Goal: Information Seeking & Learning: Get advice/opinions

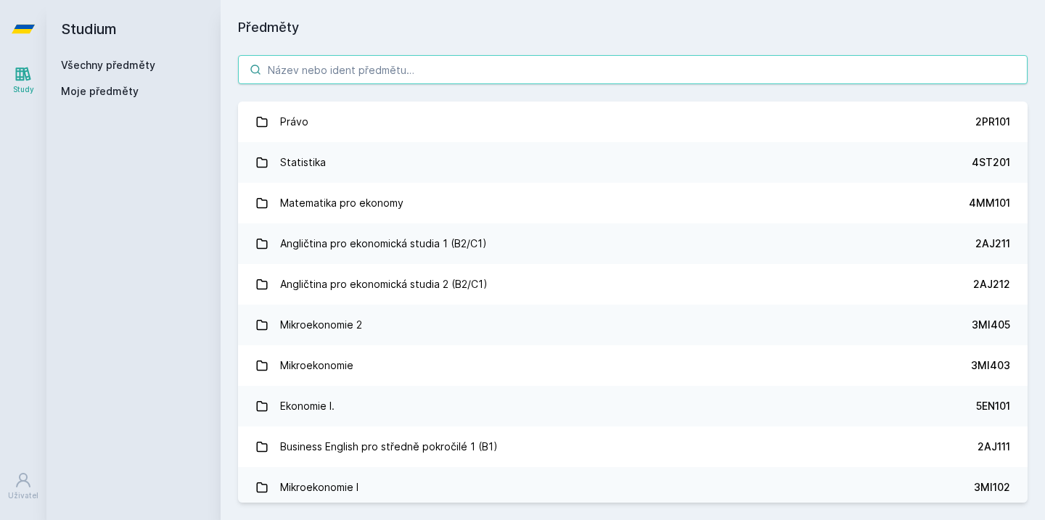
click at [425, 79] on input "search" at bounding box center [632, 69] width 789 height 29
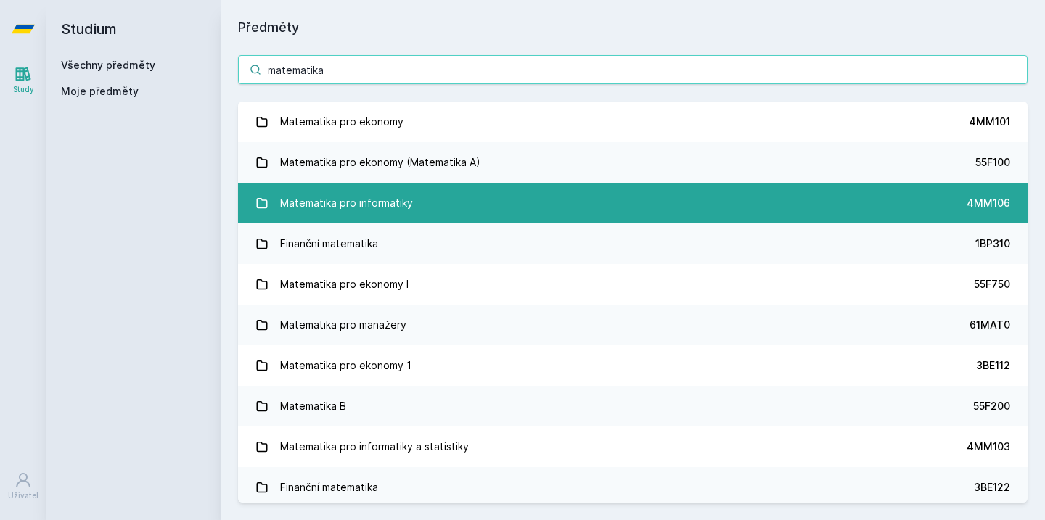
type input "matematika"
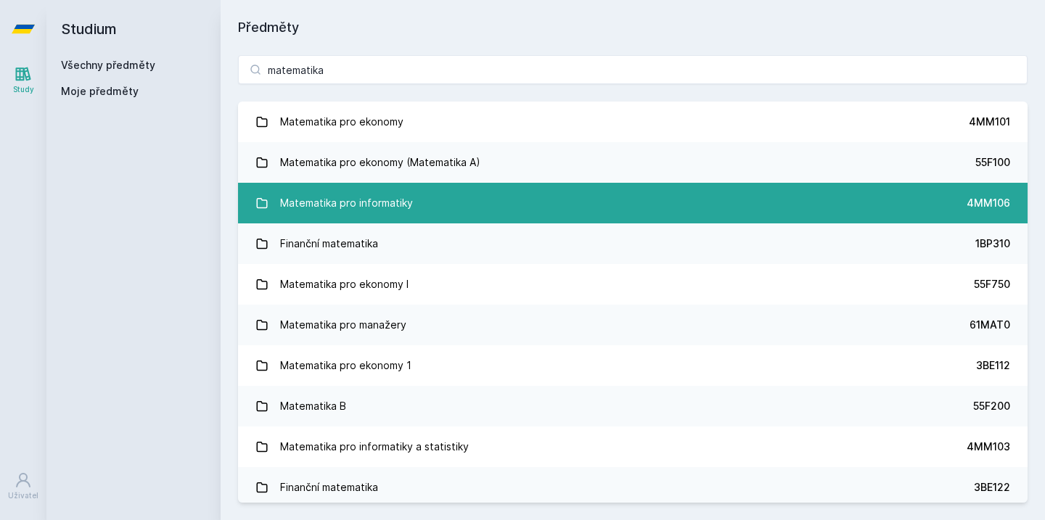
click at [448, 206] on link "Matematika pro informatiky 4MM106" at bounding box center [632, 203] width 789 height 41
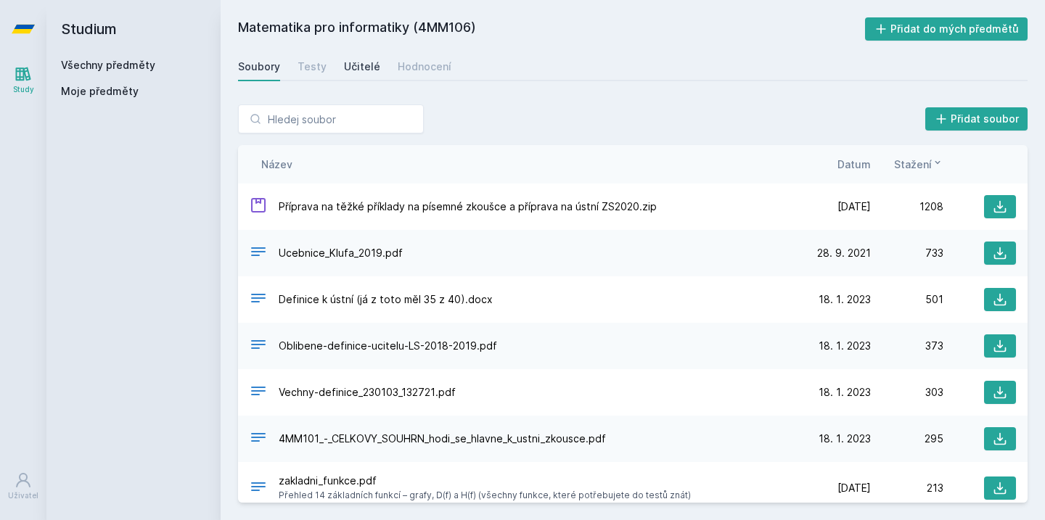
click at [357, 75] on link "Učitelé" at bounding box center [362, 66] width 36 height 29
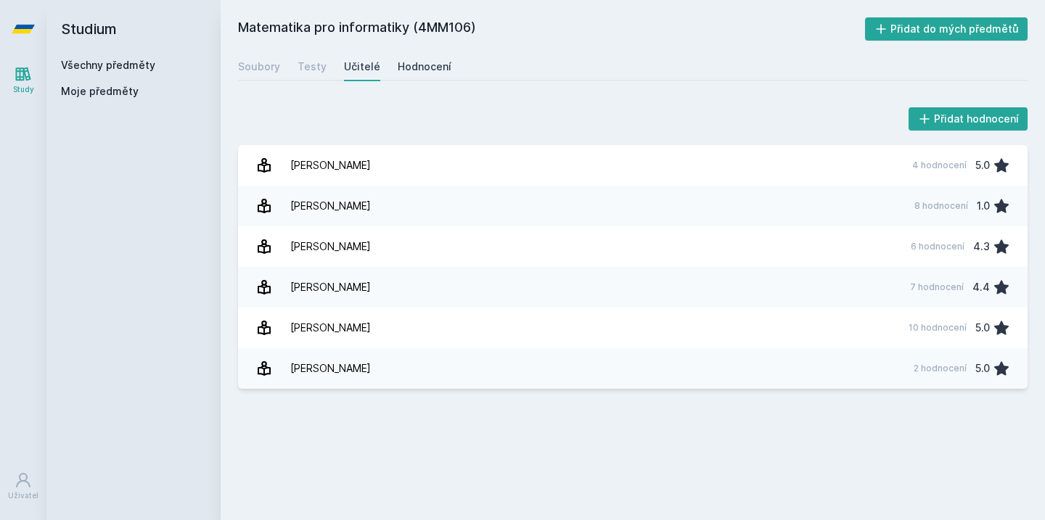
click at [437, 68] on div "Hodnocení" at bounding box center [425, 66] width 54 height 15
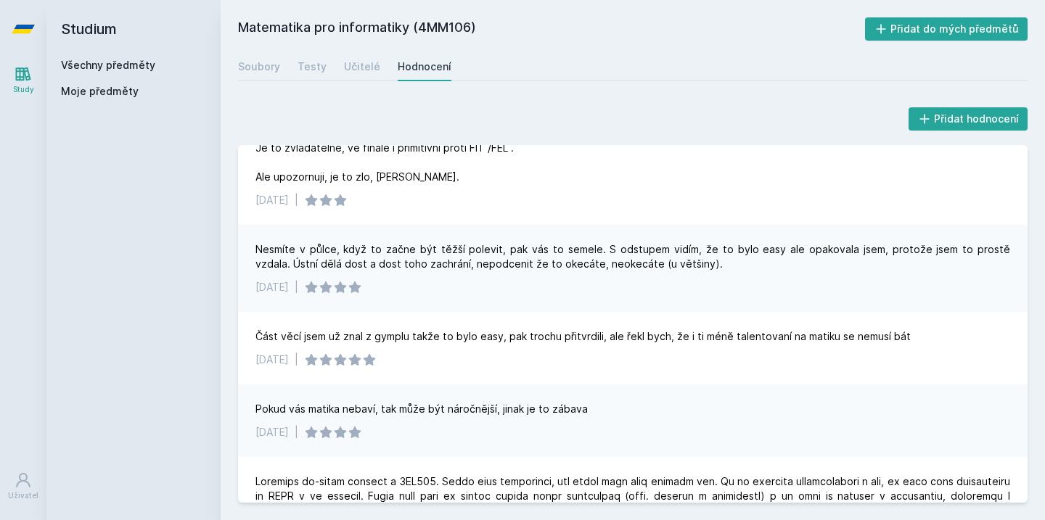
scroll to position [25, 0]
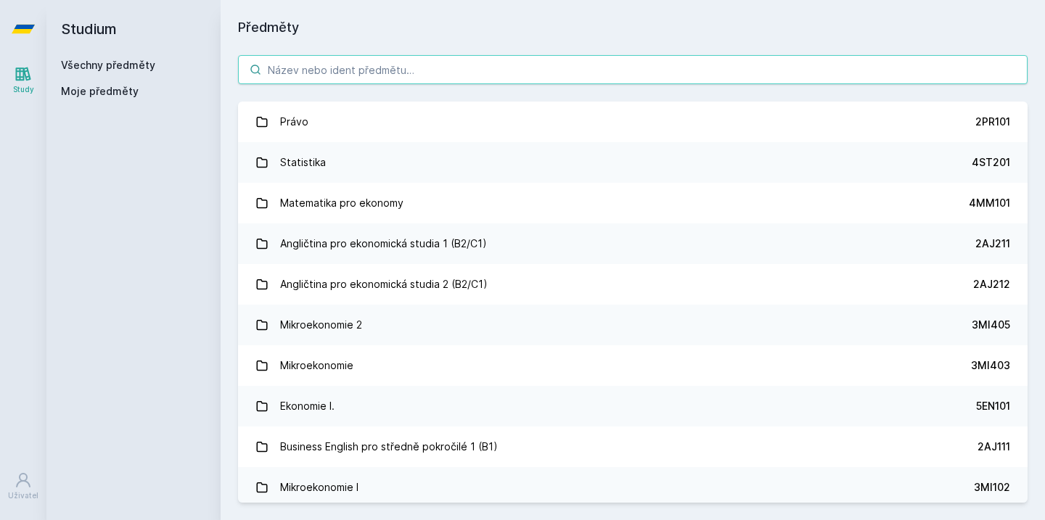
click at [750, 66] on input "search" at bounding box center [632, 69] width 789 height 29
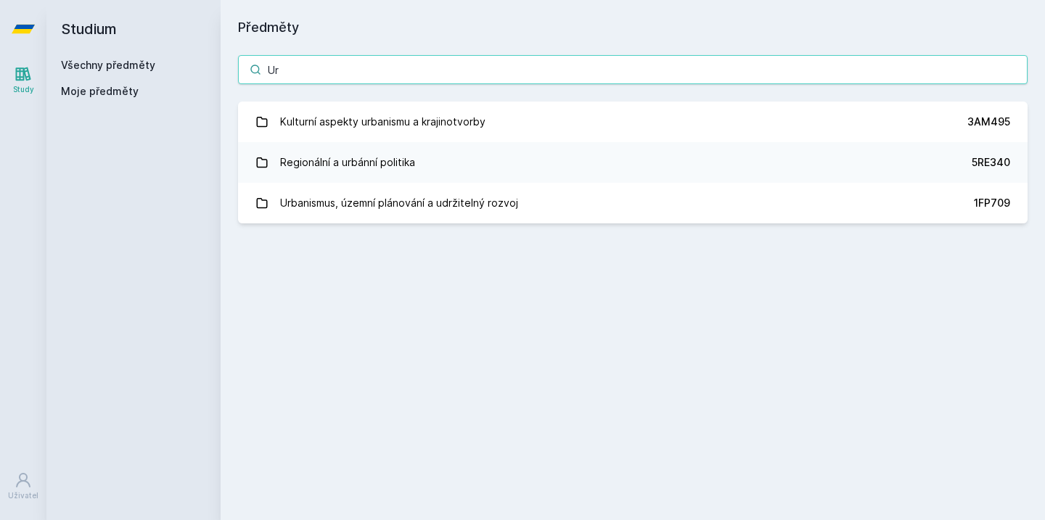
type input "U"
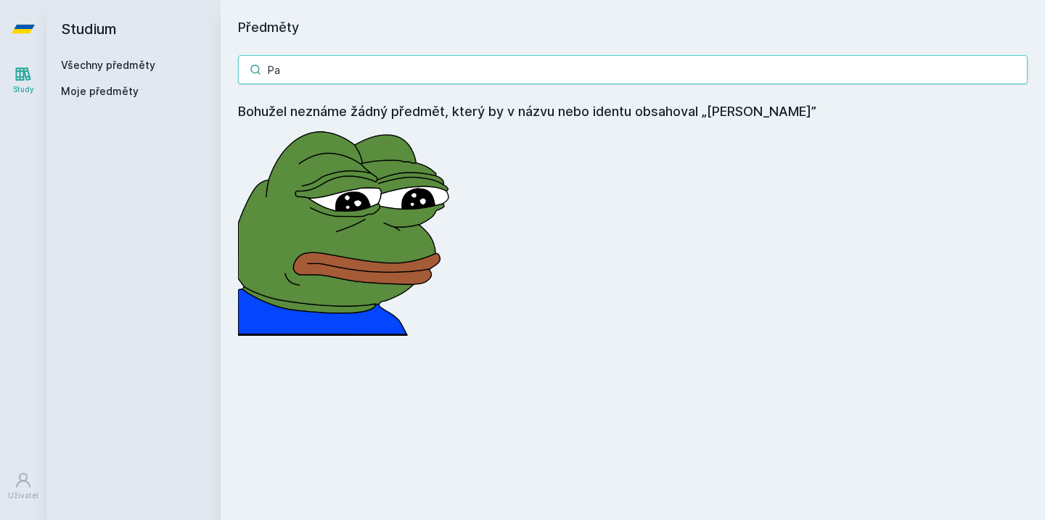
type input "P"
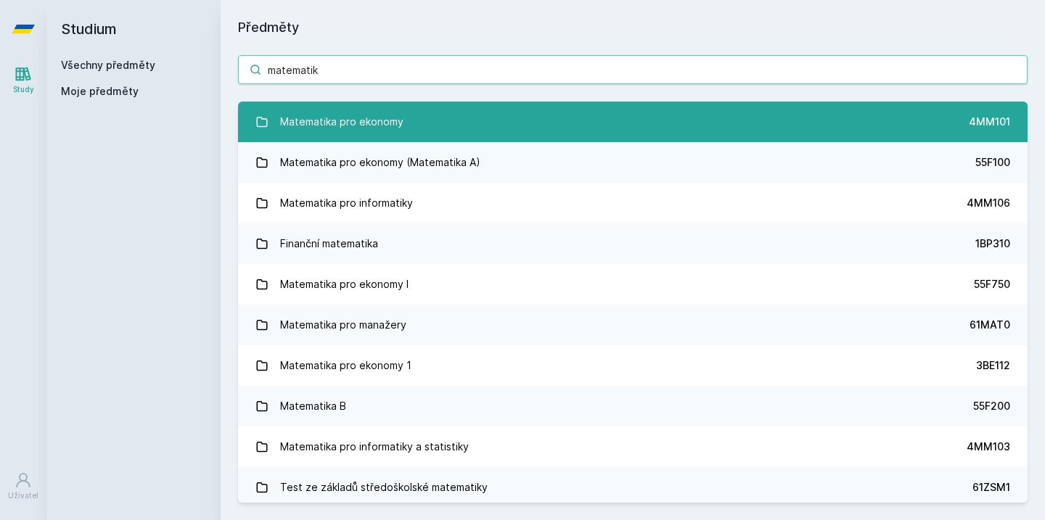
type input "matematik"
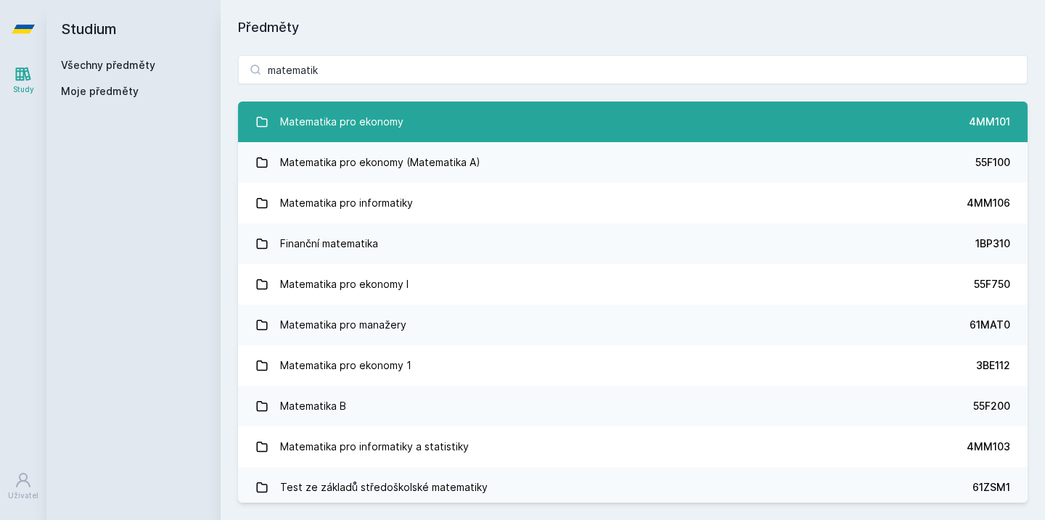
click at [718, 136] on link "Matematika pro ekonomy 4MM101" at bounding box center [632, 122] width 789 height 41
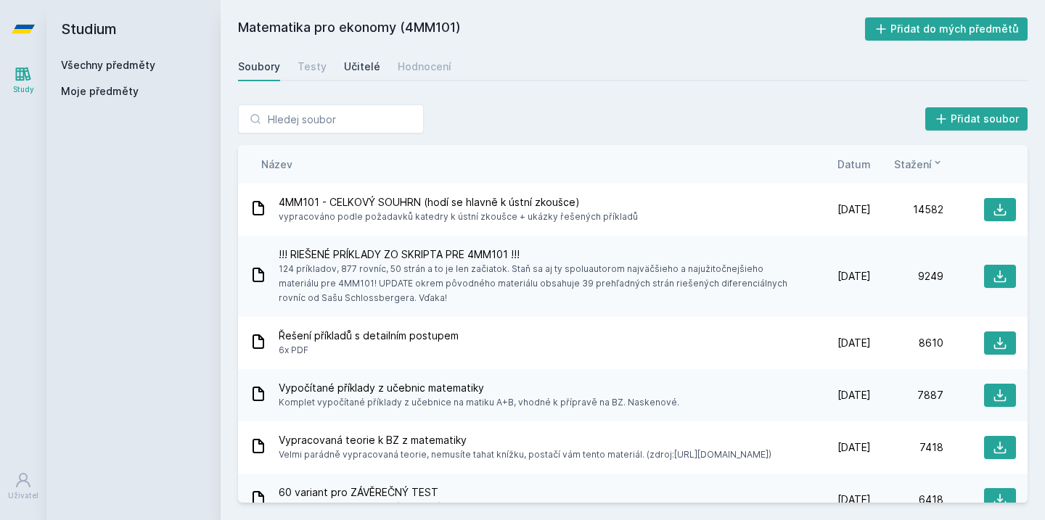
click at [358, 72] on div "Učitelé" at bounding box center [362, 66] width 36 height 15
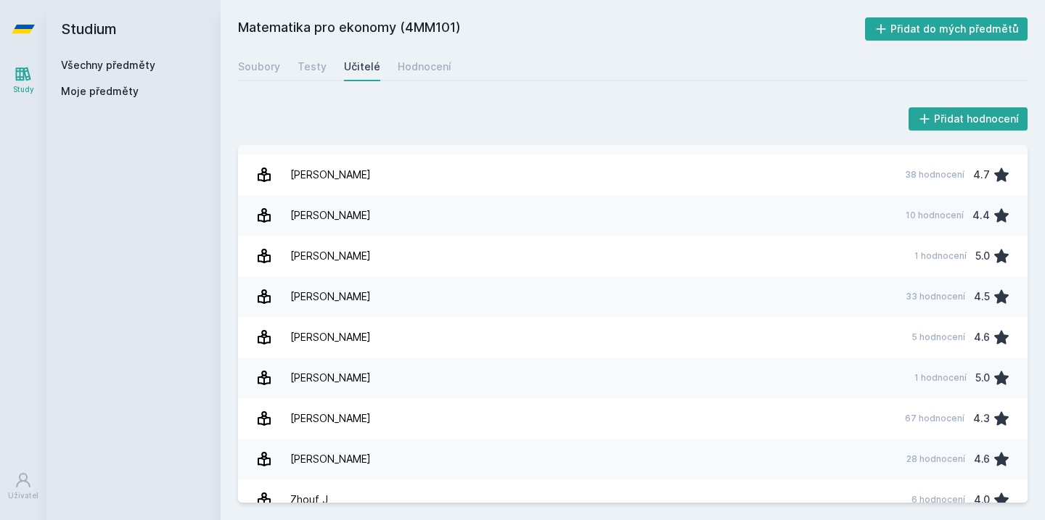
scroll to position [1449, 0]
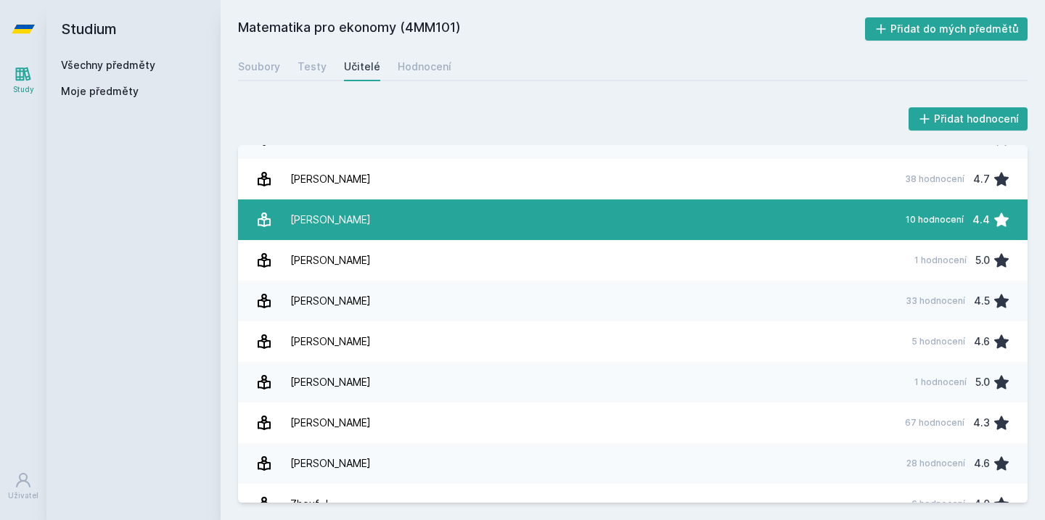
click at [493, 234] on link "[PERSON_NAME] 10 hodnocení 4.4" at bounding box center [632, 220] width 789 height 41
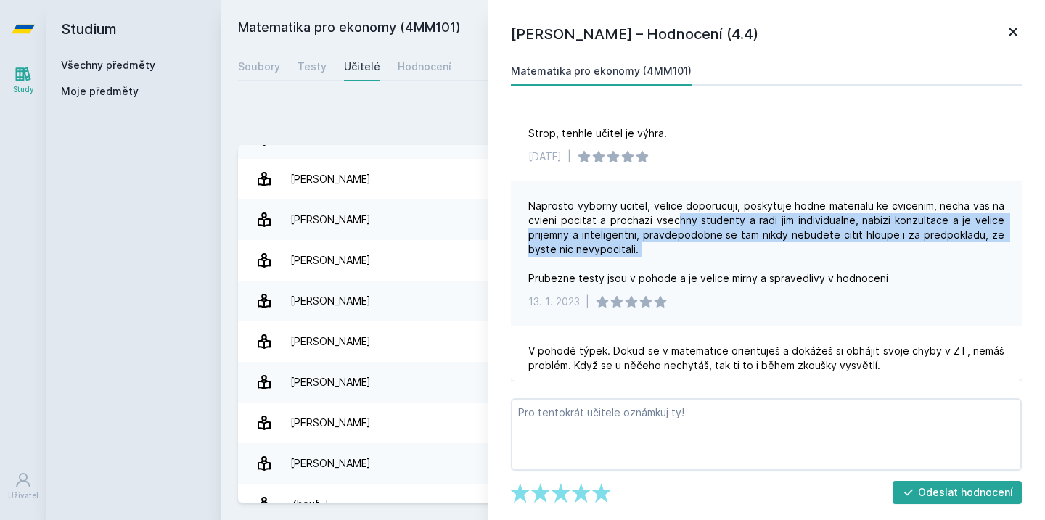
drag, startPoint x: 676, startPoint y: 221, endPoint x: 720, endPoint y: 260, distance: 58.6
click at [721, 260] on div "Naprosto vyborny ucitel, velice doporucuji, poskytuje hodne materialu ke cvicen…" at bounding box center [766, 242] width 476 height 87
click at [720, 260] on div "Naprosto vyborny ucitel, velice doporucuji, poskytuje hodne materialu ke cvicen…" at bounding box center [766, 242] width 476 height 87
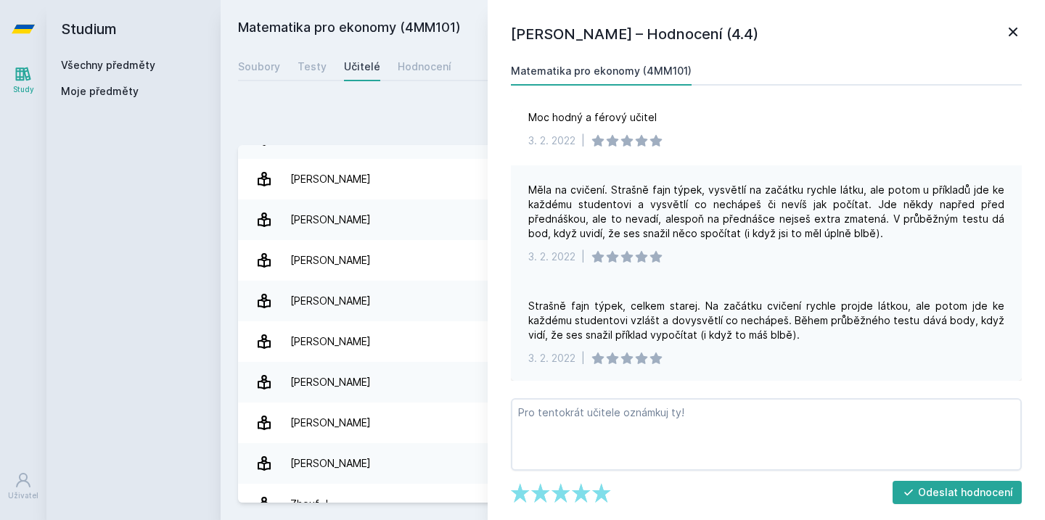
scroll to position [411, 0]
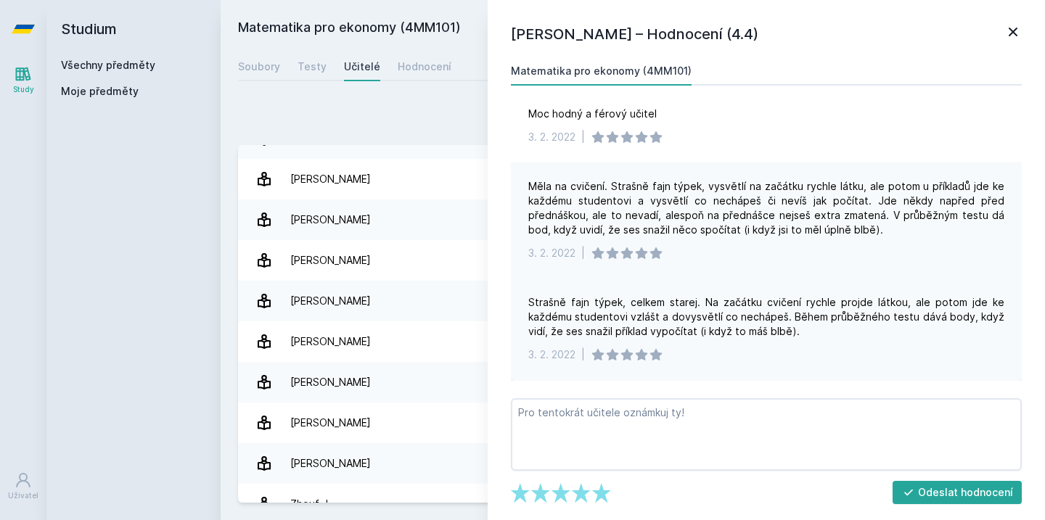
drag, startPoint x: 718, startPoint y: 305, endPoint x: 802, endPoint y: 331, distance: 87.9
click at [802, 331] on div "Strašně fajn týpek, celkem starej. Na začátku cvičení rychle projde látkou, ale…" at bounding box center [766, 317] width 476 height 44
click at [805, 337] on div "Strašně fajn týpek, celkem starej. Na začátku cvičení rychle projde látkou, ale…" at bounding box center [766, 317] width 476 height 44
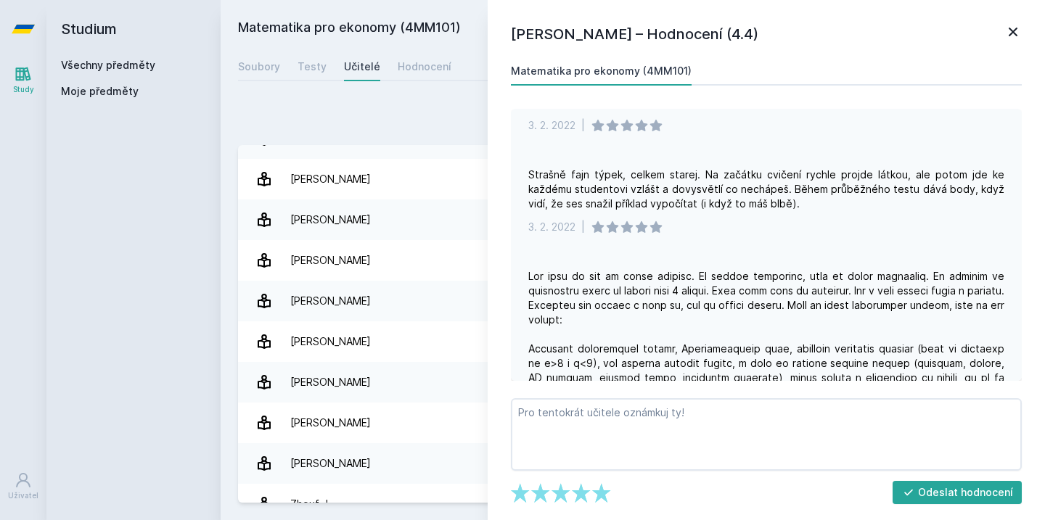
scroll to position [546, 0]
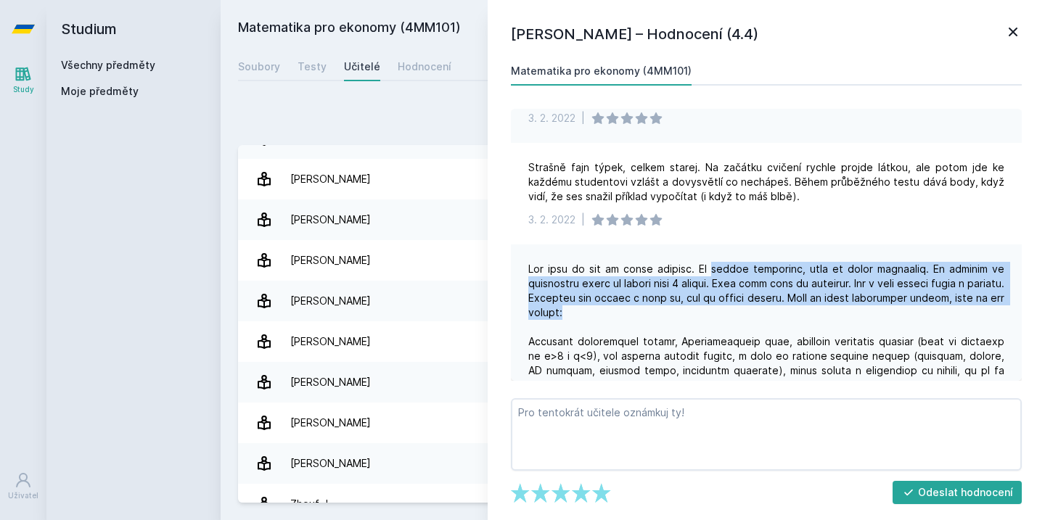
drag, startPoint x: 724, startPoint y: 274, endPoint x: 781, endPoint y: 307, distance: 65.3
click at [781, 307] on div at bounding box center [766, 371] width 476 height 218
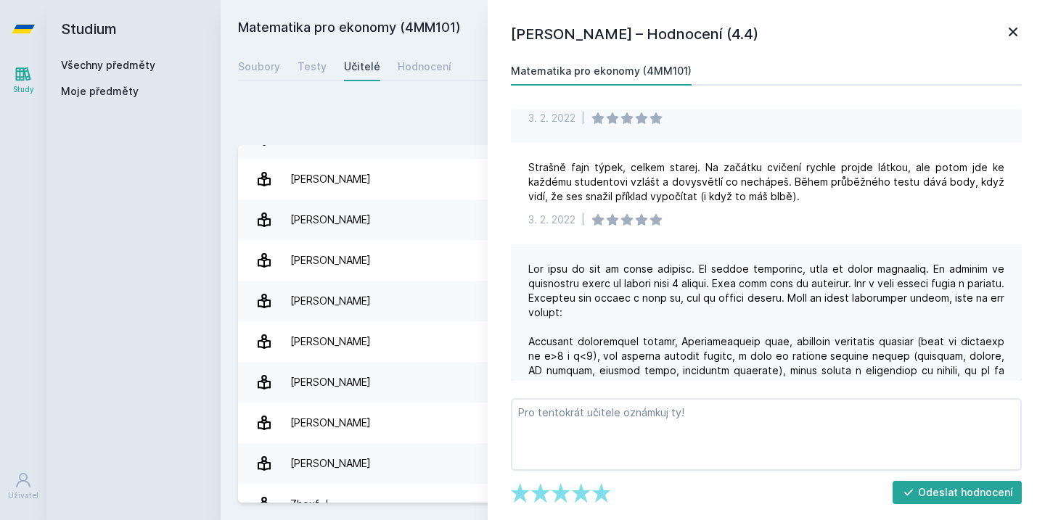
click at [784, 319] on div at bounding box center [766, 371] width 476 height 218
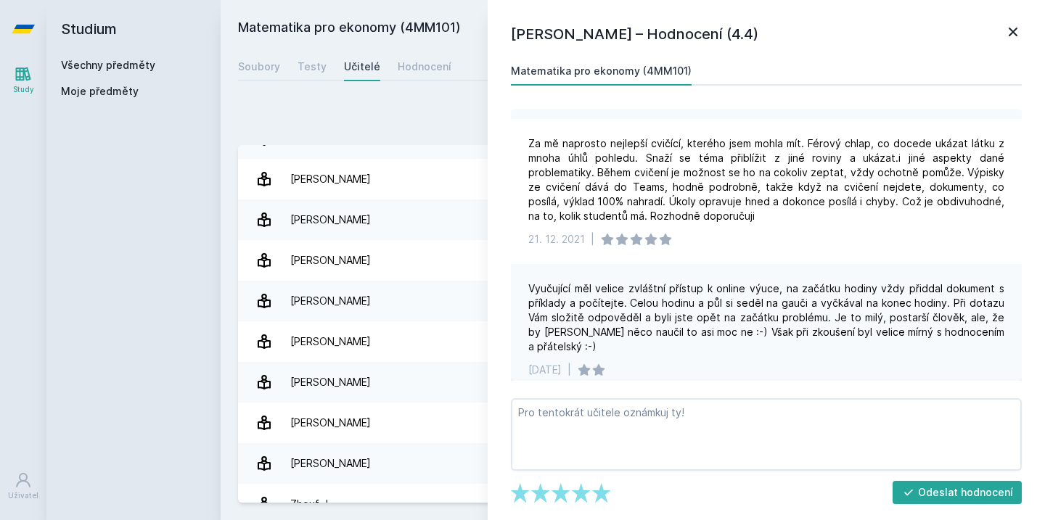
scroll to position [947, 0]
click at [1013, 37] on icon at bounding box center [1012, 31] width 17 height 17
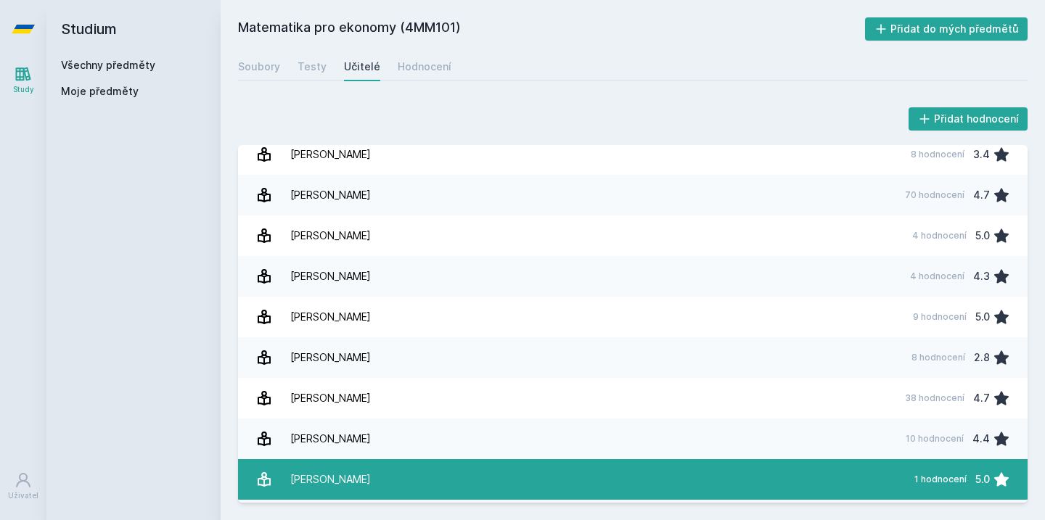
scroll to position [1228, 0]
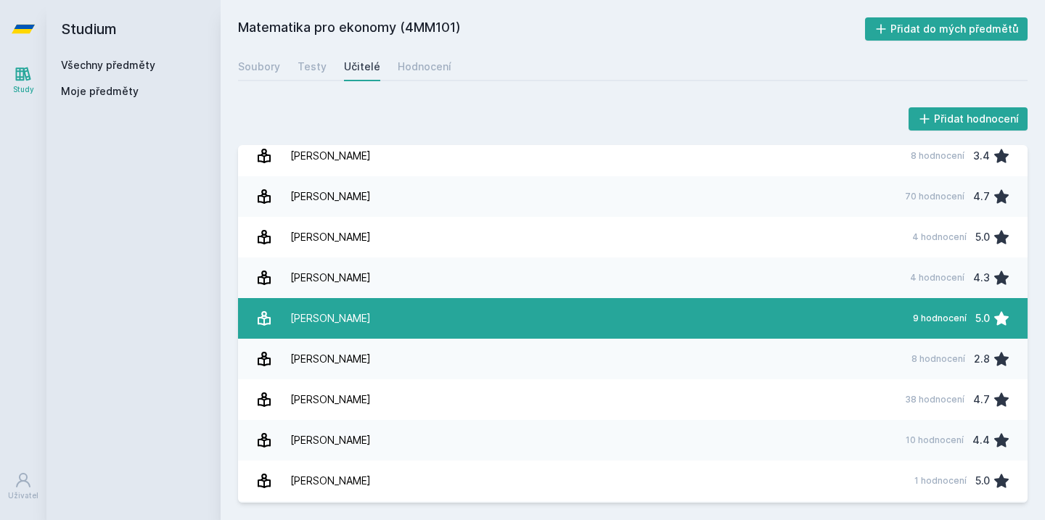
click at [472, 315] on link "[PERSON_NAME] 9 hodnocení 5.0" at bounding box center [632, 318] width 789 height 41
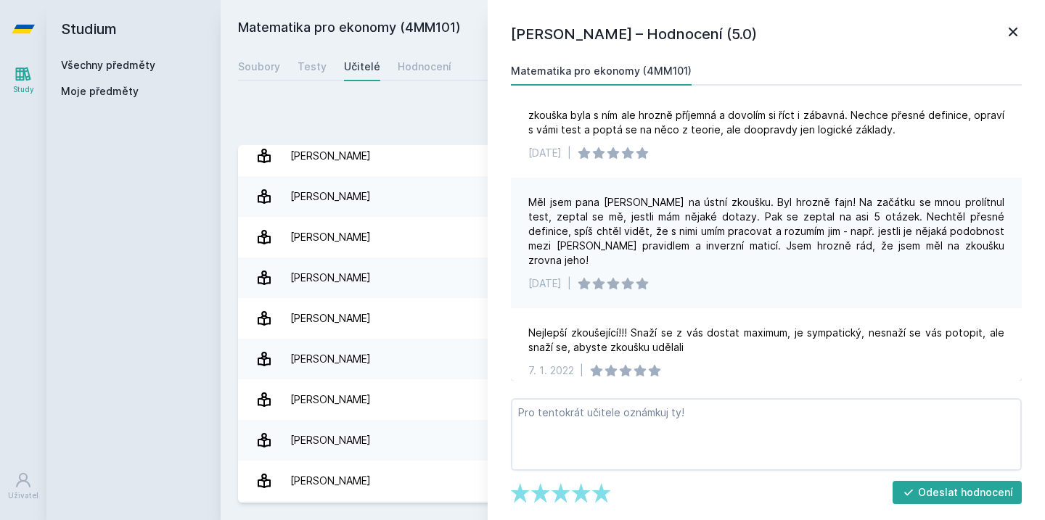
click at [1010, 31] on icon at bounding box center [1012, 31] width 17 height 17
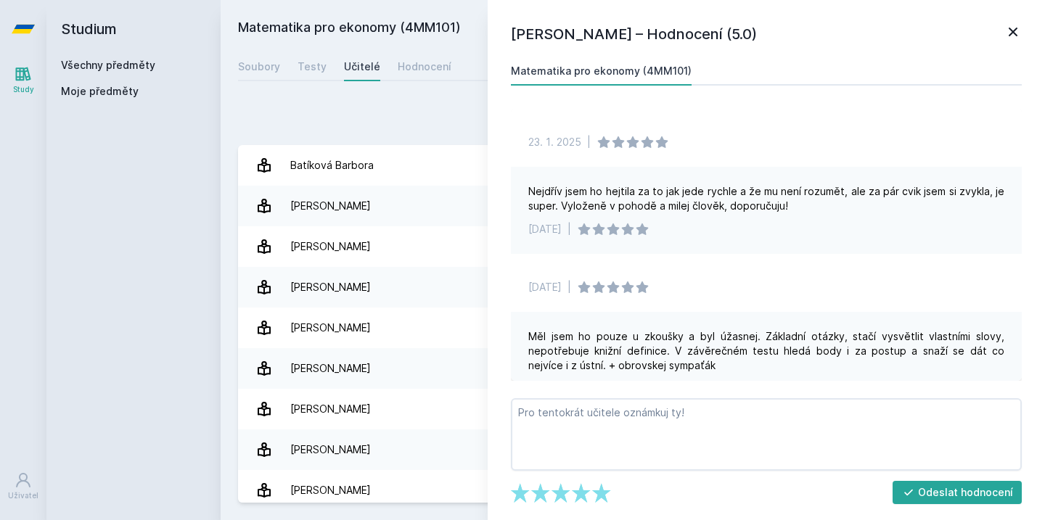
click at [1016, 37] on icon at bounding box center [1012, 31] width 17 height 17
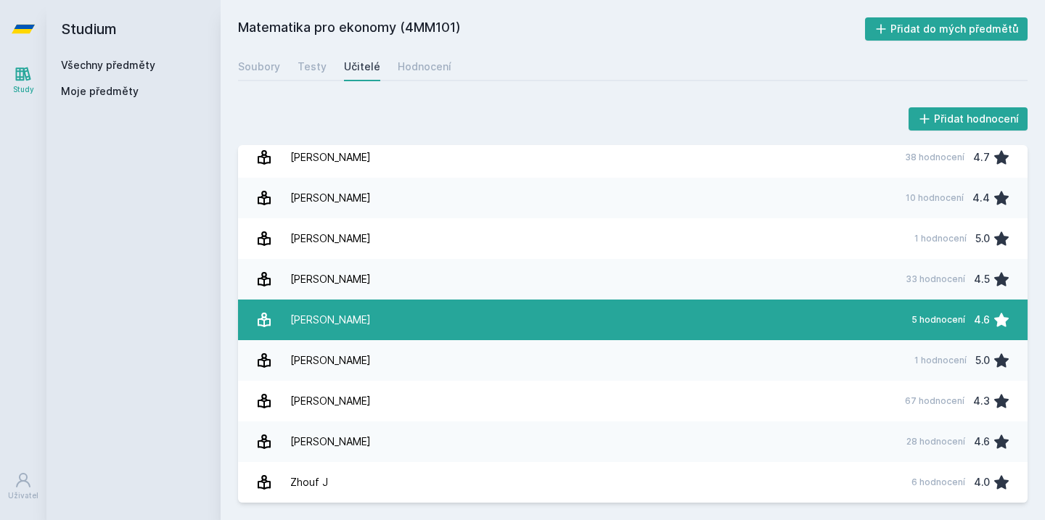
click at [419, 325] on link "[PERSON_NAME] 5 hodnocení 4.6" at bounding box center [632, 320] width 789 height 41
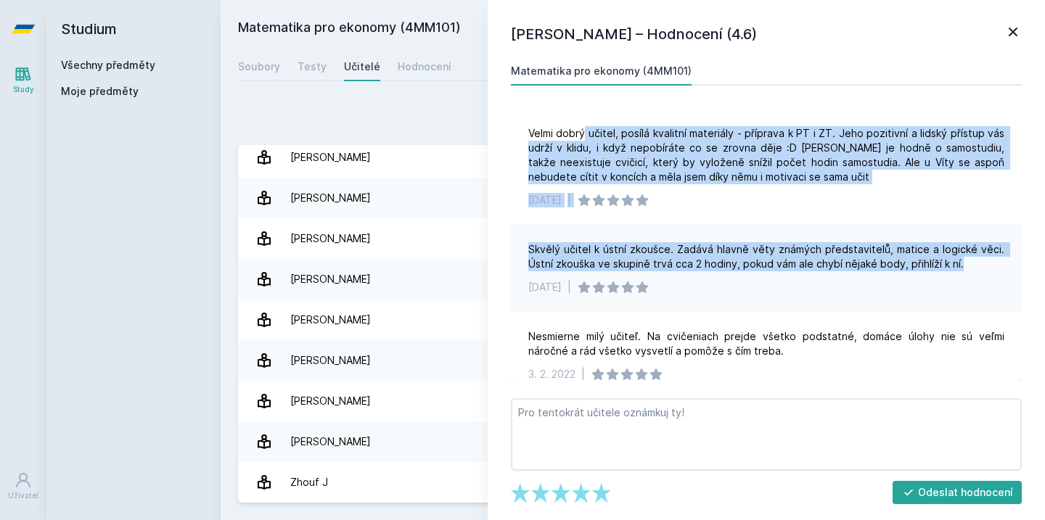
drag, startPoint x: 583, startPoint y: 131, endPoint x: 709, endPoint y: 276, distance: 191.9
click at [709, 276] on div "Velmi dobrý učitel, posílá kvalitní materiály - příprava k PT i ZT. Jeho poziti…" at bounding box center [766, 245] width 511 height 272
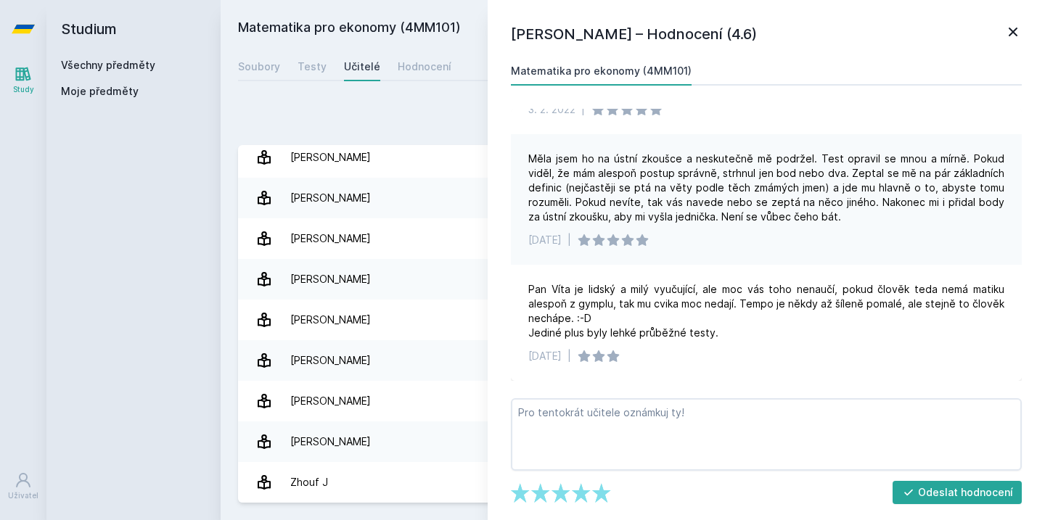
click at [1012, 25] on icon at bounding box center [1012, 31] width 17 height 17
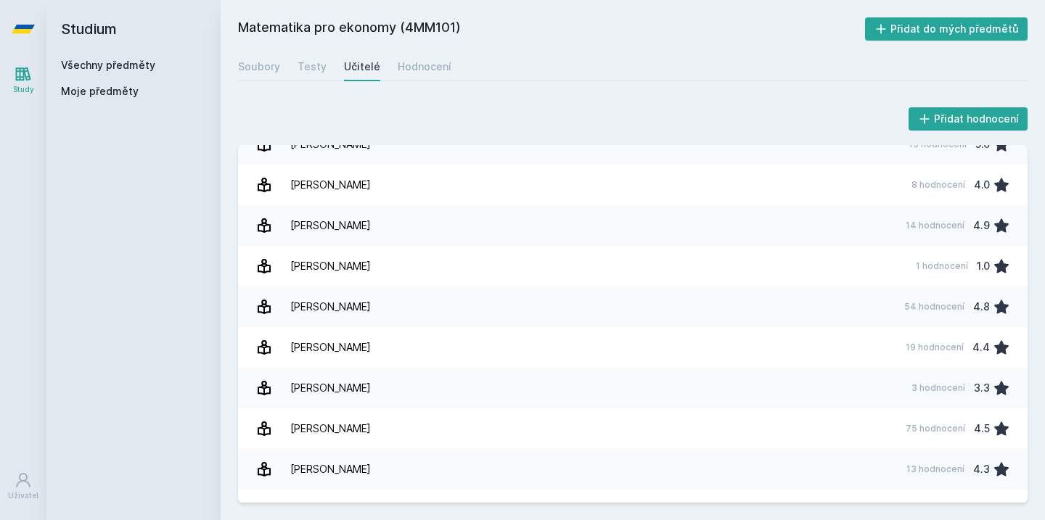
scroll to position [808, 0]
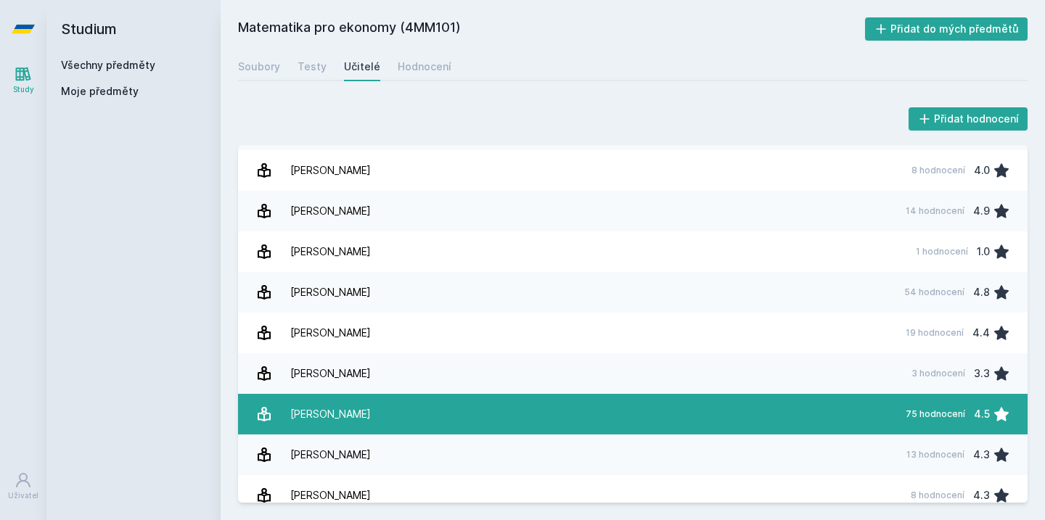
click at [588, 413] on link "[PERSON_NAME] 75 hodnocení 4.5" at bounding box center [632, 414] width 789 height 41
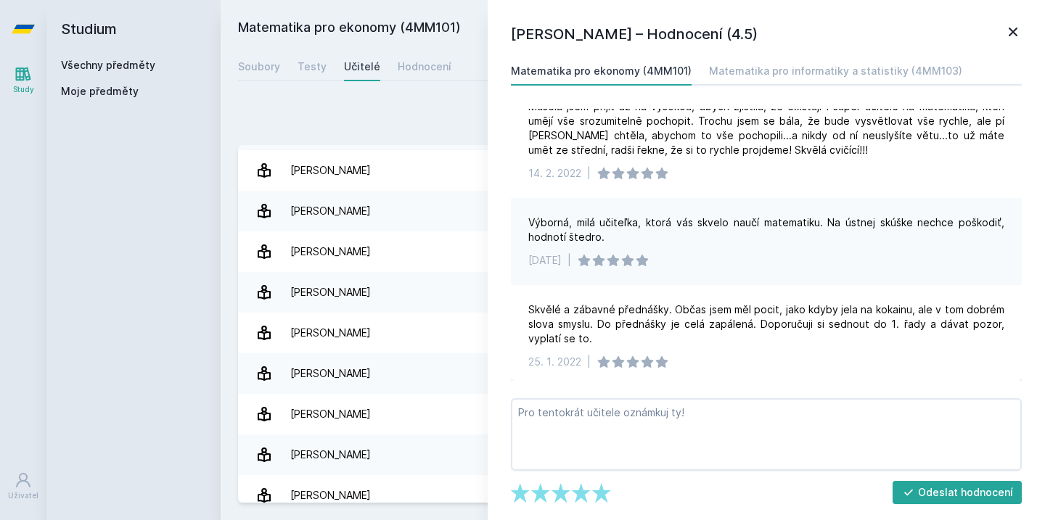
scroll to position [246, 0]
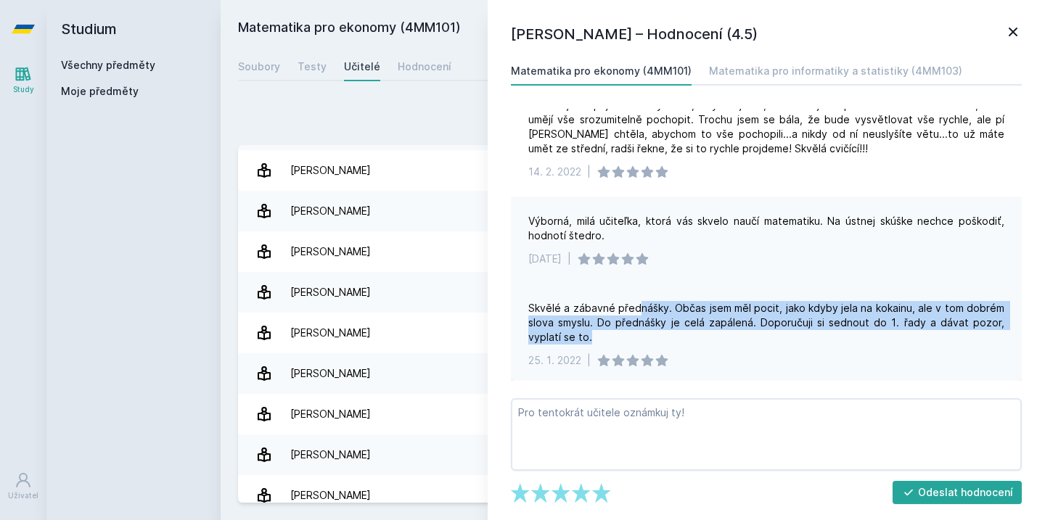
drag, startPoint x: 641, startPoint y: 308, endPoint x: 713, endPoint y: 341, distance: 78.6
click at [713, 341] on div "Skvělé a zábavné přednášky. Občas jsem měl pocit, jako kdyby jela na kokainu, a…" at bounding box center [766, 323] width 476 height 44
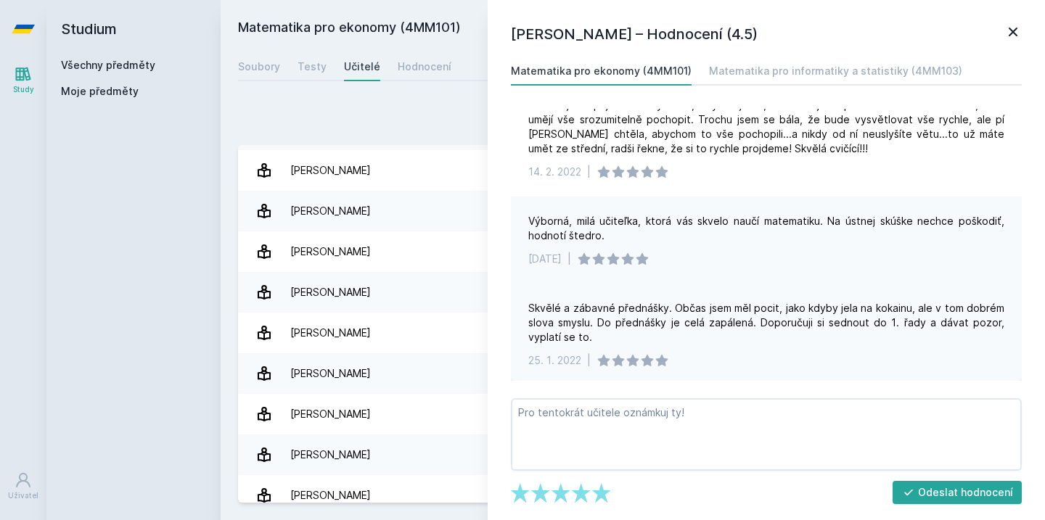
click at [713, 345] on div "Skvělé a zábavné přednášky. Občas jsem měl pocit, jako kdyby jela na kokainu, a…" at bounding box center [766, 335] width 511 height 102
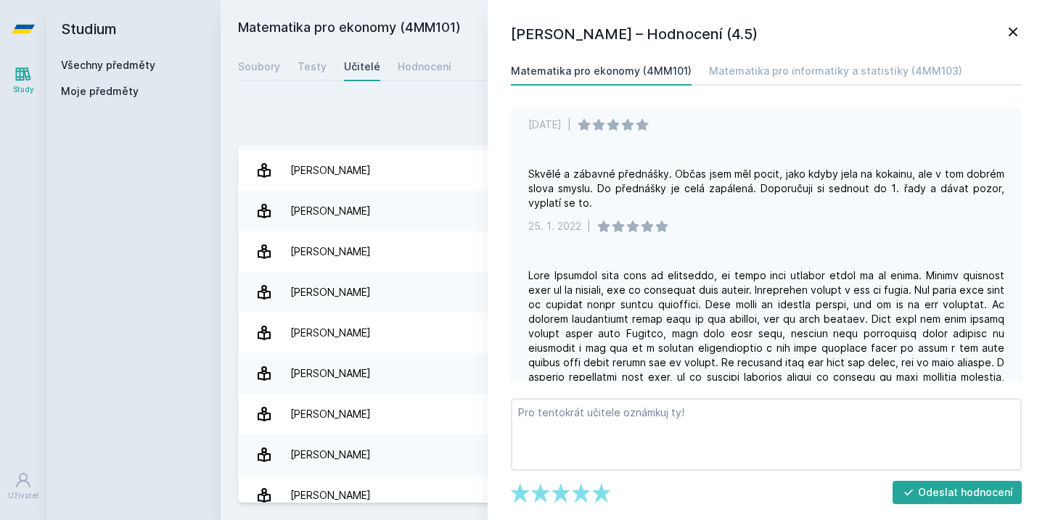
scroll to position [386, 0]
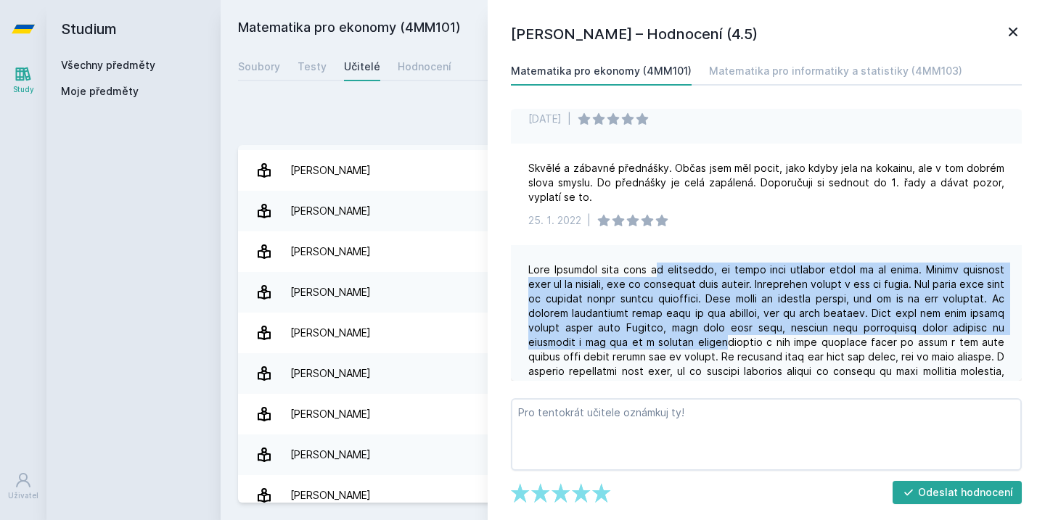
drag, startPoint x: 656, startPoint y: 270, endPoint x: 722, endPoint y: 337, distance: 93.9
click at [723, 339] on div at bounding box center [766, 437] width 476 height 348
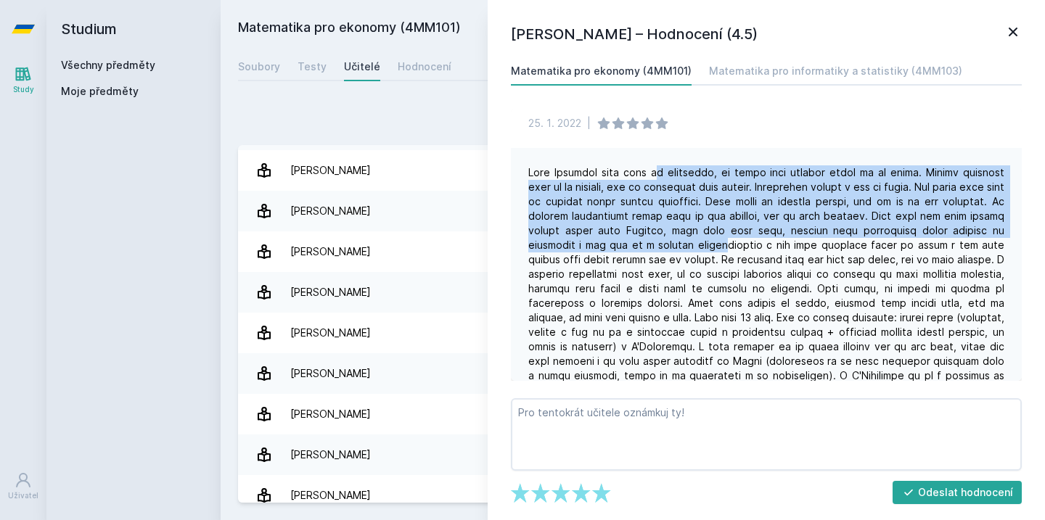
scroll to position [484, 0]
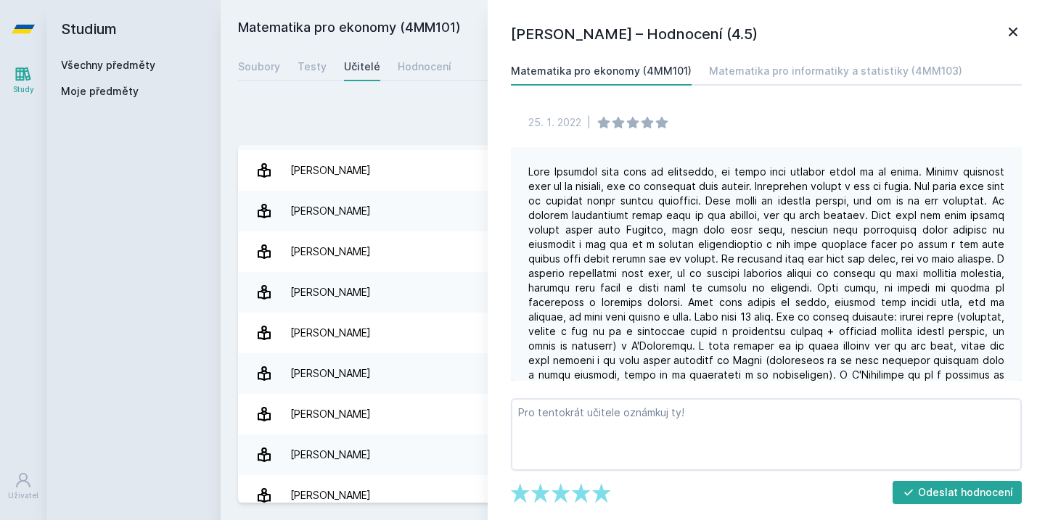
drag, startPoint x: 745, startPoint y: 267, endPoint x: 748, endPoint y: 284, distance: 17.7
click at [746, 277] on div at bounding box center [766, 339] width 476 height 348
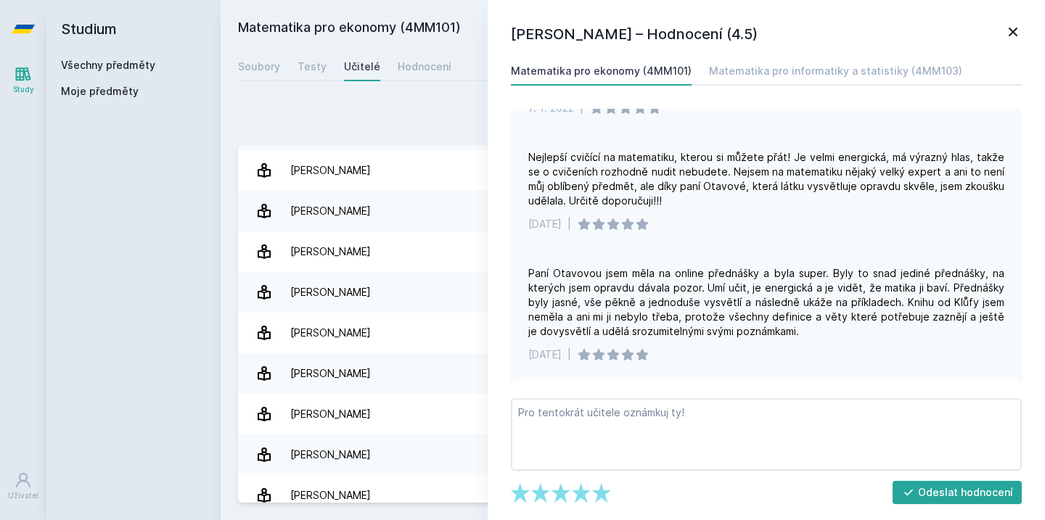
scroll to position [906, 0]
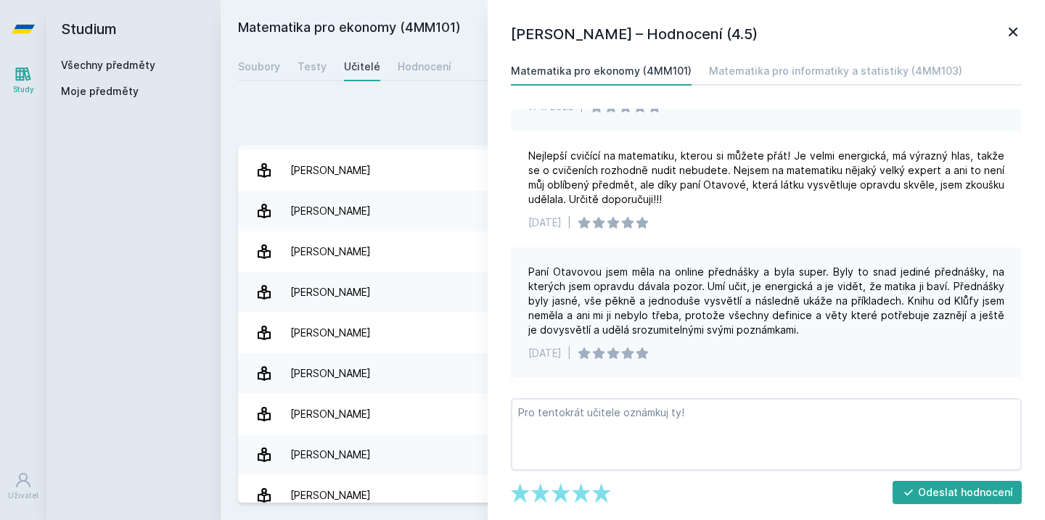
click at [1011, 34] on icon at bounding box center [1013, 32] width 9 height 9
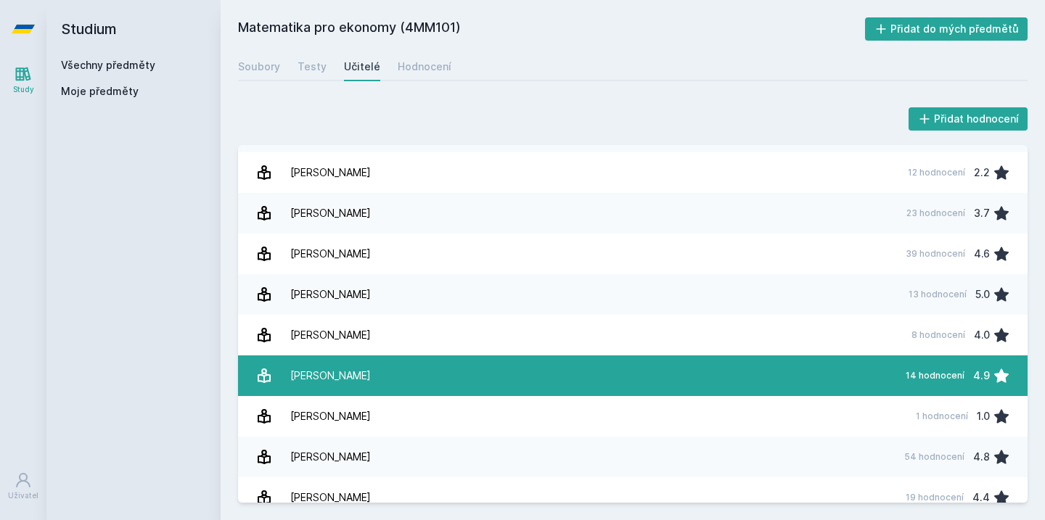
scroll to position [534, 0]
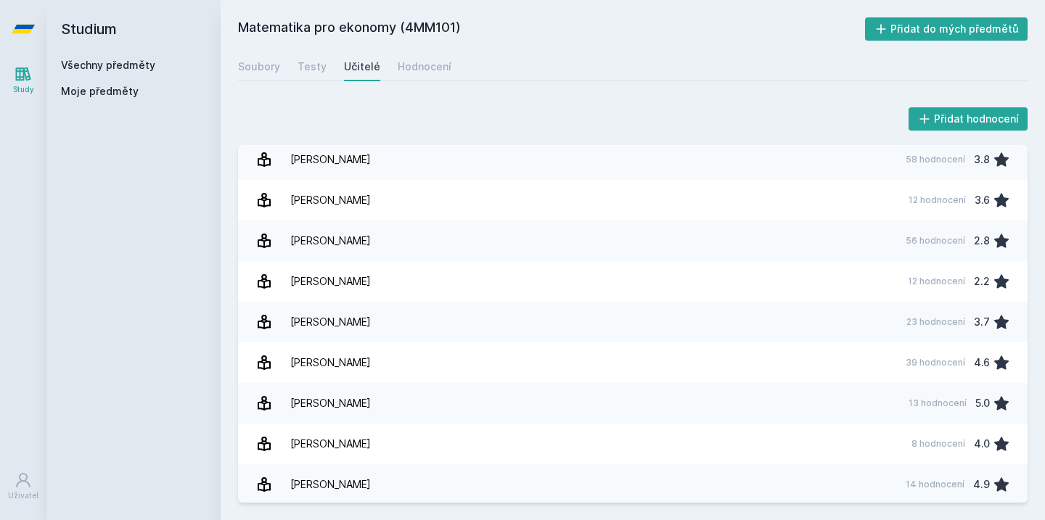
click at [33, 22] on icon at bounding box center [23, 29] width 23 height 58
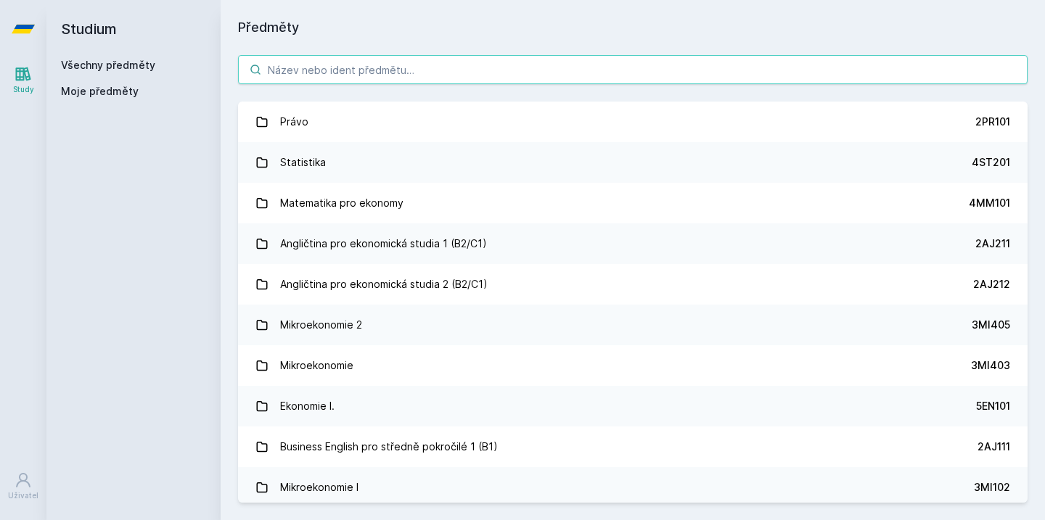
click at [414, 72] on input "search" at bounding box center [632, 69] width 789 height 29
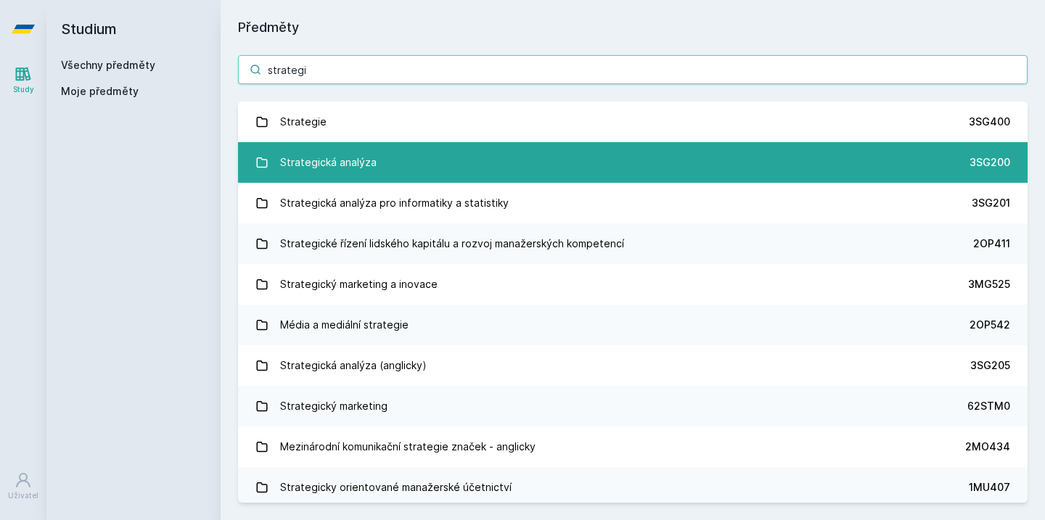
type input "strategi"
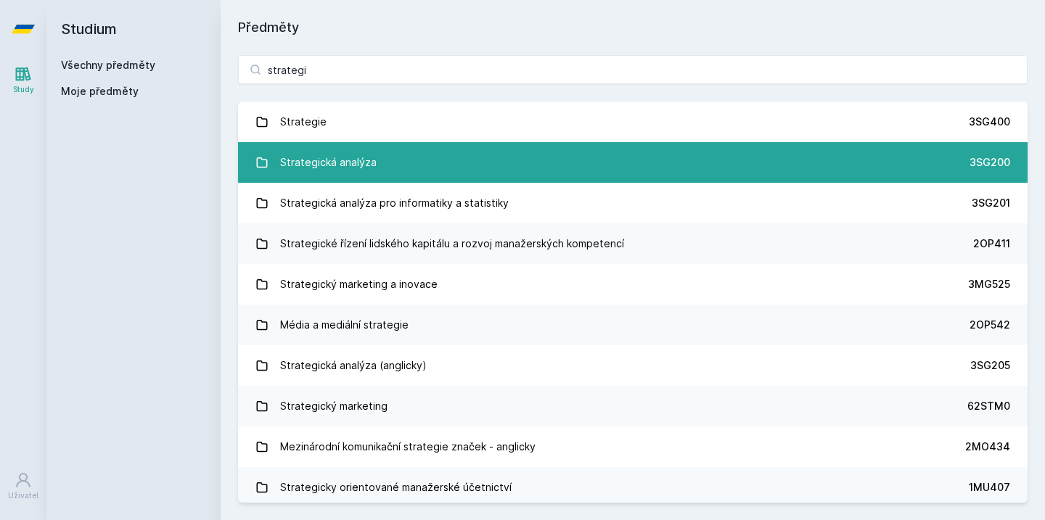
click at [379, 167] on link "Strategická analýza 3SG200" at bounding box center [632, 162] width 789 height 41
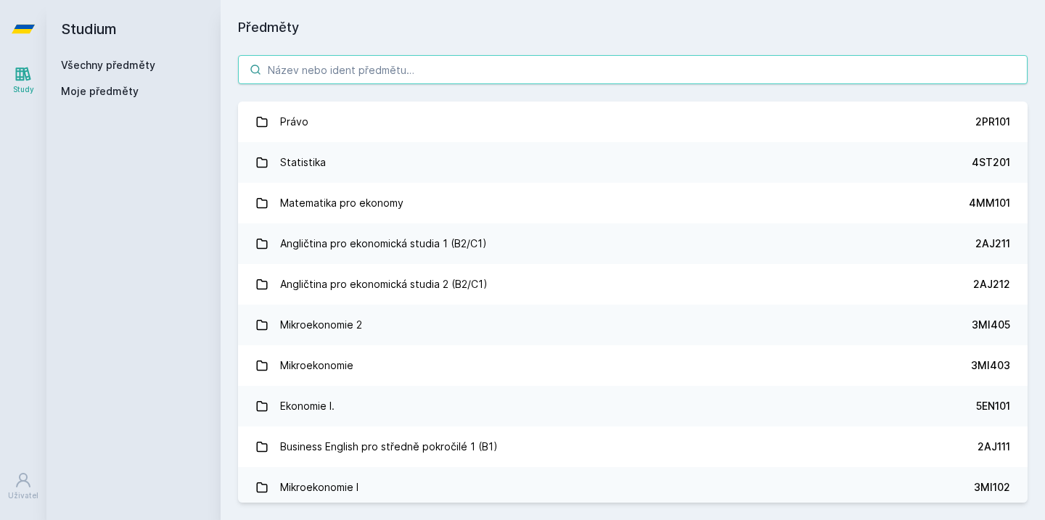
click at [470, 72] on input "search" at bounding box center [632, 69] width 789 height 29
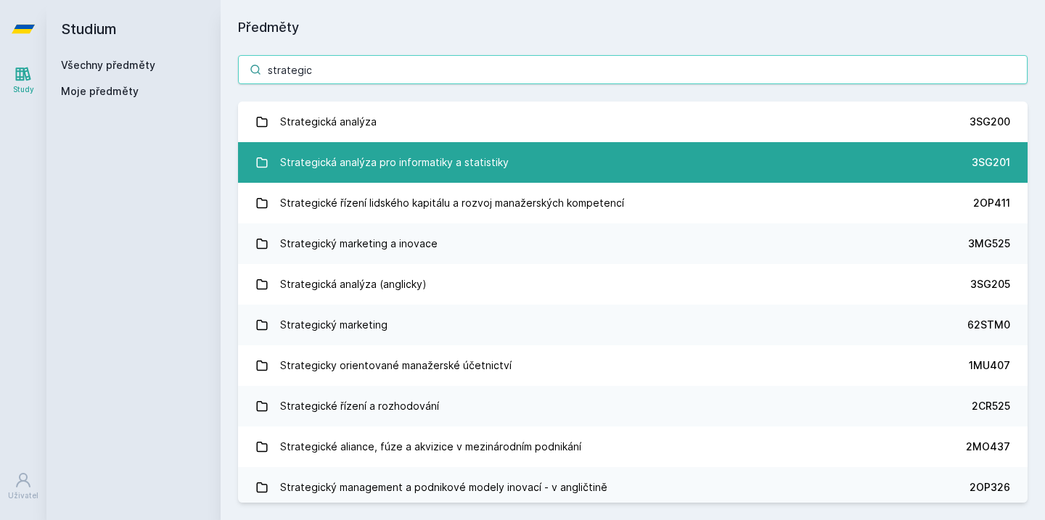
type input "strategic"
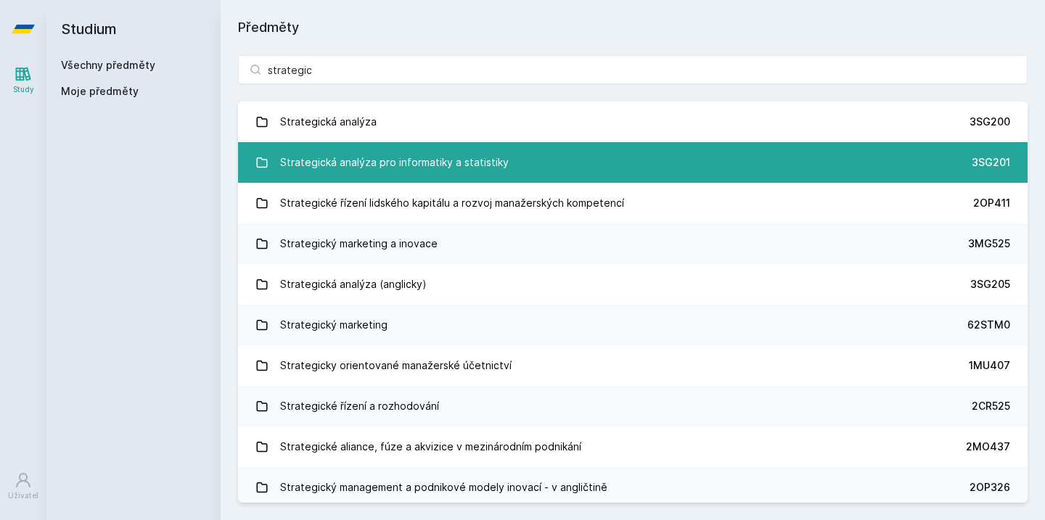
click at [493, 157] on div "Strategická analýza pro informatiky a statistiky" at bounding box center [394, 162] width 229 height 29
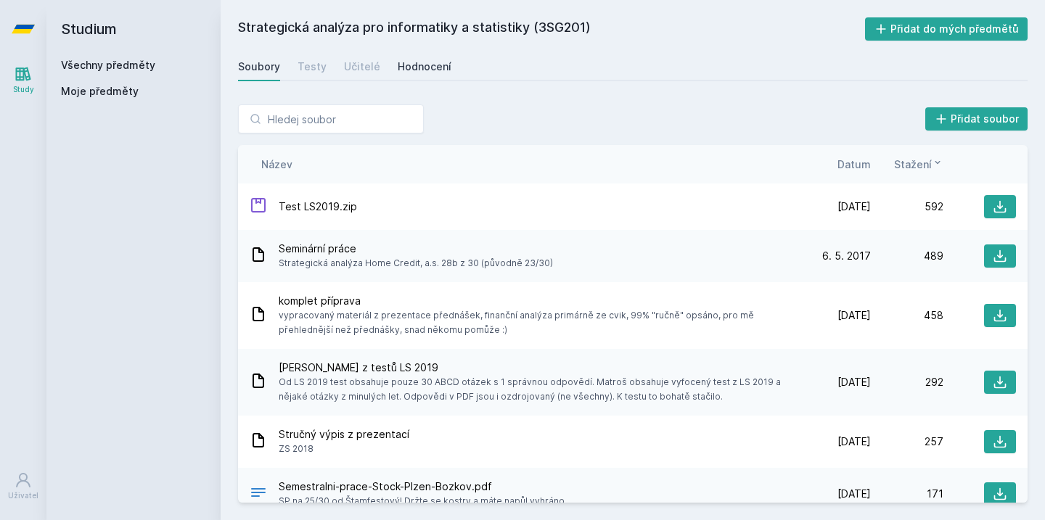
click at [423, 73] on div "Hodnocení" at bounding box center [425, 66] width 54 height 15
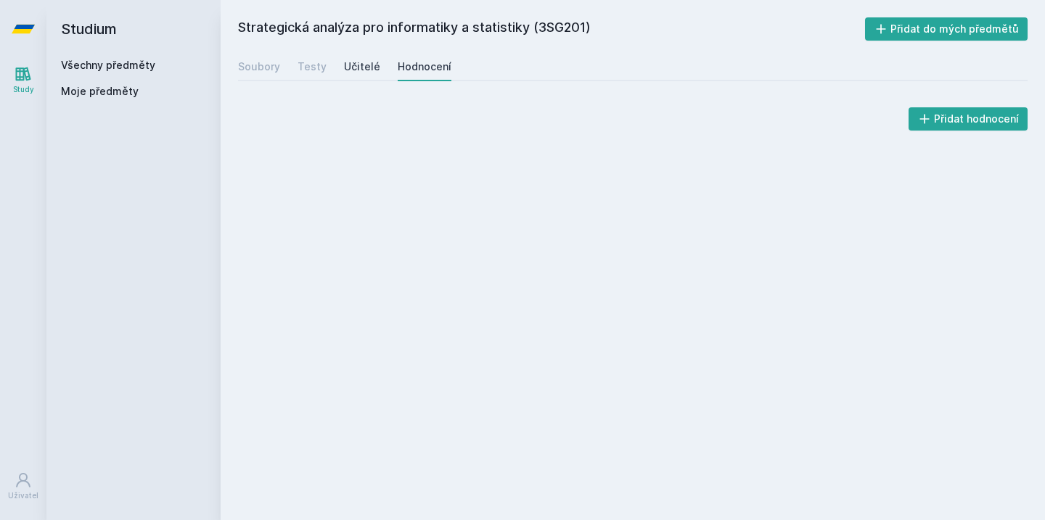
click at [350, 68] on div "Učitelé" at bounding box center [362, 66] width 36 height 15
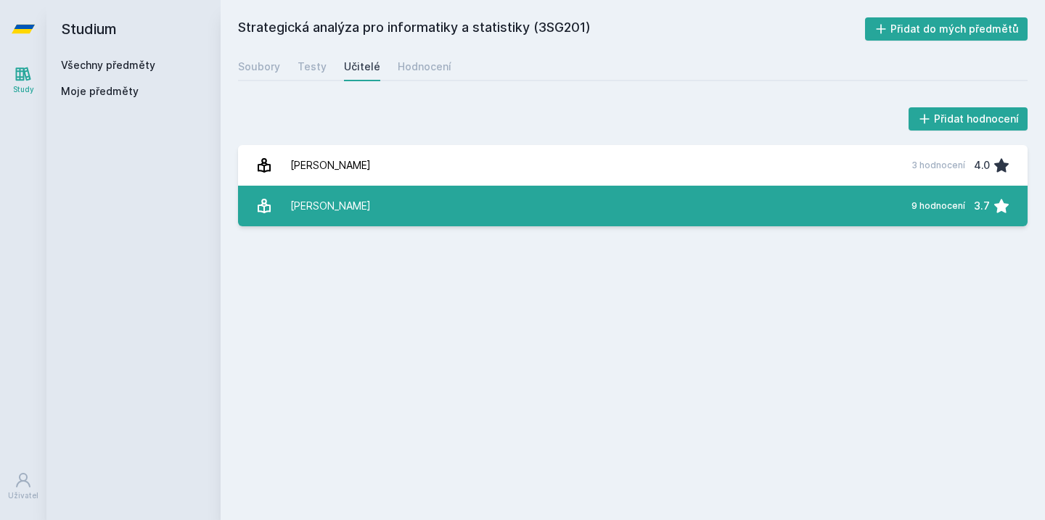
click at [488, 202] on link "Mikovcová Hana 9 hodnocení 3.7" at bounding box center [632, 206] width 789 height 41
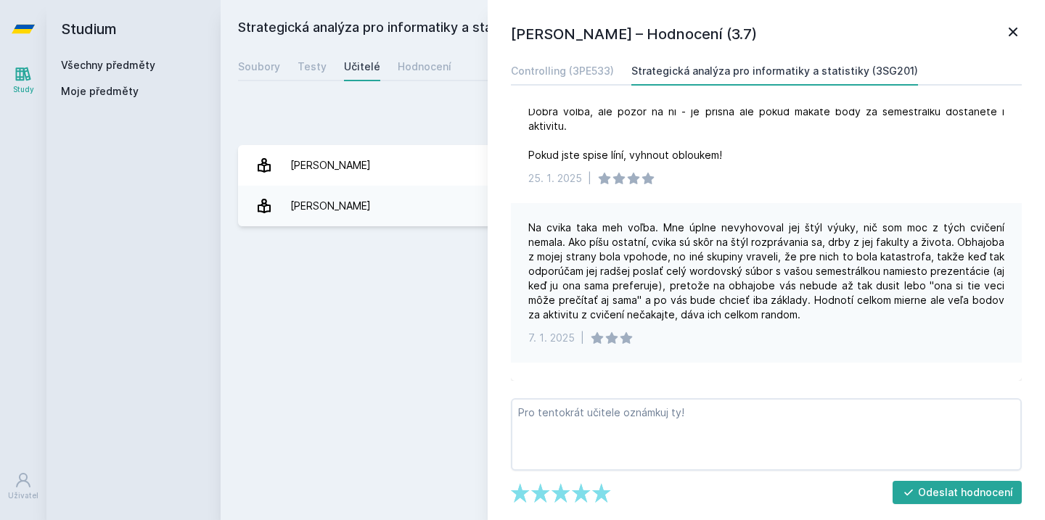
scroll to position [25, 0]
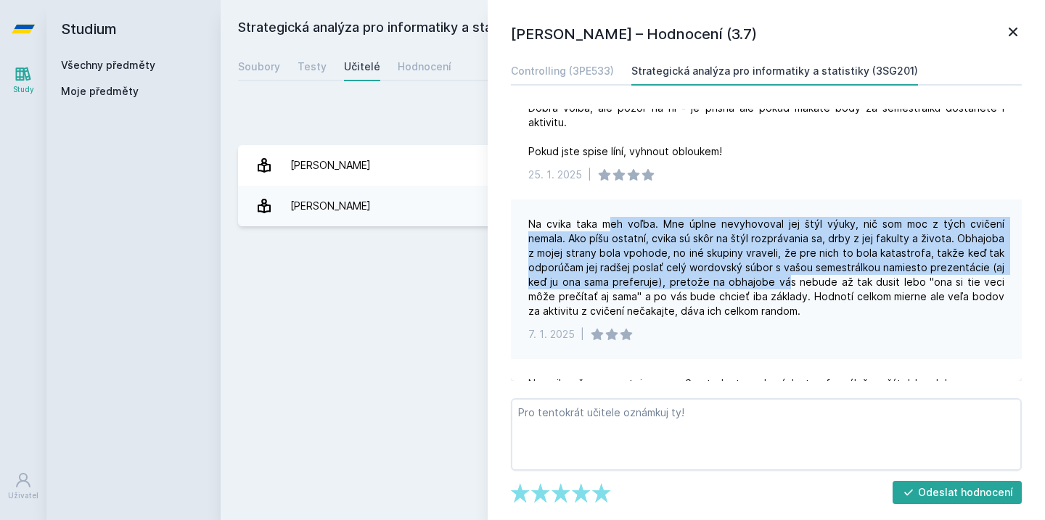
drag, startPoint x: 602, startPoint y: 208, endPoint x: 776, endPoint y: 262, distance: 182.4
click at [776, 263] on div "Na cvika taka meh voľba. Mne úplne nevyhovoval jej štýl výuky, nič som moc z tý…" at bounding box center [766, 268] width 476 height 102
drag, startPoint x: 810, startPoint y: 224, endPoint x: 794, endPoint y: 303, distance: 80.1
click at [794, 303] on div "Na cvika taka meh voľba. Mne úplne nevyhovoval jej štýl výuky, nič som moc z tý…" at bounding box center [766, 268] width 476 height 102
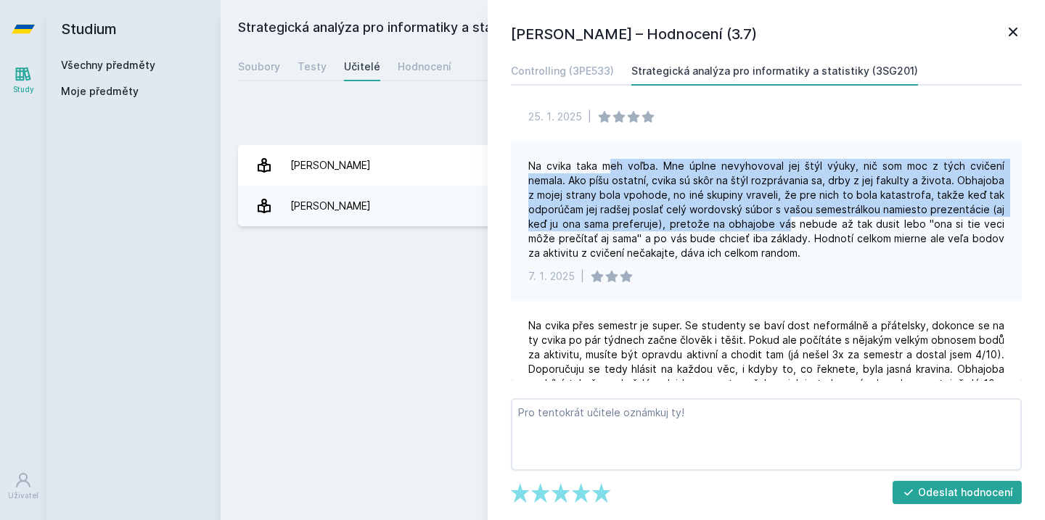
scroll to position [94, 0]
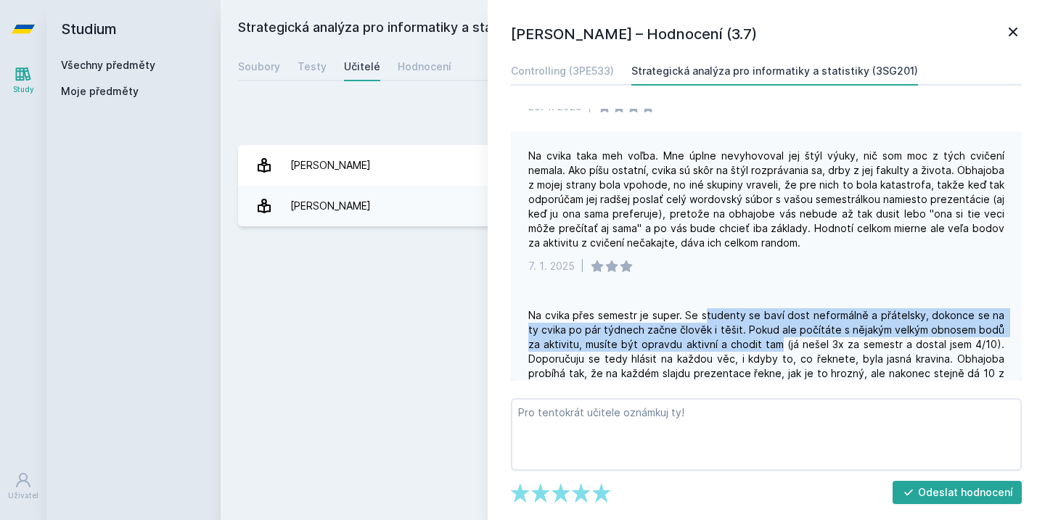
drag, startPoint x: 705, startPoint y: 298, endPoint x: 771, endPoint y: 330, distance: 74.0
click at [771, 330] on div "Na cvika přes semestr je super. Se studenty se baví dost neformálně a přátelsky…" at bounding box center [766, 359] width 476 height 102
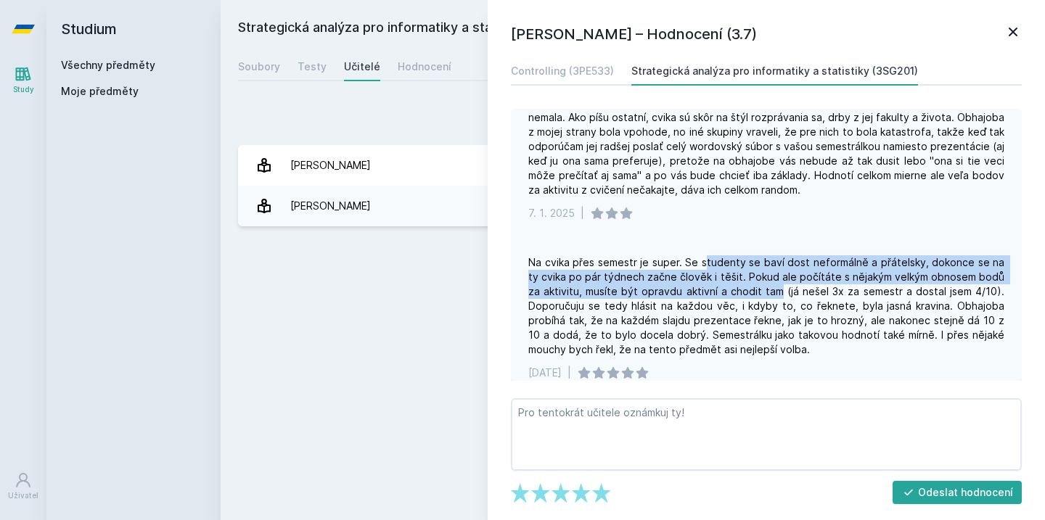
scroll to position [152, 0]
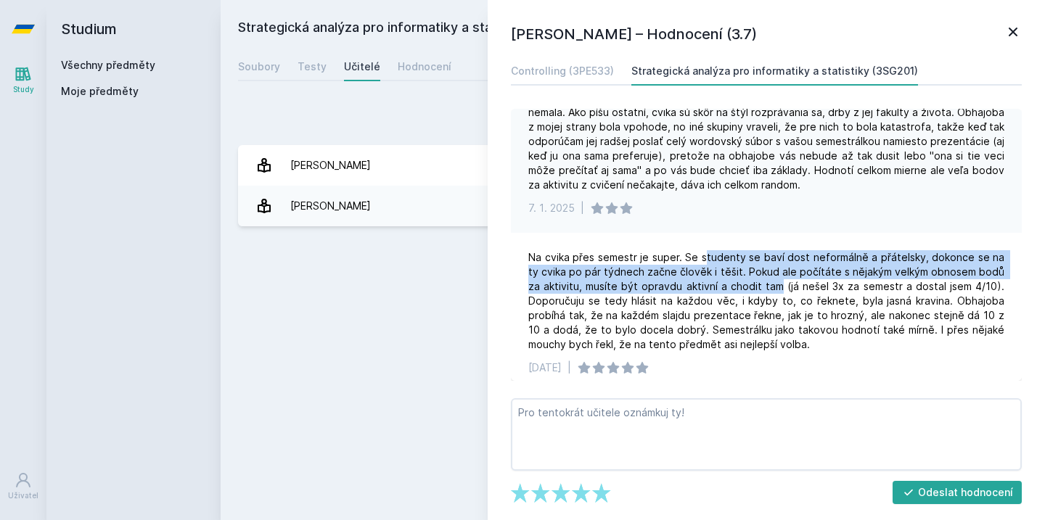
click at [1009, 31] on icon at bounding box center [1012, 31] width 17 height 17
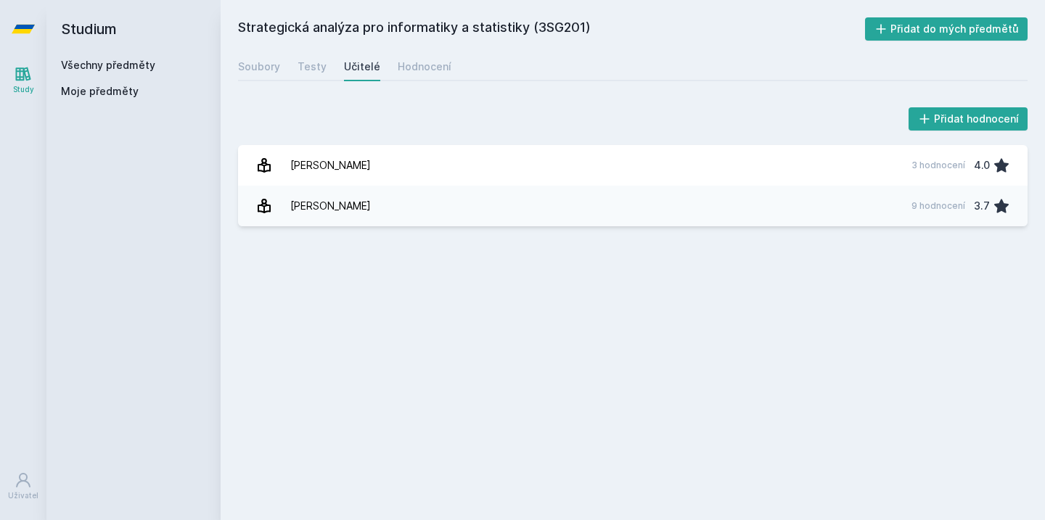
click at [19, 25] on icon at bounding box center [23, 29] width 23 height 9
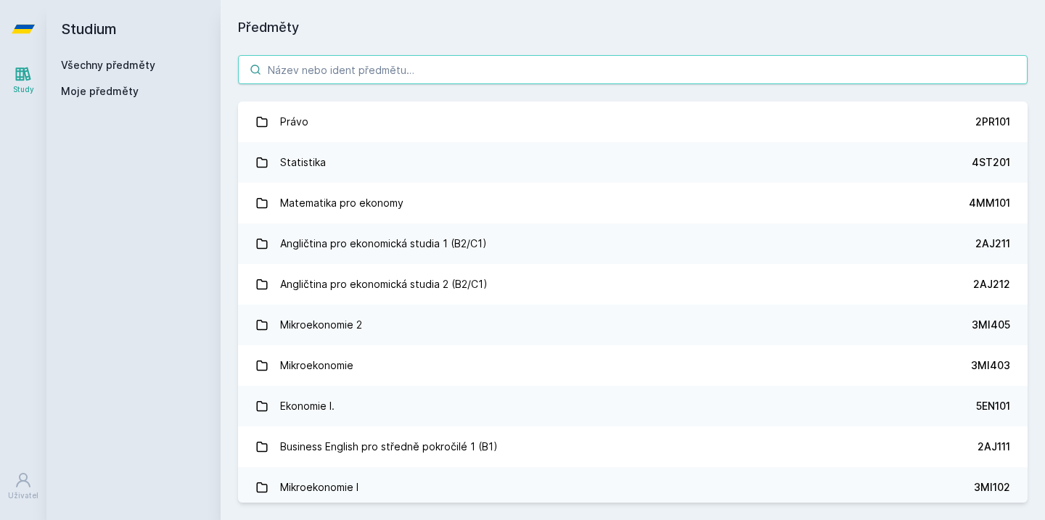
click at [335, 65] on input "search" at bounding box center [632, 69] width 789 height 29
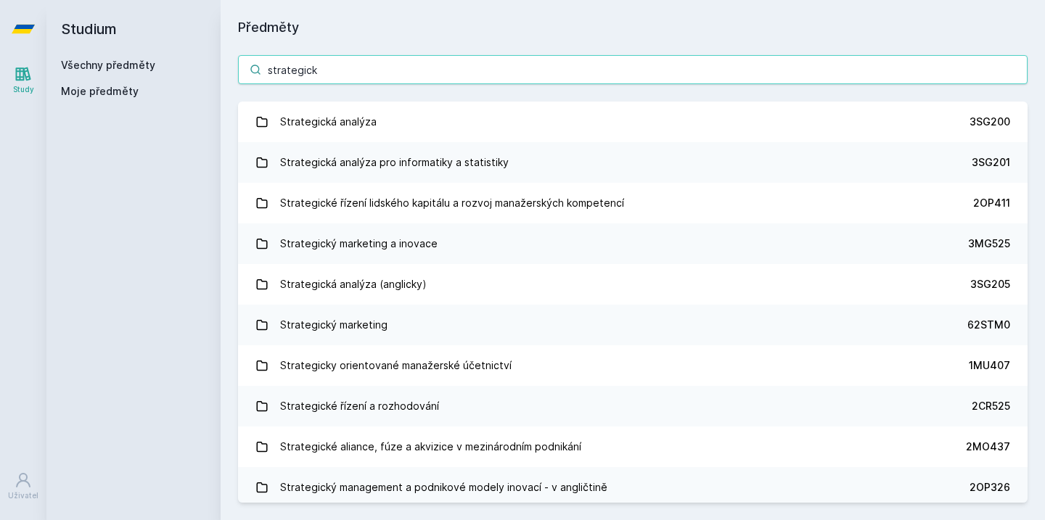
type input "strategické"
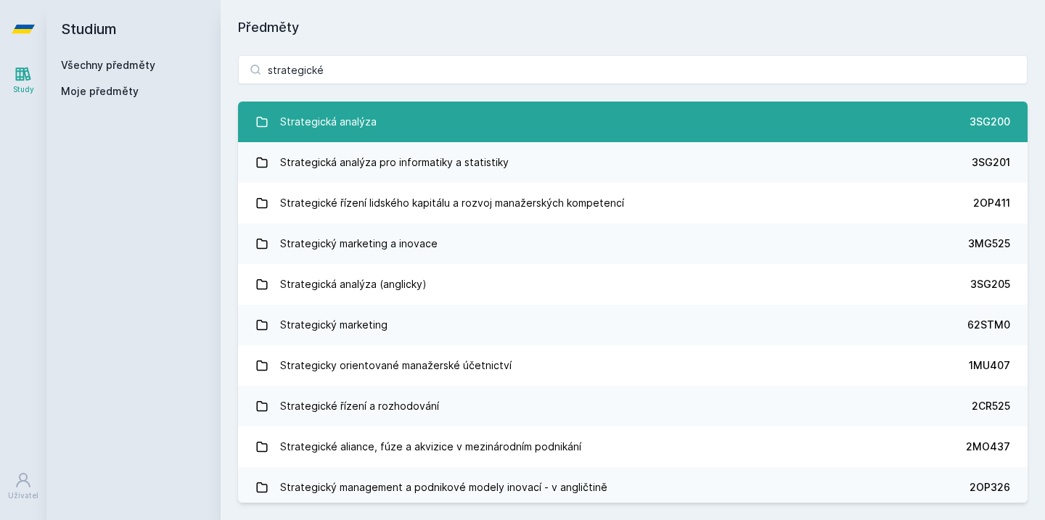
drag, startPoint x: 316, startPoint y: 95, endPoint x: 348, endPoint y: 123, distance: 42.7
click at [348, 123] on div "Strategická analýza" at bounding box center [328, 121] width 97 height 29
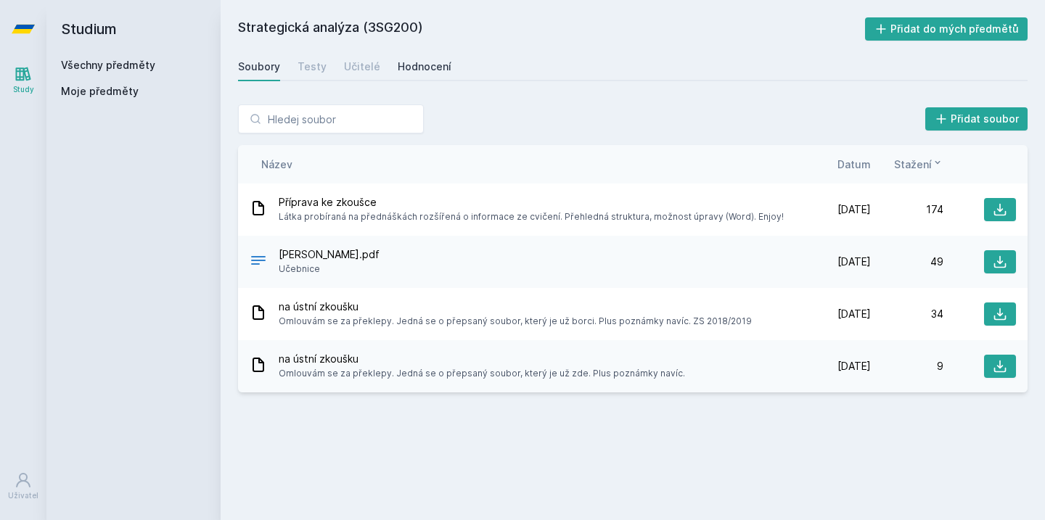
click at [401, 69] on div "Hodnocení" at bounding box center [425, 66] width 54 height 15
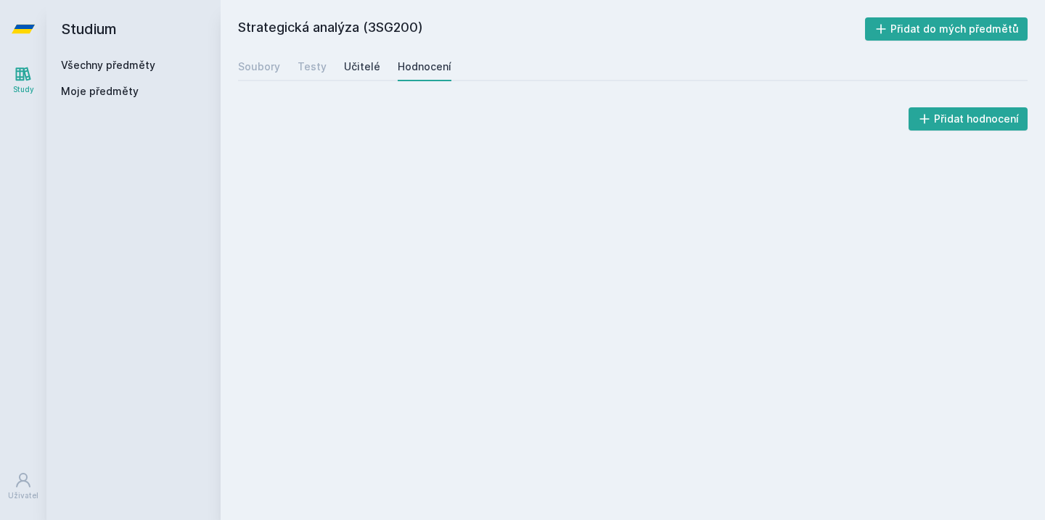
click at [364, 69] on div "Učitelé" at bounding box center [362, 66] width 36 height 15
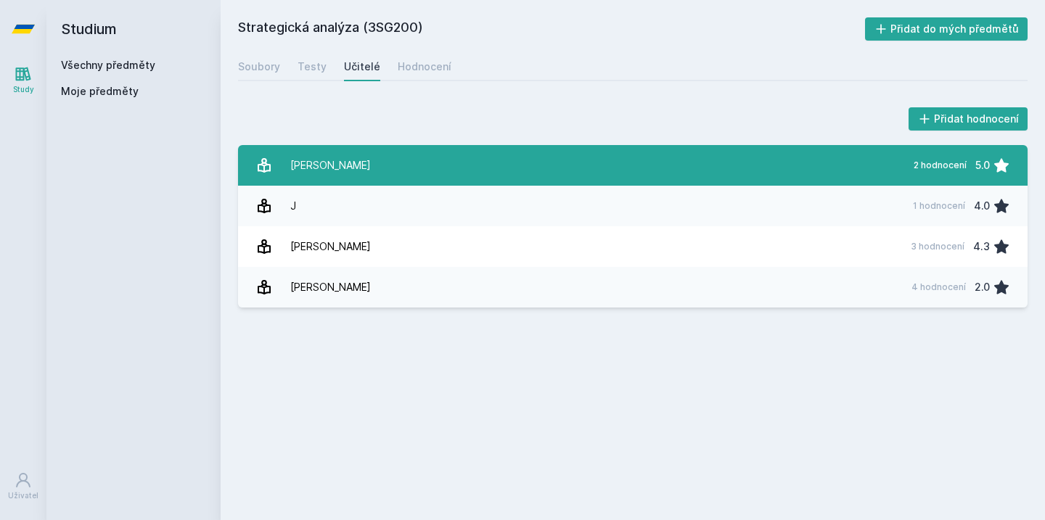
click at [468, 168] on link "[PERSON_NAME] 2 hodnocení 5.0" at bounding box center [632, 165] width 789 height 41
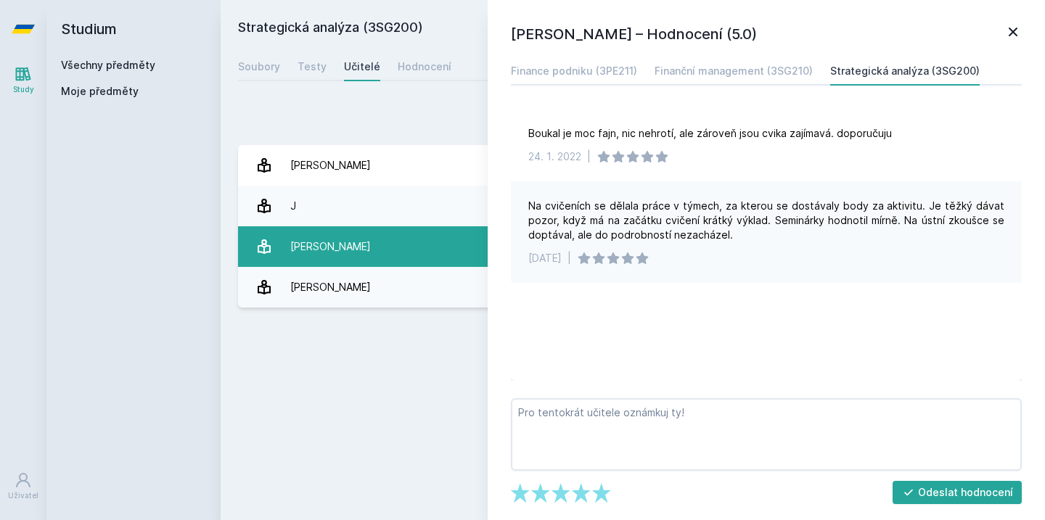
click at [434, 253] on link "[PERSON_NAME] 3 hodnocení 4.3" at bounding box center [632, 246] width 789 height 41
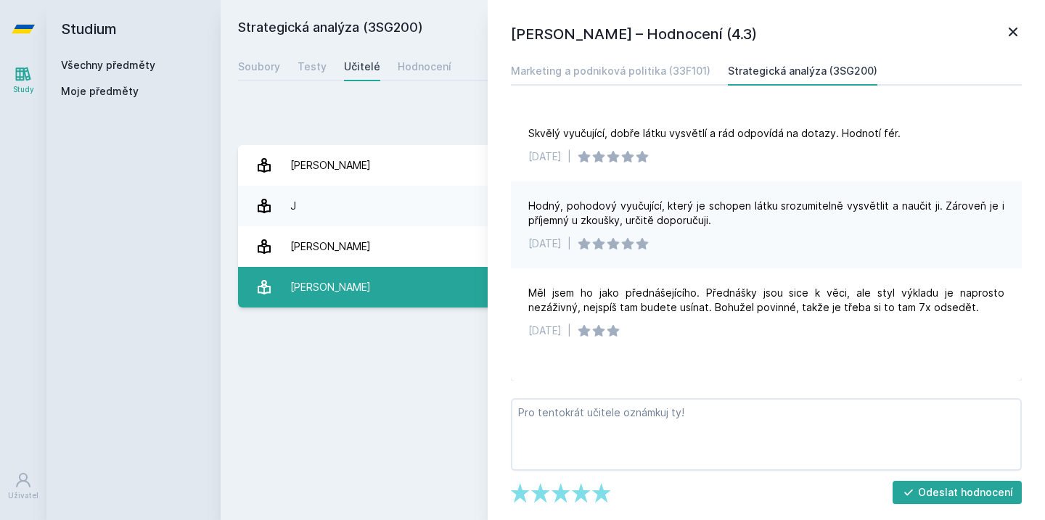
click at [427, 296] on link "[PERSON_NAME] 4 hodnocení 2.0" at bounding box center [632, 287] width 789 height 41
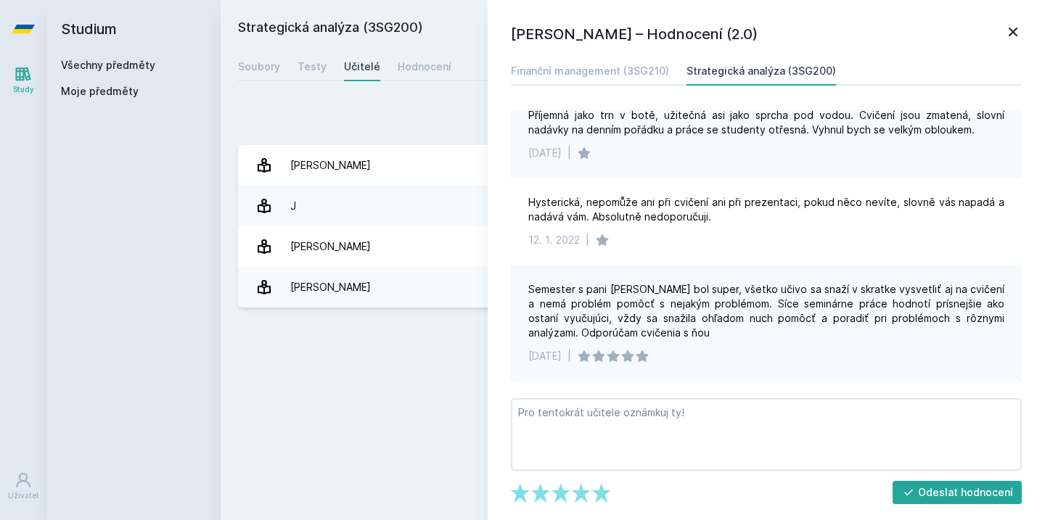
scroll to position [236, 0]
click at [1011, 33] on icon at bounding box center [1013, 32] width 9 height 9
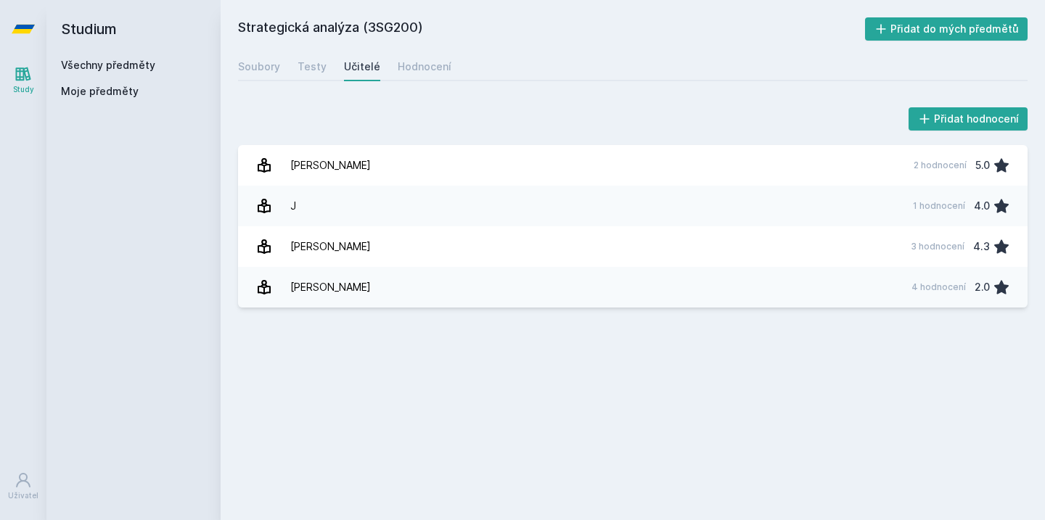
click at [27, 33] on icon at bounding box center [23, 29] width 23 height 9
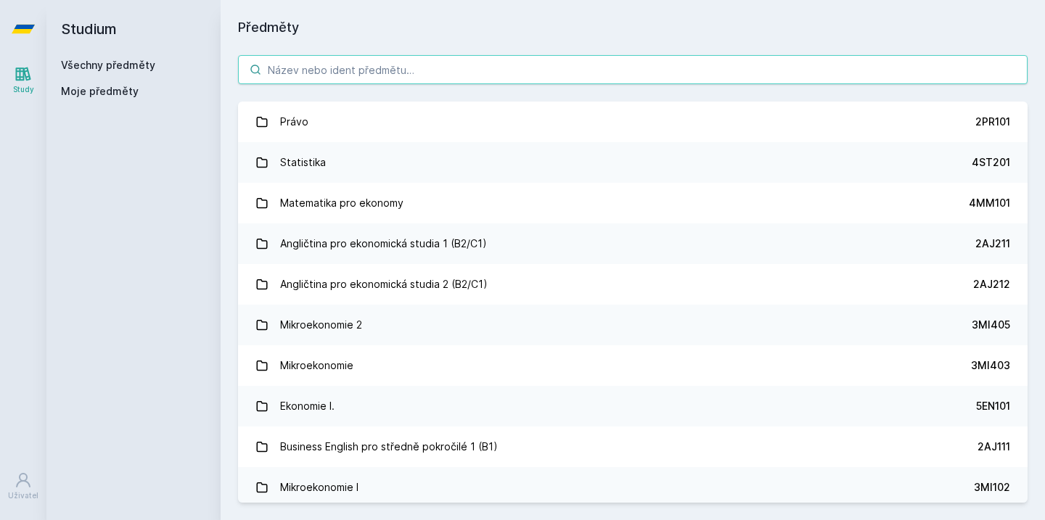
click at [466, 62] on input "search" at bounding box center [632, 69] width 789 height 29
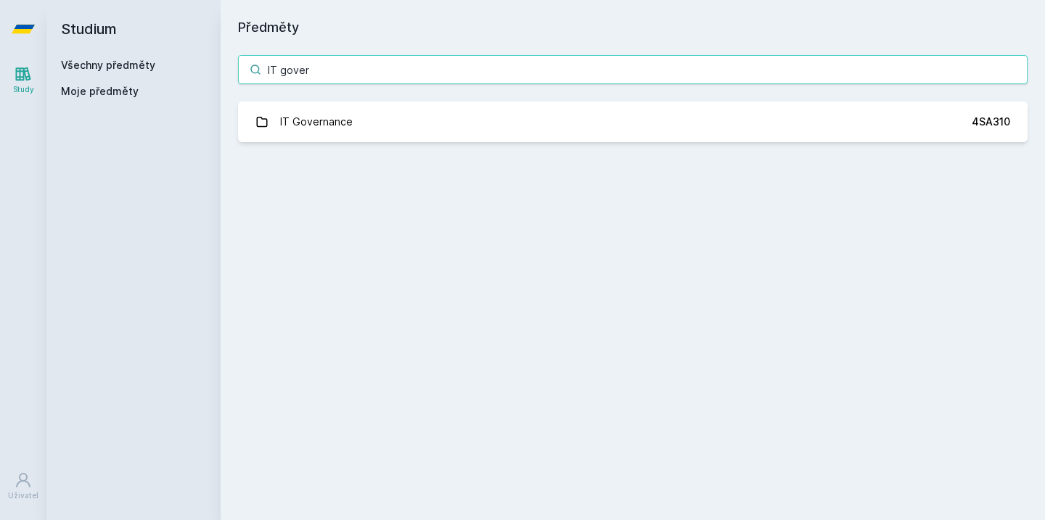
type input "IT cover"
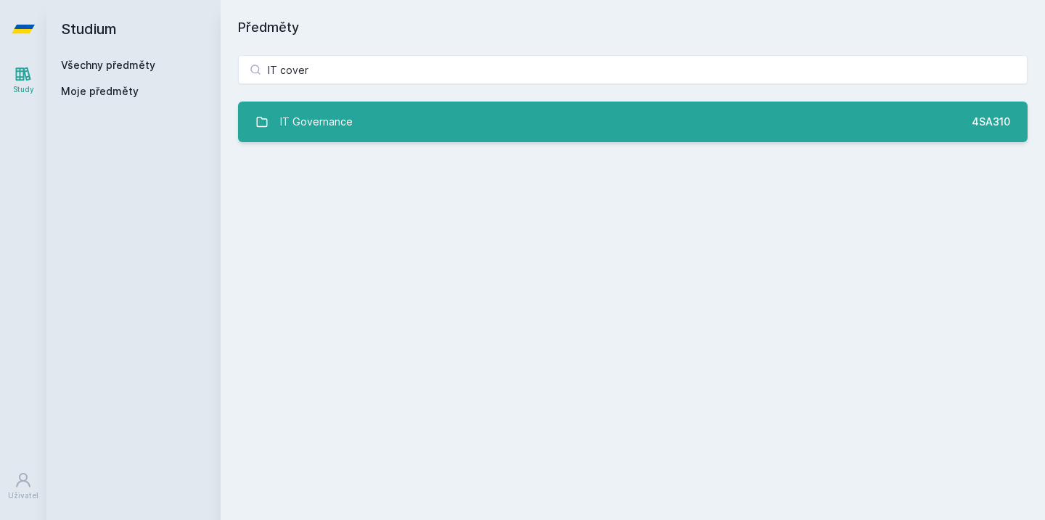
drag, startPoint x: 404, startPoint y: 80, endPoint x: 373, endPoint y: 120, distance: 51.2
click at [373, 120] on link "IT Governance 4SA310" at bounding box center [632, 122] width 789 height 41
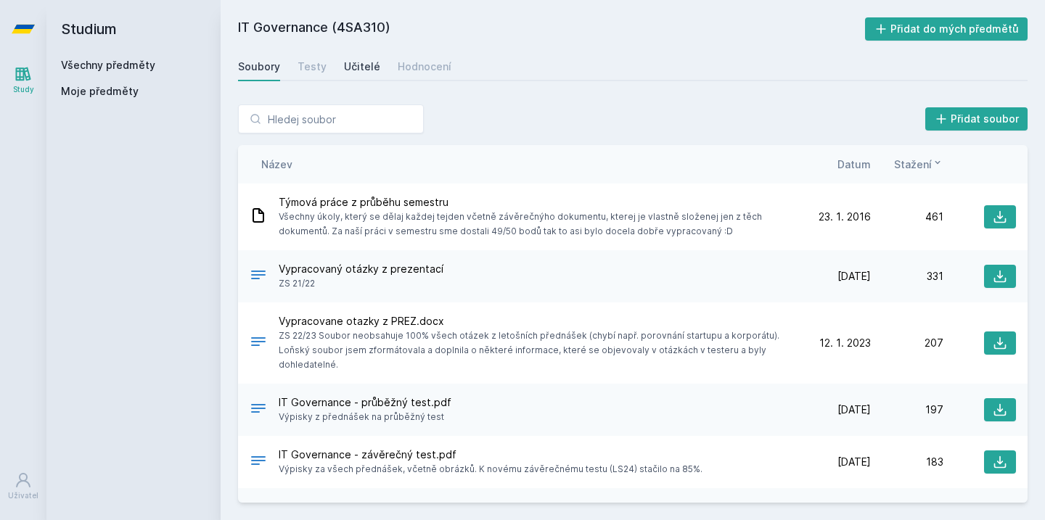
click at [368, 63] on div "Učitelé" at bounding box center [362, 66] width 36 height 15
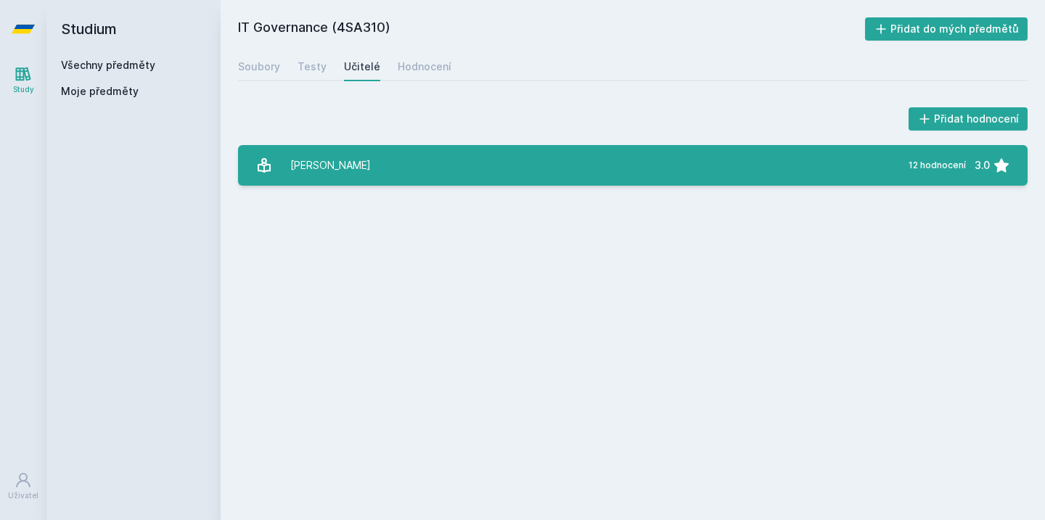
click at [364, 162] on div "[PERSON_NAME]" at bounding box center [330, 165] width 81 height 29
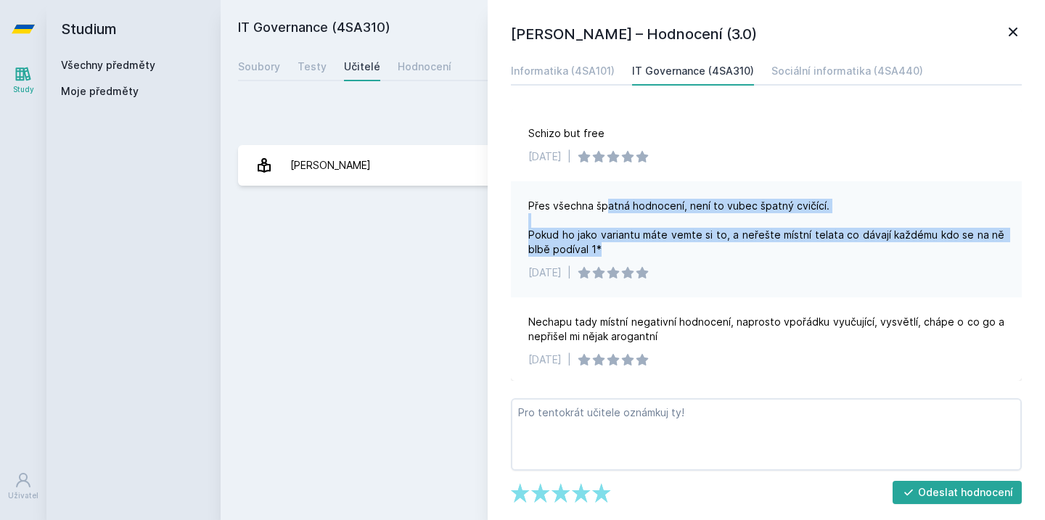
drag, startPoint x: 607, startPoint y: 206, endPoint x: 704, endPoint y: 248, distance: 105.3
click at [704, 248] on div "Přes všechna špatná hodnocení, není to vubec špatný cvičící. Pokud ho jako vari…" at bounding box center [766, 228] width 476 height 58
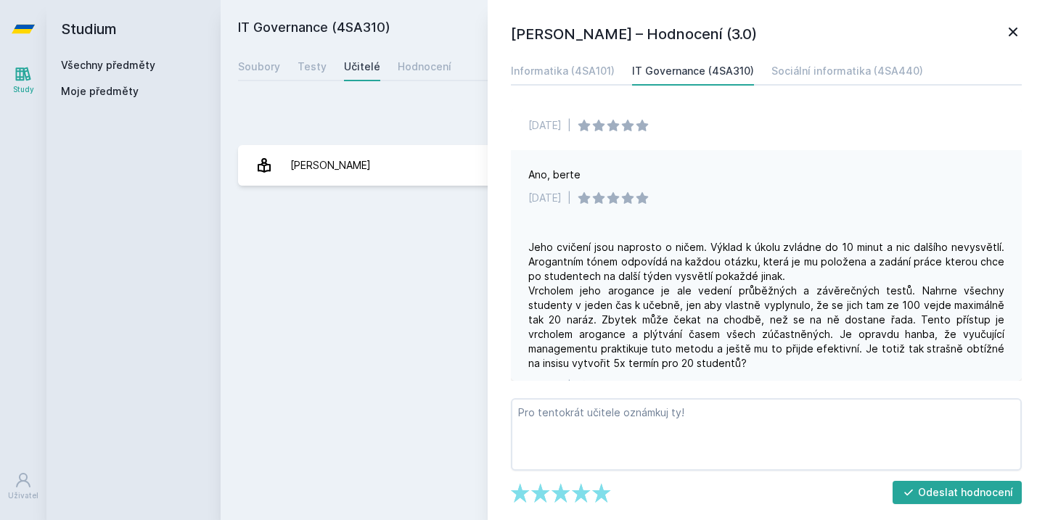
scroll to position [234, 0]
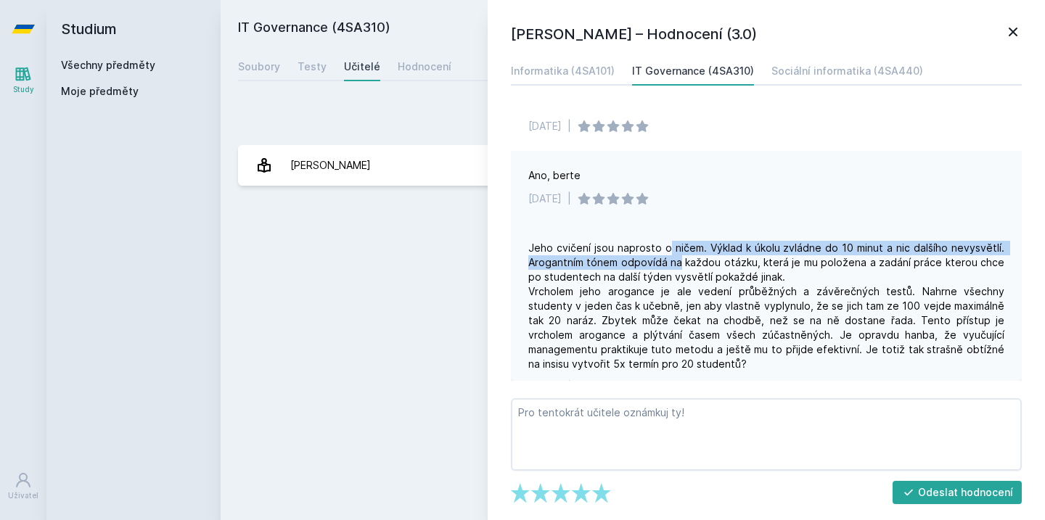
drag, startPoint x: 670, startPoint y: 250, endPoint x: 681, endPoint y: 265, distance: 18.1
click at [681, 265] on div "Jeho cvičení jsou naprosto o ničem. Výklad k úkolu zvládne do 10 minut a nic da…" at bounding box center [766, 306] width 476 height 131
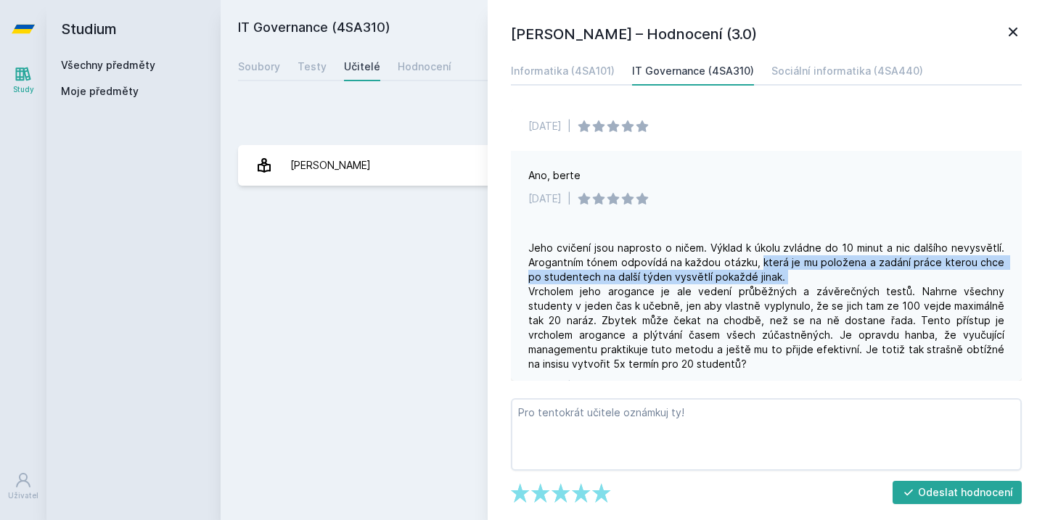
drag, startPoint x: 765, startPoint y: 262, endPoint x: 803, endPoint y: 282, distance: 41.9
click at [803, 282] on div "Jeho cvičení jsou naprosto o ničem. Výklad k úkolu zvládne do 10 minut a nic da…" at bounding box center [766, 306] width 476 height 131
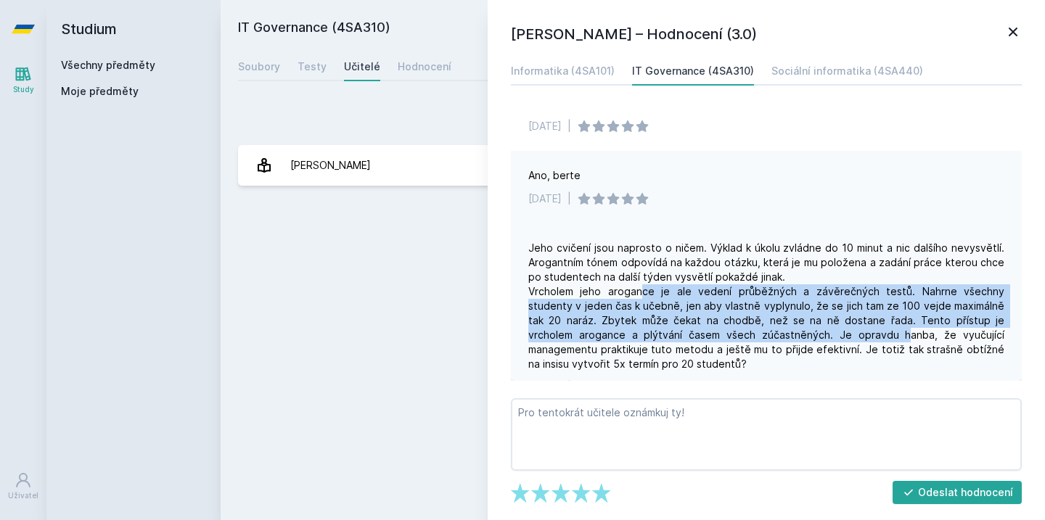
drag, startPoint x: 633, startPoint y: 292, endPoint x: 770, endPoint y: 329, distance: 141.5
click at [770, 329] on div "Jeho cvičení jsou naprosto o ničem. Výklad k úkolu zvládne do 10 minut a nic da…" at bounding box center [766, 306] width 476 height 131
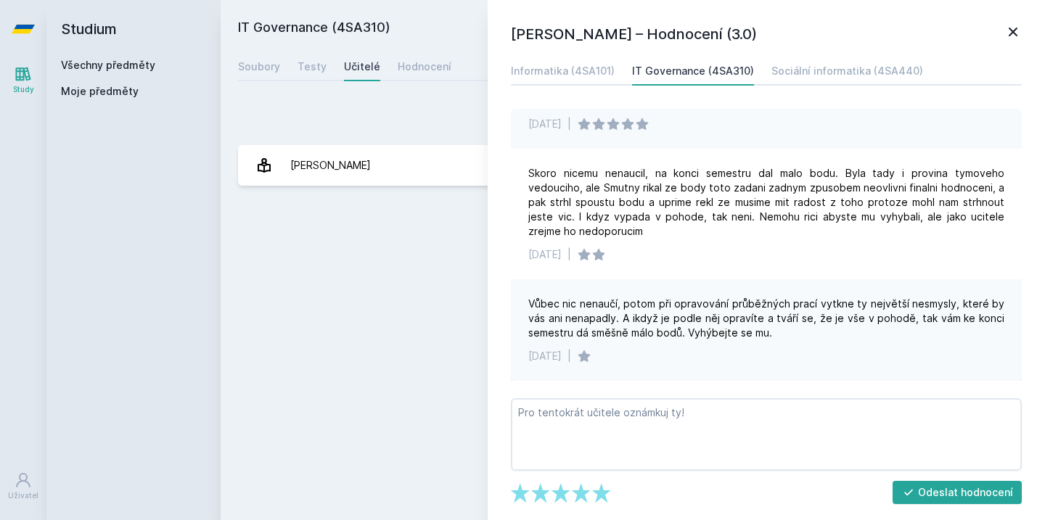
scroll to position [0, 0]
click at [1013, 29] on icon at bounding box center [1012, 31] width 17 height 17
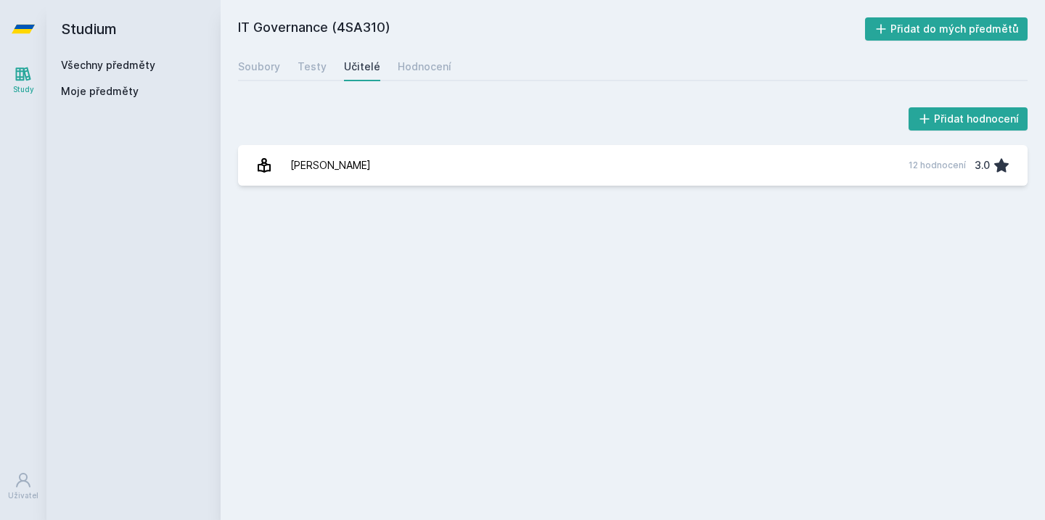
click at [28, 26] on icon at bounding box center [23, 29] width 23 height 9
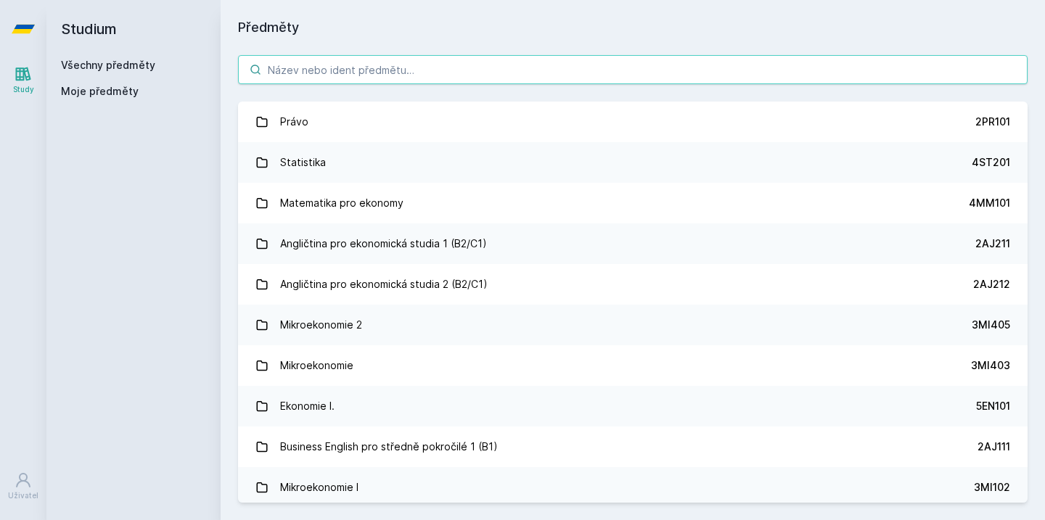
click at [368, 83] on input "search" at bounding box center [632, 69] width 789 height 29
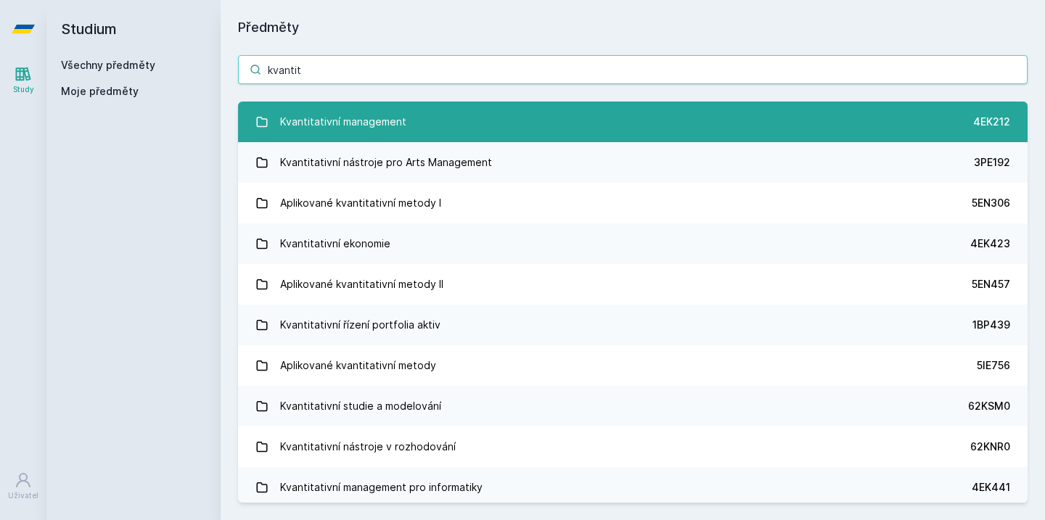
type input "kvantit"
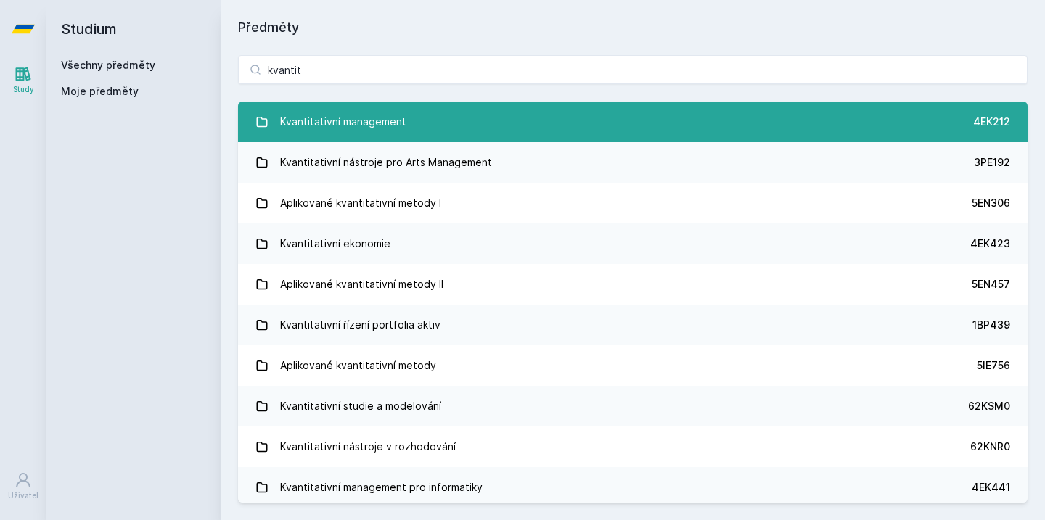
click at [390, 123] on div "Kvantitativní management" at bounding box center [343, 121] width 126 height 29
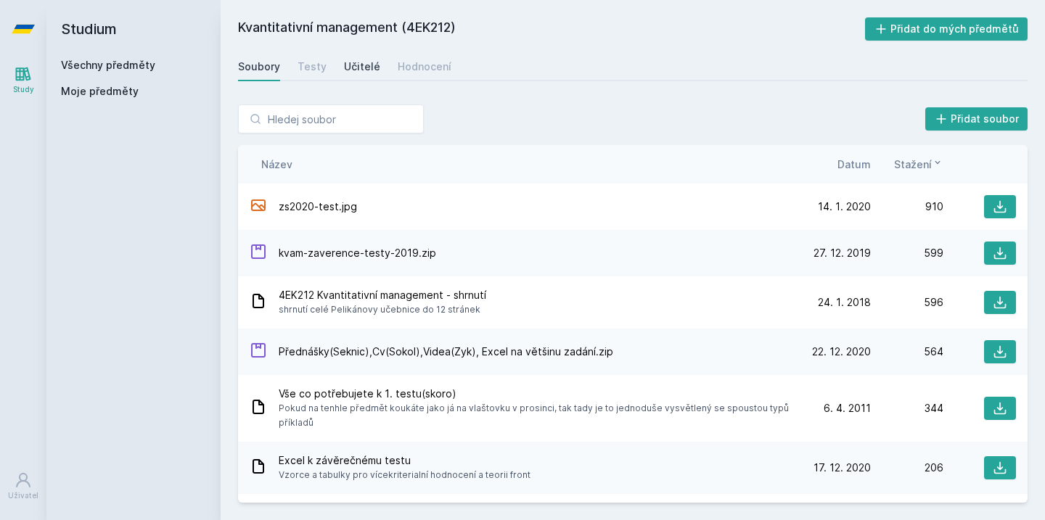
click at [361, 73] on div "Učitelé" at bounding box center [362, 66] width 36 height 15
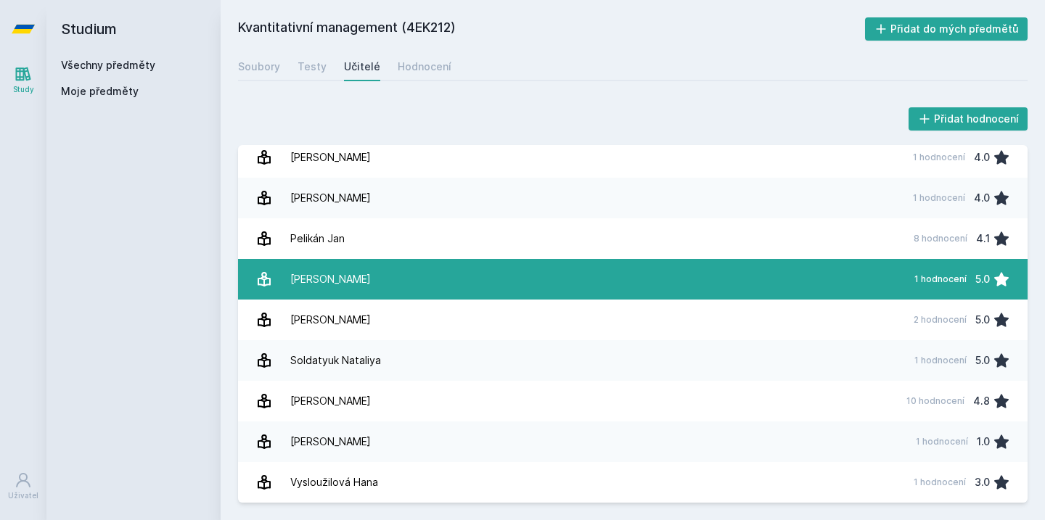
scroll to position [252, 0]
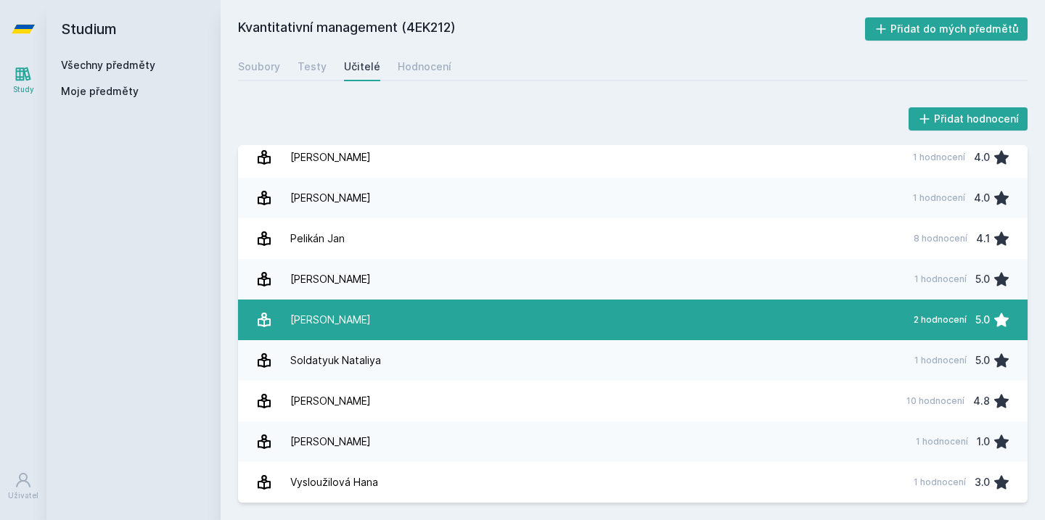
click at [524, 313] on link "[PERSON_NAME] 2 hodnocení 5.0" at bounding box center [632, 320] width 789 height 41
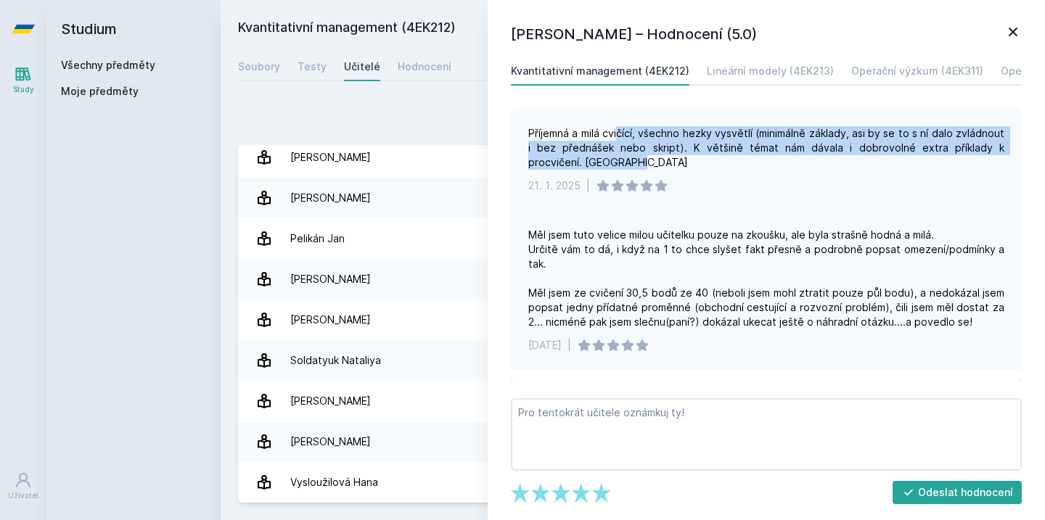
drag, startPoint x: 617, startPoint y: 133, endPoint x: 736, endPoint y: 155, distance: 121.1
click at [737, 163] on div "Příjemná a milá cvičící, všechno hezky vysvětlí (minimálně základy, asi by se t…" at bounding box center [766, 148] width 476 height 44
click at [1019, 35] on icon at bounding box center [1012, 31] width 17 height 17
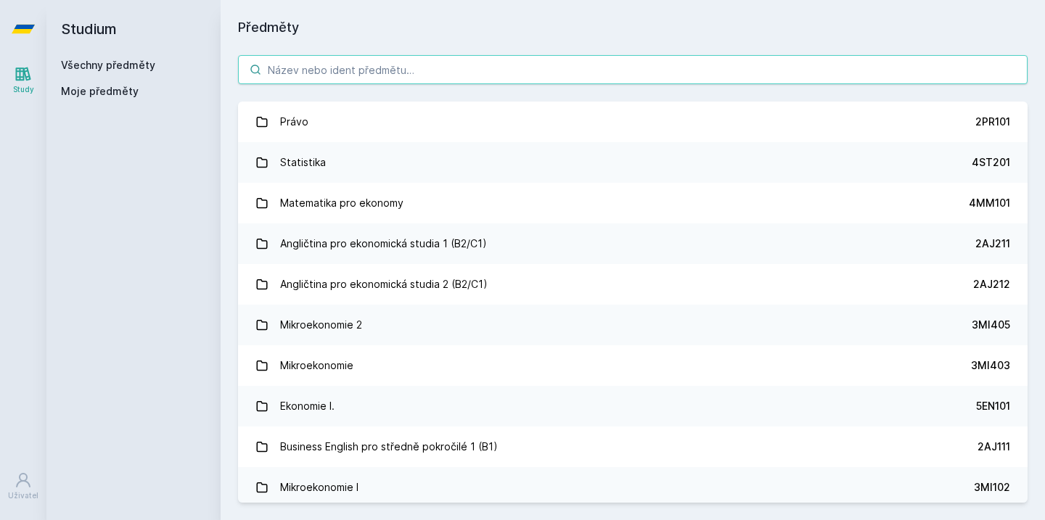
click at [514, 72] on input "search" at bounding box center [632, 69] width 789 height 29
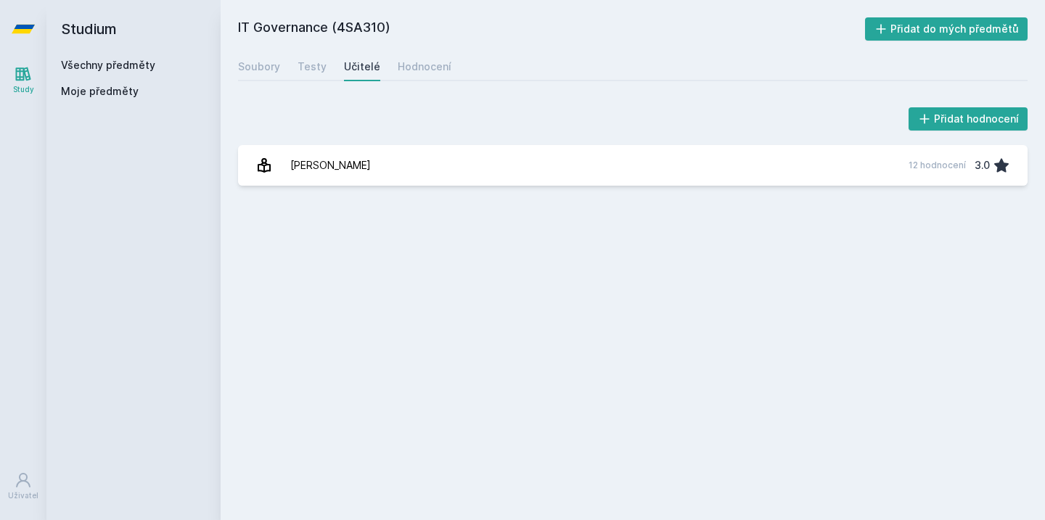
click at [93, 33] on h2 "Studium" at bounding box center [133, 29] width 145 height 58
click at [11, 36] on link at bounding box center [23, 29] width 46 height 58
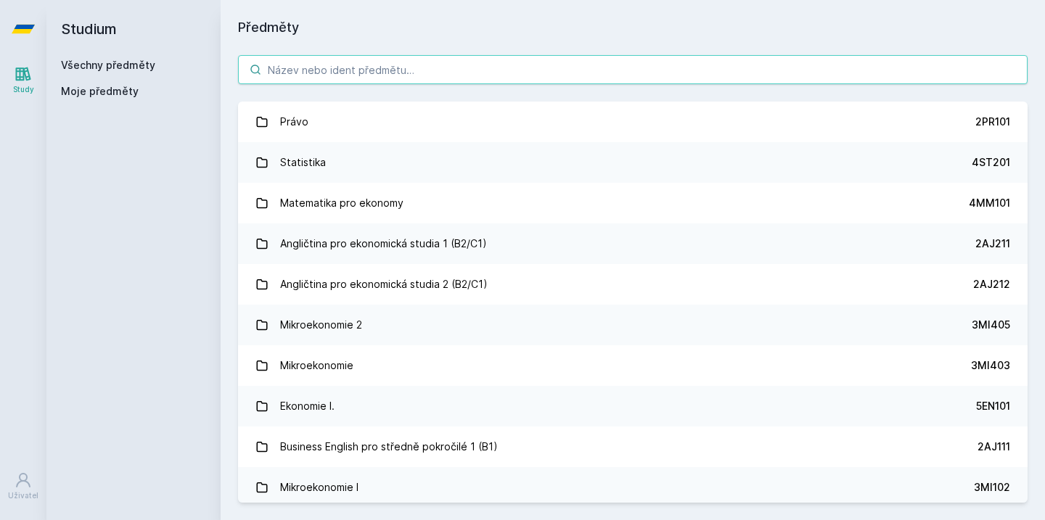
click at [340, 71] on input "search" at bounding box center [632, 69] width 789 height 29
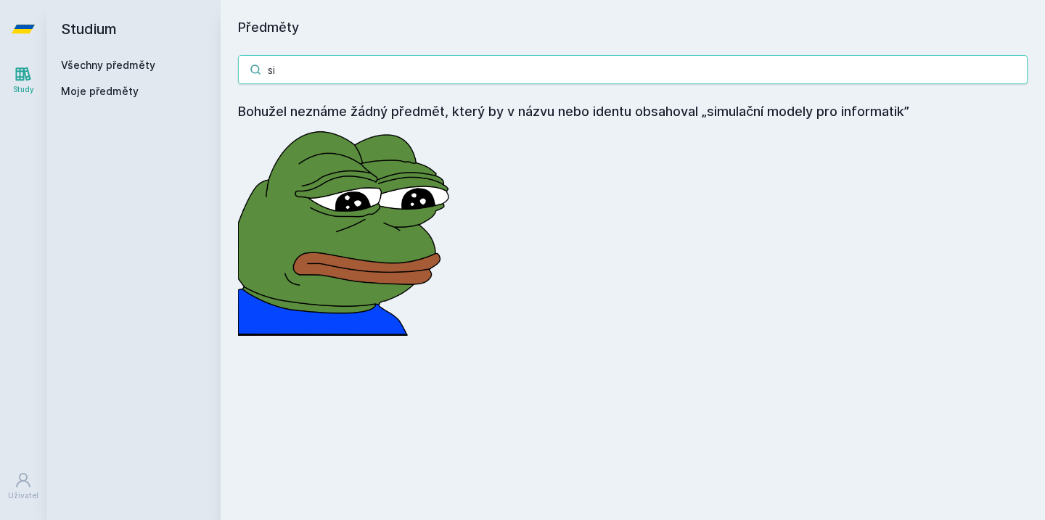
type input "s"
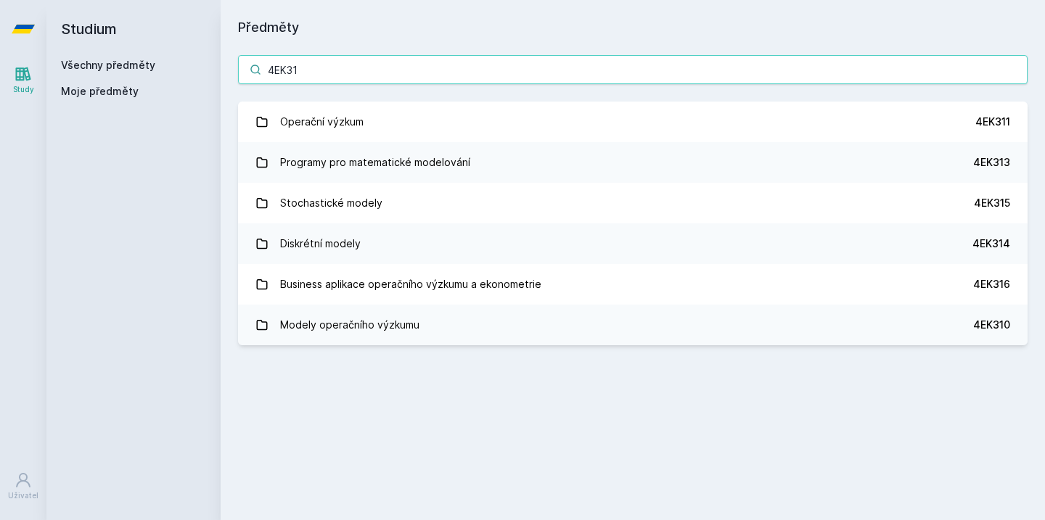
type input "4EK317"
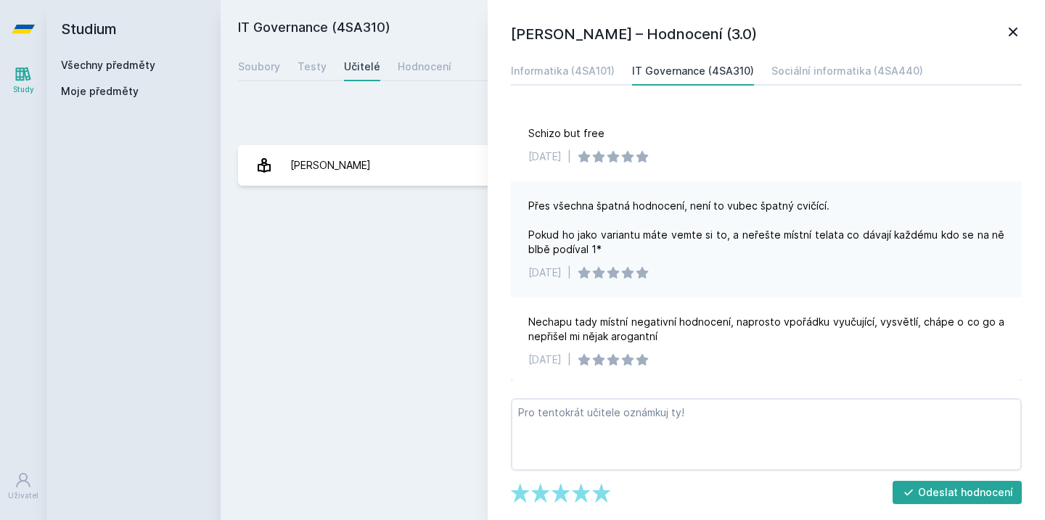
click at [716, 3] on div "[PERSON_NAME] – Hodnocení (3.0) Informatika (4SA101) IT Governance (4SA310) Soc…" at bounding box center [766, 260] width 557 height 520
click at [445, 139] on div "Přidat hodnocení [PERSON_NAME] – Hodnocení (3.0) Informatika (4SA101) IT Govern…" at bounding box center [632, 144] width 789 height 81
click at [1022, 34] on div "[PERSON_NAME] – Hodnocení (3.0) Informatika (4SA101) IT Governance (4SA310) Soc…" at bounding box center [766, 260] width 557 height 520
click at [1016, 35] on icon at bounding box center [1013, 32] width 9 height 9
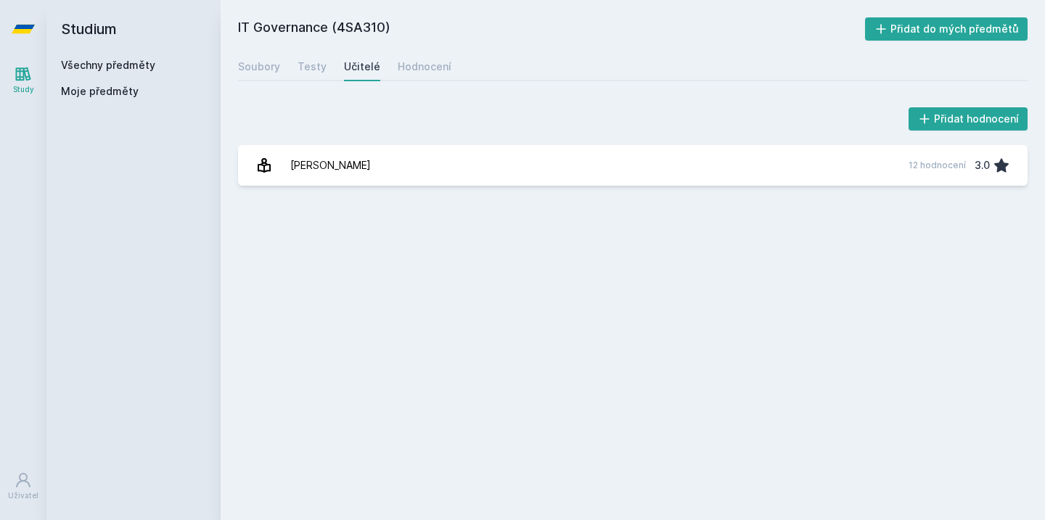
drag, startPoint x: 88, startPoint y: 30, endPoint x: 77, endPoint y: 30, distance: 10.9
click at [86, 30] on h2 "Studium" at bounding box center [133, 29] width 145 height 58
click at [25, 34] on icon at bounding box center [23, 29] width 23 height 58
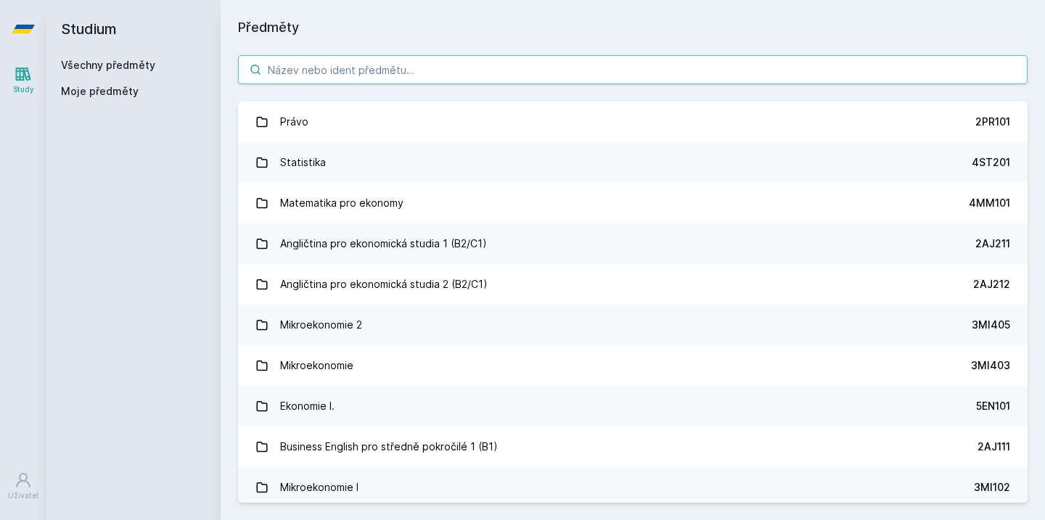
click at [587, 62] on input "search" at bounding box center [632, 69] width 789 height 29
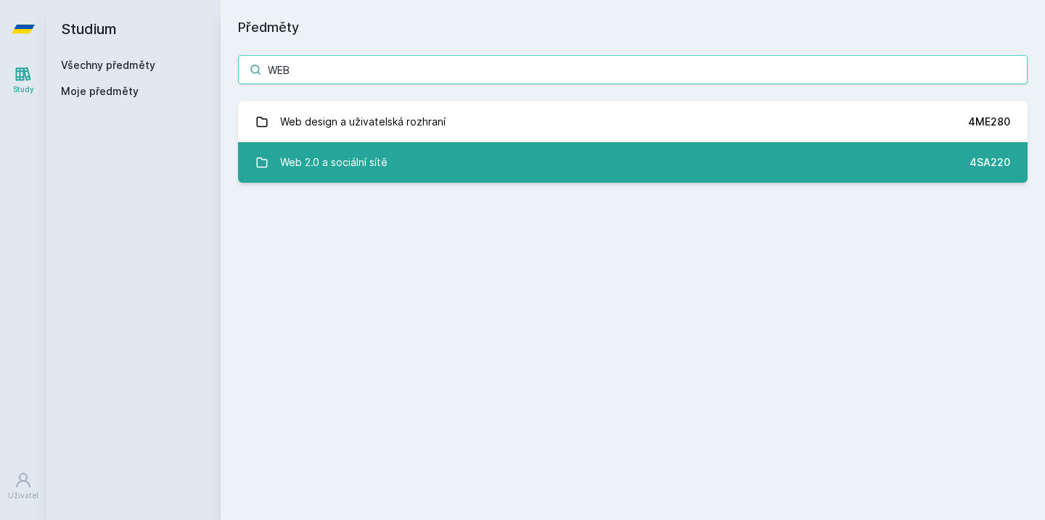
type input "WEB"
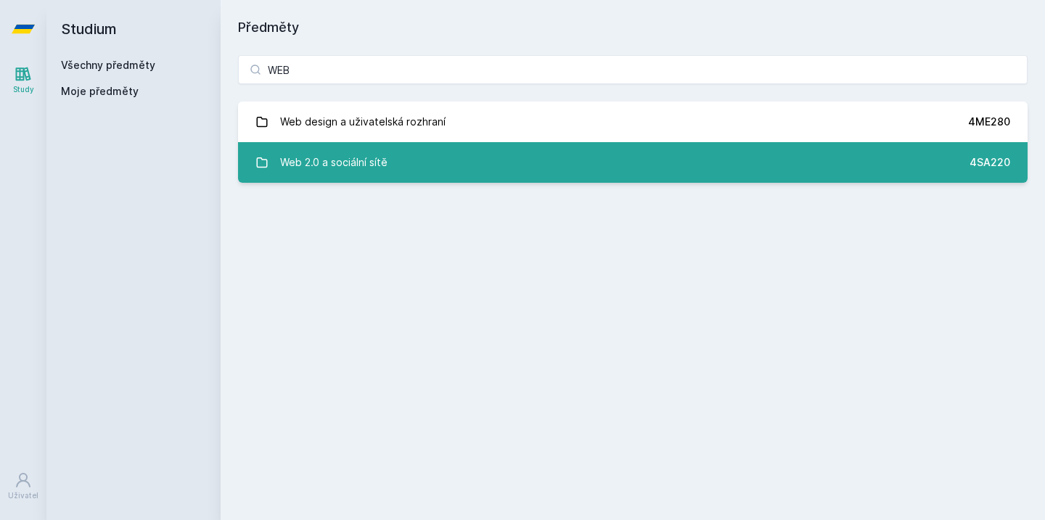
click at [604, 168] on link "Web 2.0 a sociální sítě 4SA220" at bounding box center [632, 162] width 789 height 41
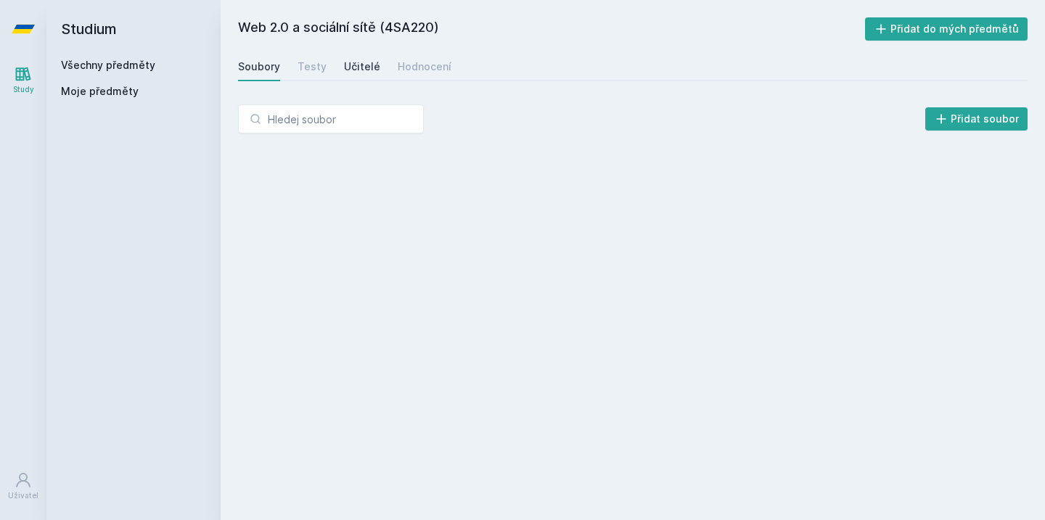
click at [363, 67] on div "Učitelé" at bounding box center [362, 66] width 36 height 15
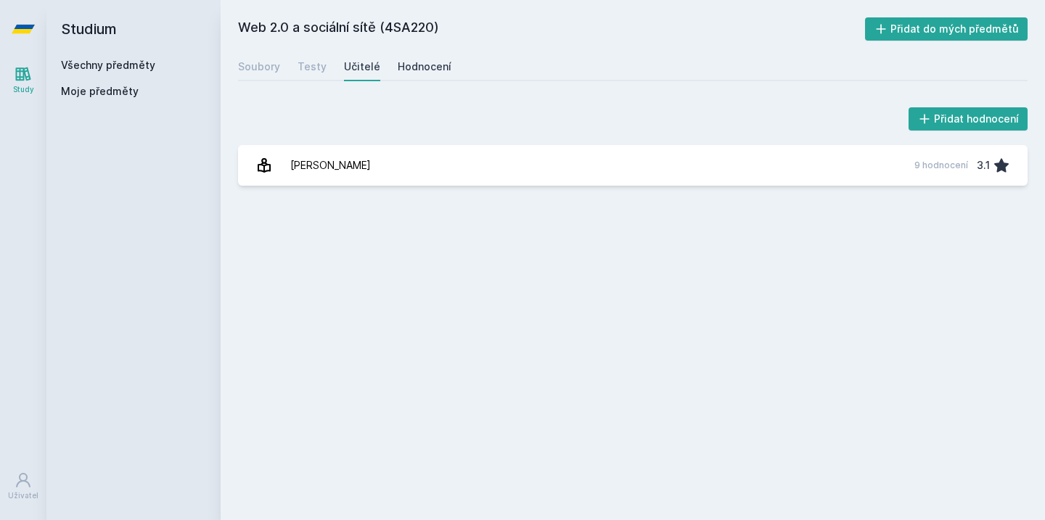
click at [422, 73] on div "Hodnocení" at bounding box center [425, 66] width 54 height 15
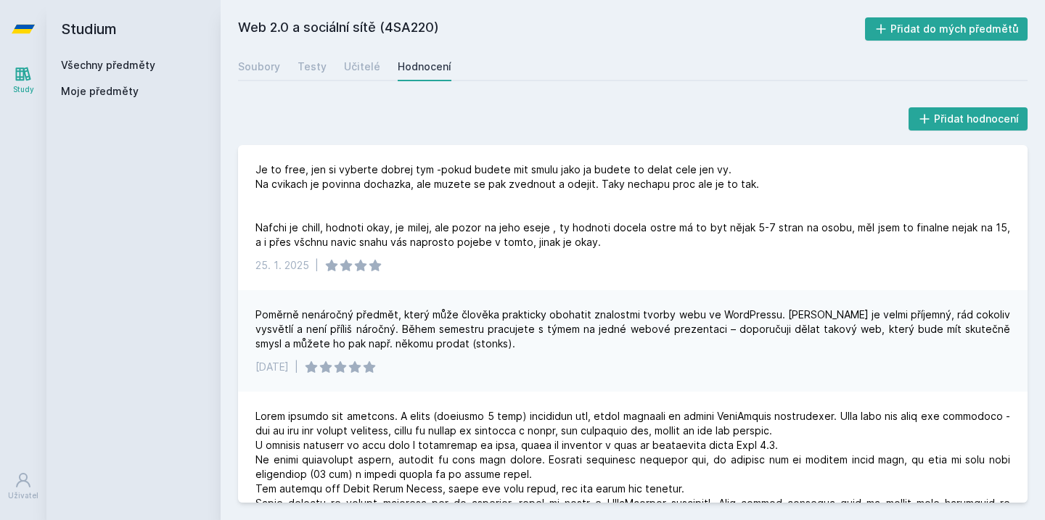
click at [23, 36] on icon at bounding box center [23, 29] width 23 height 58
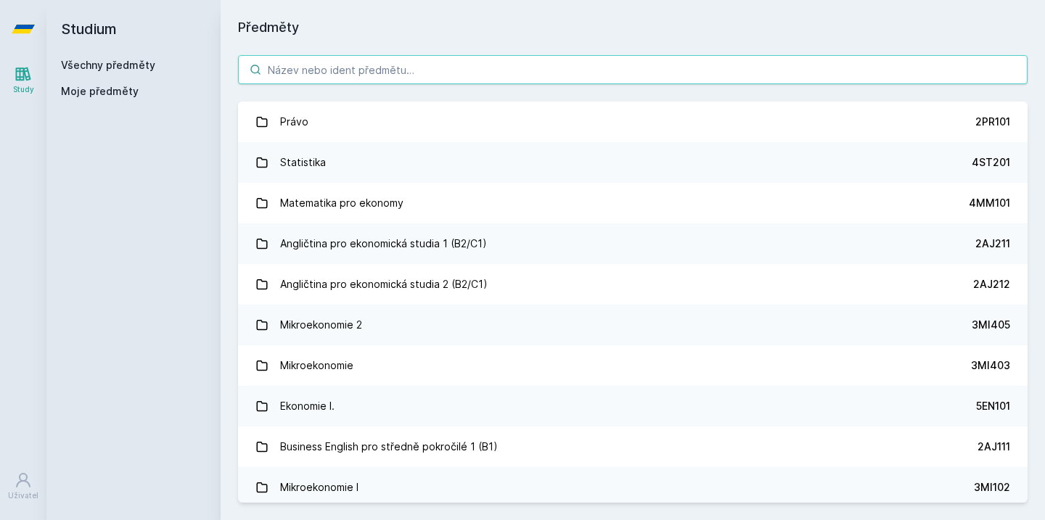
click at [390, 76] on input "search" at bounding box center [632, 69] width 789 height 29
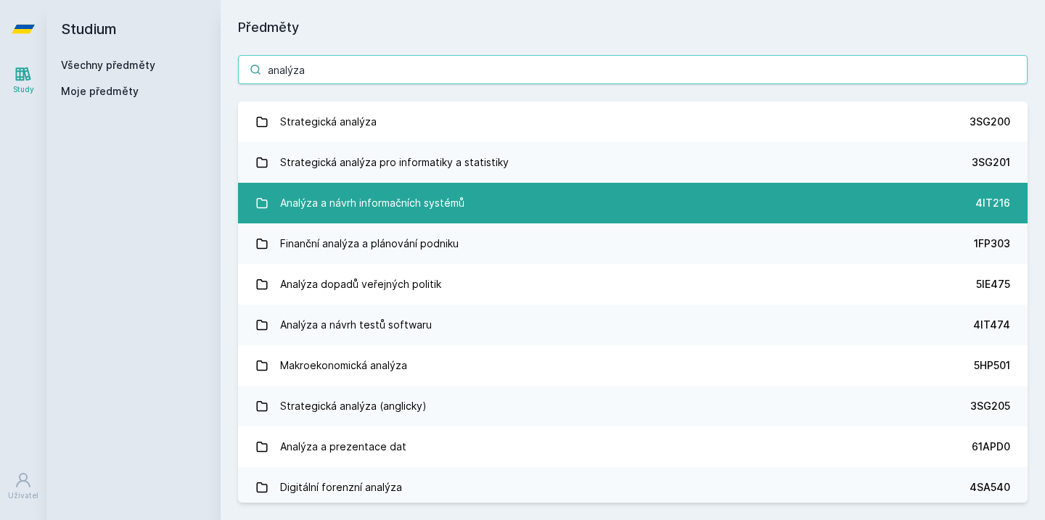
type input "analýza"
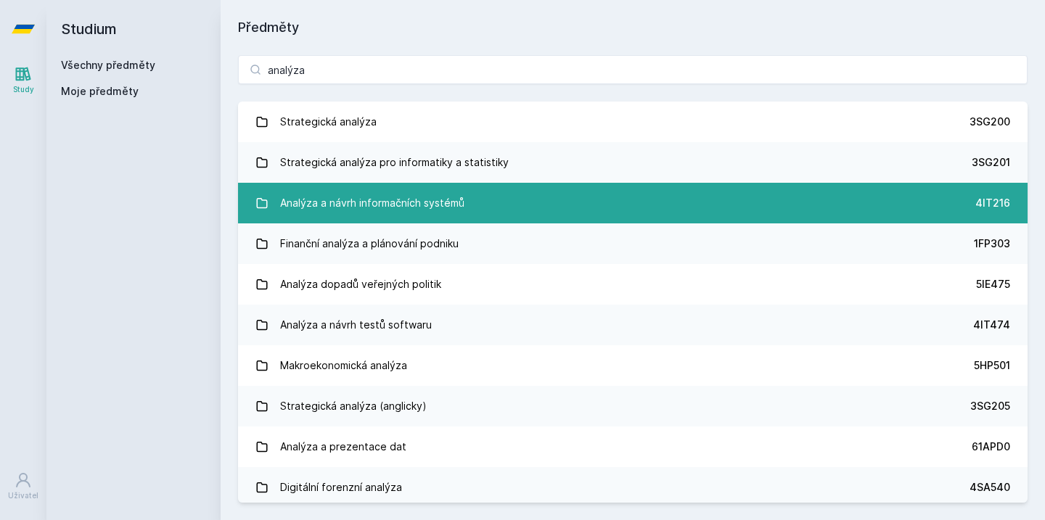
click at [444, 197] on div "Analýza a návrh informačních systémů" at bounding box center [372, 203] width 184 height 29
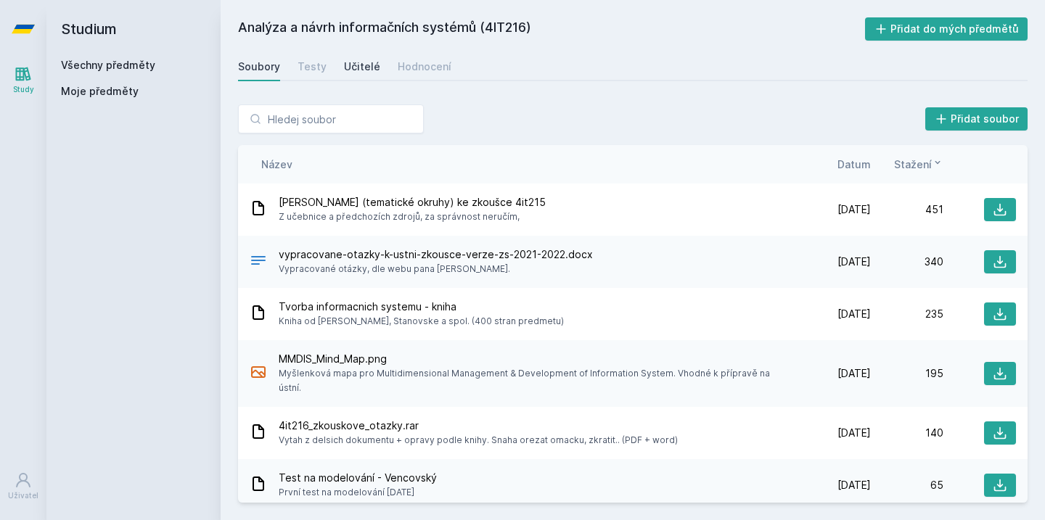
click at [360, 67] on div "Učitelé" at bounding box center [362, 66] width 36 height 15
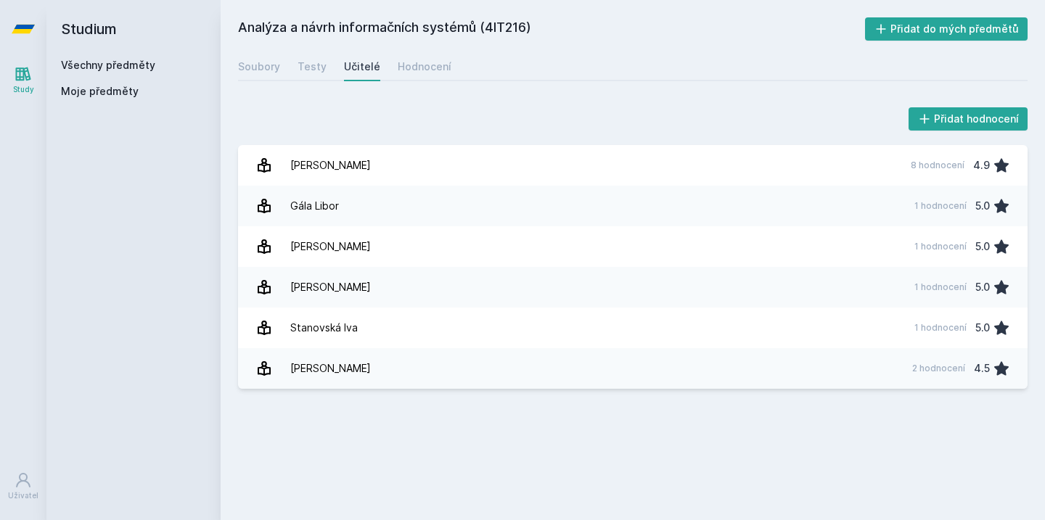
click at [421, 81] on div "Analýza a návrh informačních systémů (4IT216) Přidat do mých předmětů [GEOGRAPH…" at bounding box center [632, 259] width 789 height 485
click at [421, 66] on div "Hodnocení" at bounding box center [425, 66] width 54 height 15
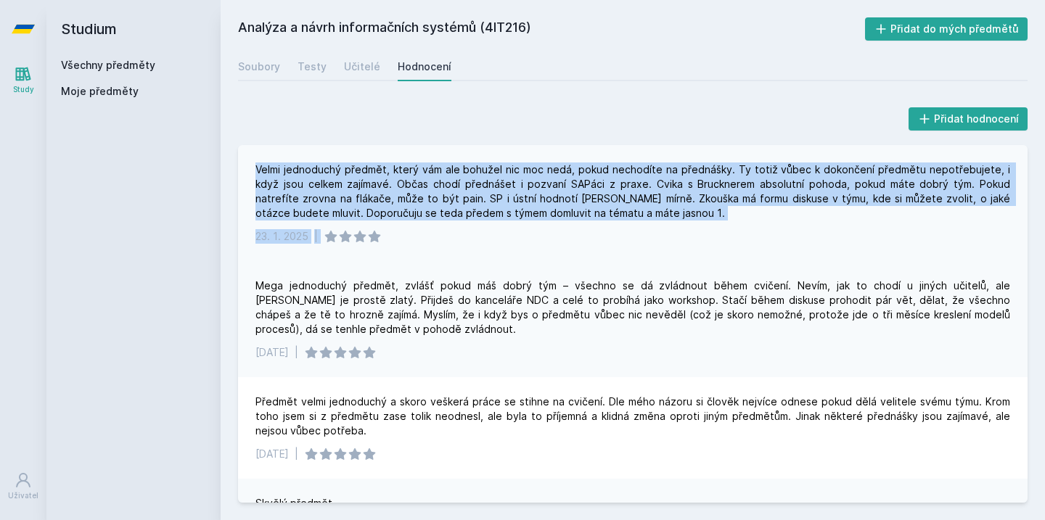
drag, startPoint x: 441, startPoint y: 157, endPoint x: 588, endPoint y: 234, distance: 166.2
click at [588, 234] on div "Velmi jednoduchý předmět, který vám ale bohužel nic moc nedá, pokud nechodíte n…" at bounding box center [632, 203] width 789 height 116
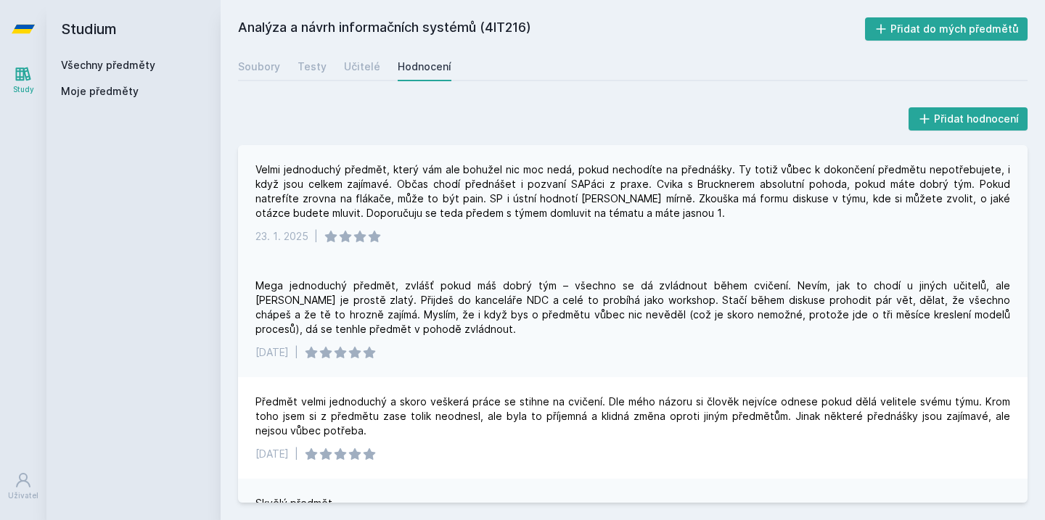
click at [588, 234] on div "[DATE] |" at bounding box center [632, 236] width 755 height 15
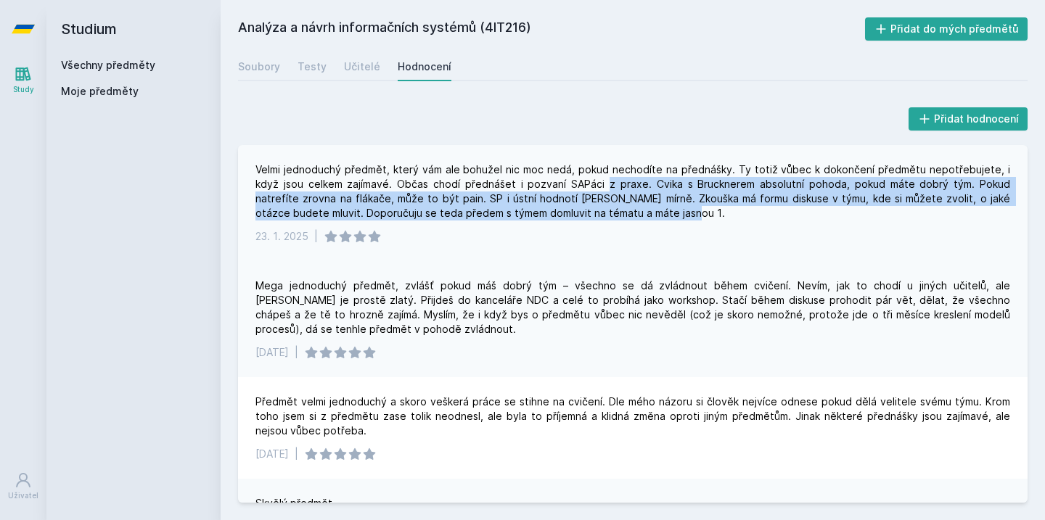
drag, startPoint x: 558, startPoint y: 181, endPoint x: 647, endPoint y: 221, distance: 97.8
click at [647, 221] on div "Velmi jednoduchý předmět, který vám ale bohužel nic moc nedá, pokud nechodíte n…" at bounding box center [632, 203] width 789 height 116
click at [364, 61] on div "Učitelé" at bounding box center [362, 66] width 36 height 15
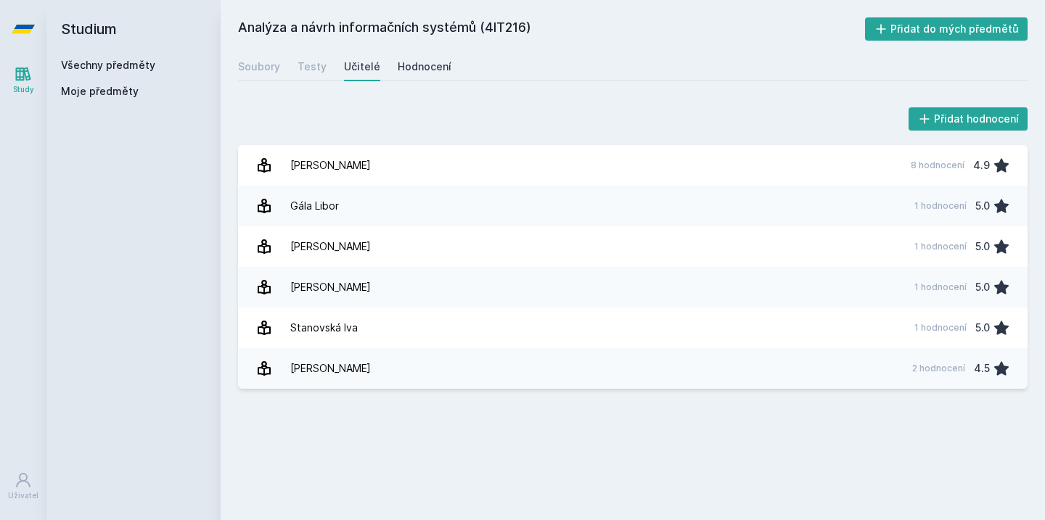
click at [427, 69] on div "Hodnocení" at bounding box center [425, 66] width 54 height 15
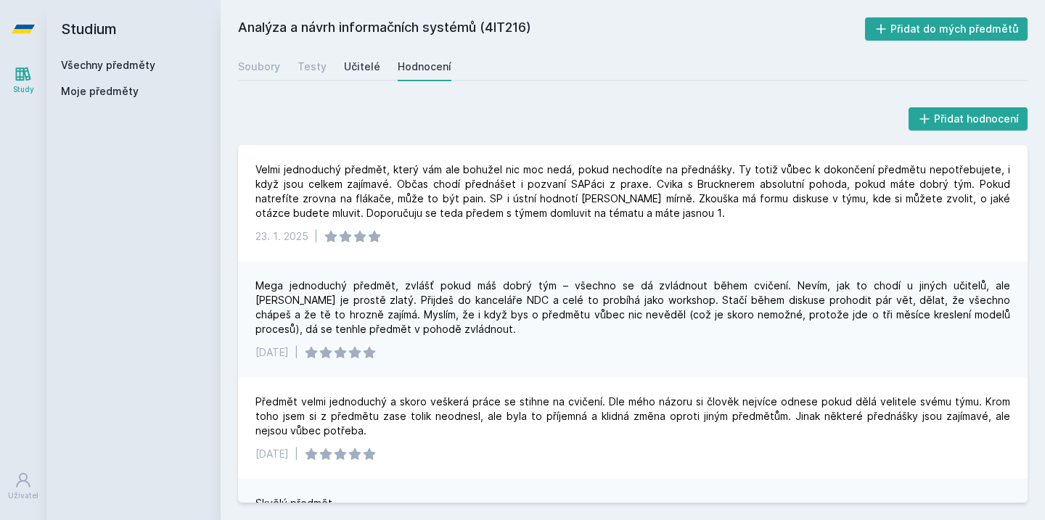
click at [358, 69] on div "Učitelé" at bounding box center [362, 66] width 36 height 15
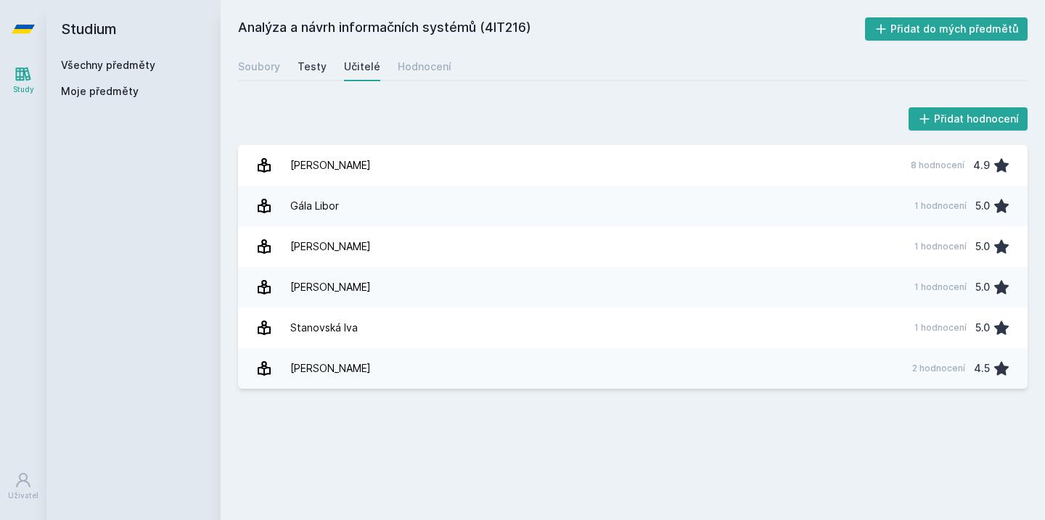
click at [306, 72] on div "Testy" at bounding box center [311, 66] width 29 height 15
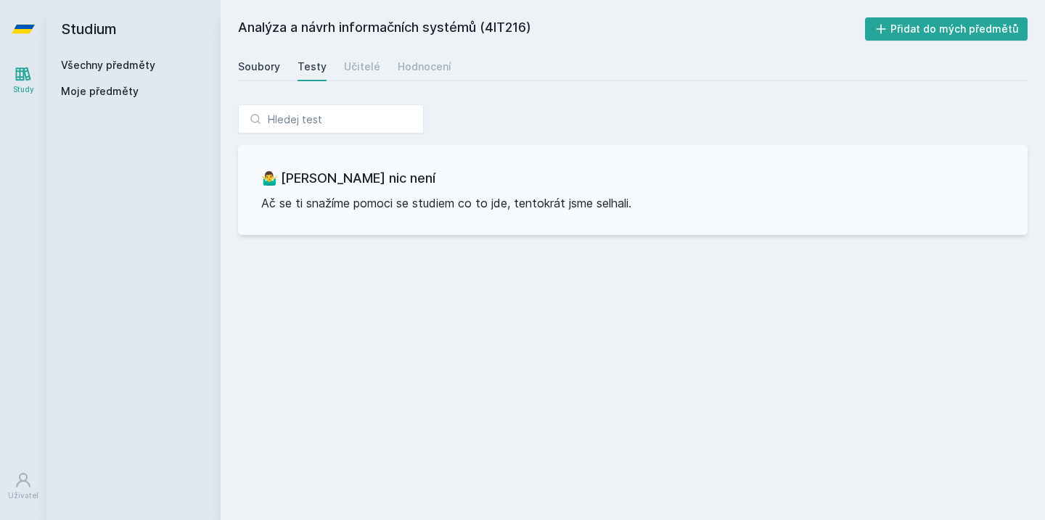
click at [265, 73] on div "Soubory" at bounding box center [259, 66] width 42 height 15
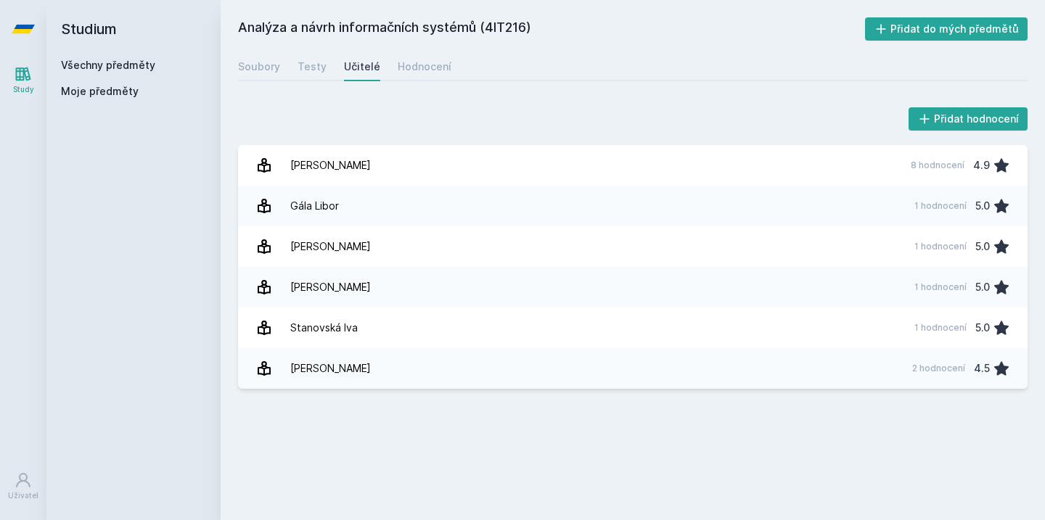
click at [32, 32] on icon at bounding box center [23, 29] width 23 height 58
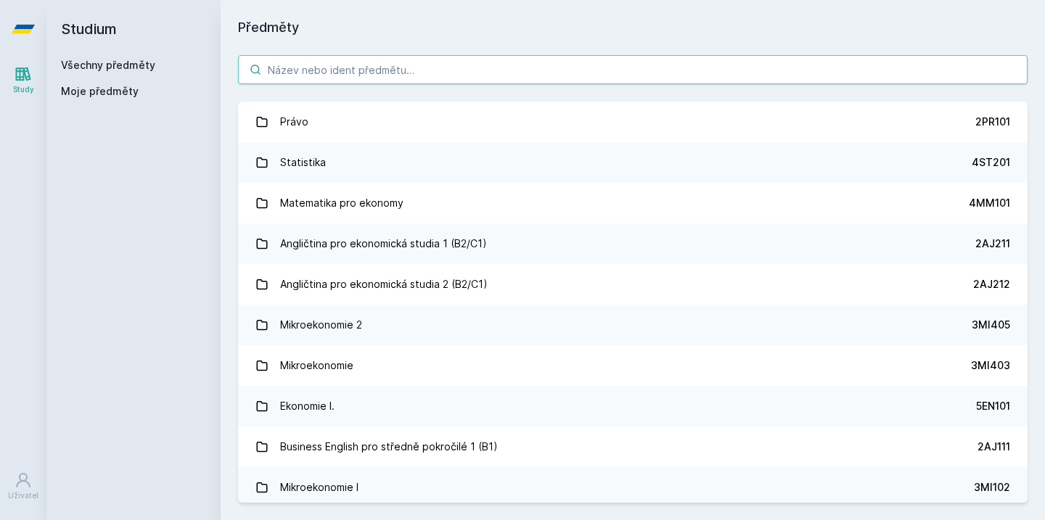
click at [312, 66] on input "search" at bounding box center [632, 69] width 789 height 29
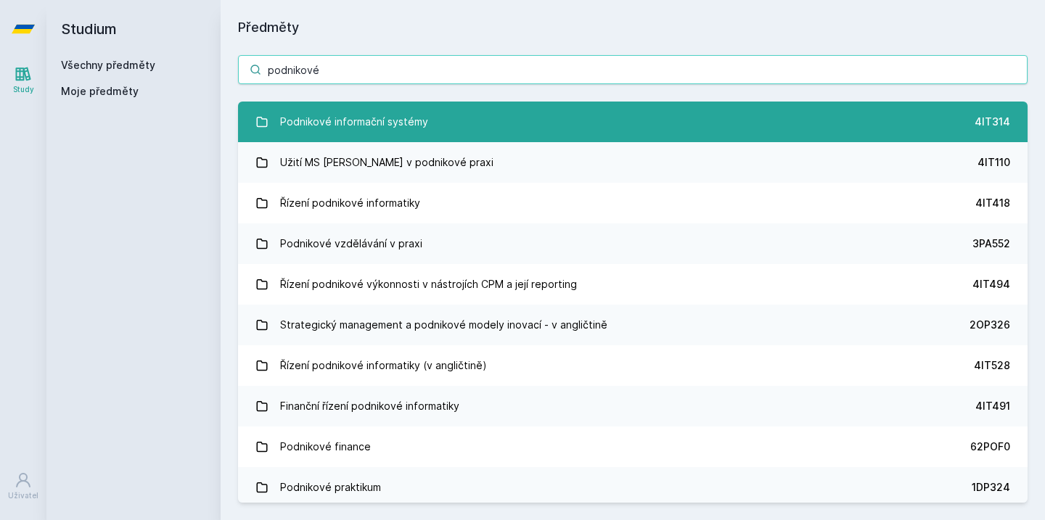
type input "podnikové"
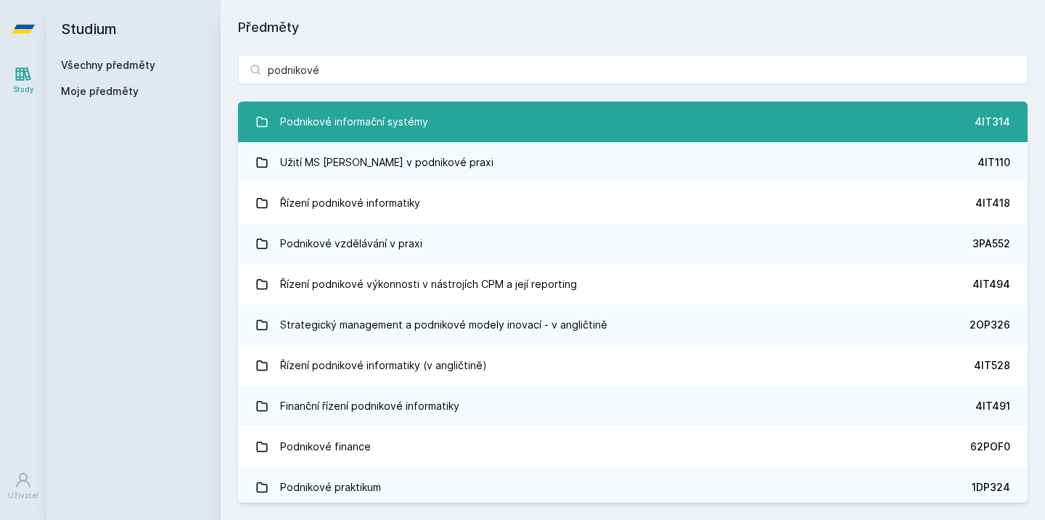
click at [347, 127] on div "Podnikové informační systémy" at bounding box center [354, 121] width 148 height 29
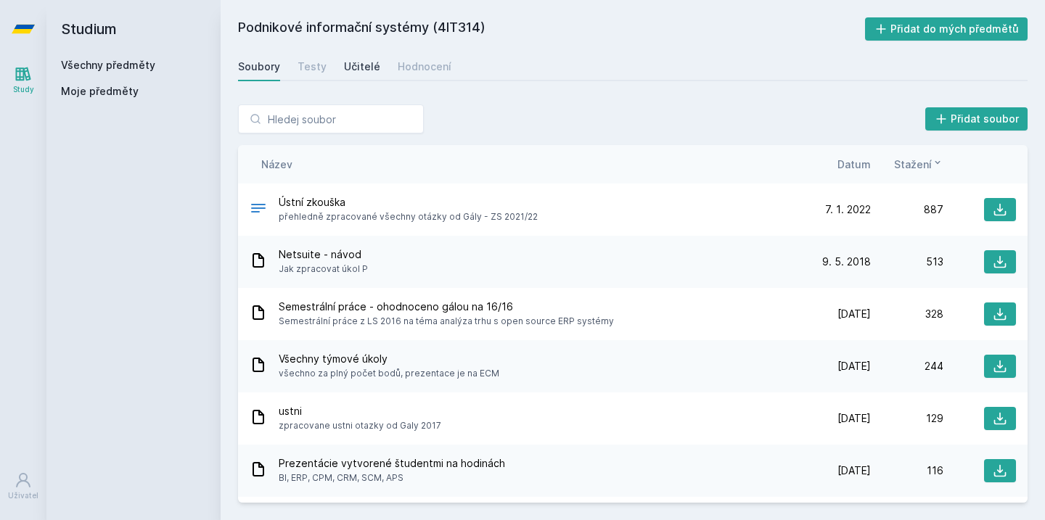
click at [366, 69] on div "Učitelé" at bounding box center [362, 66] width 36 height 15
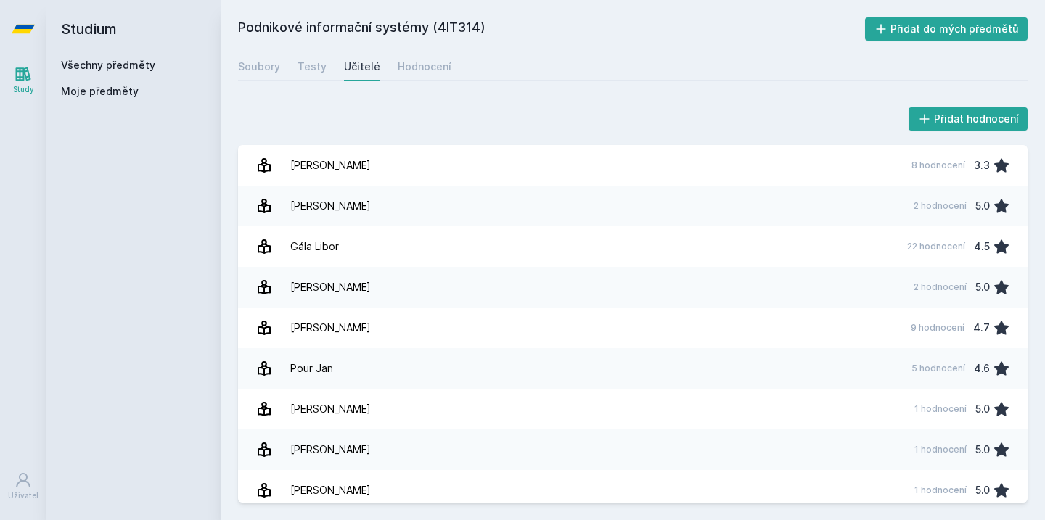
click at [451, 65] on div "Soubory Testy Učitelé Hodnocení" at bounding box center [632, 66] width 789 height 29
click at [427, 65] on div "Hodnocení" at bounding box center [425, 66] width 54 height 15
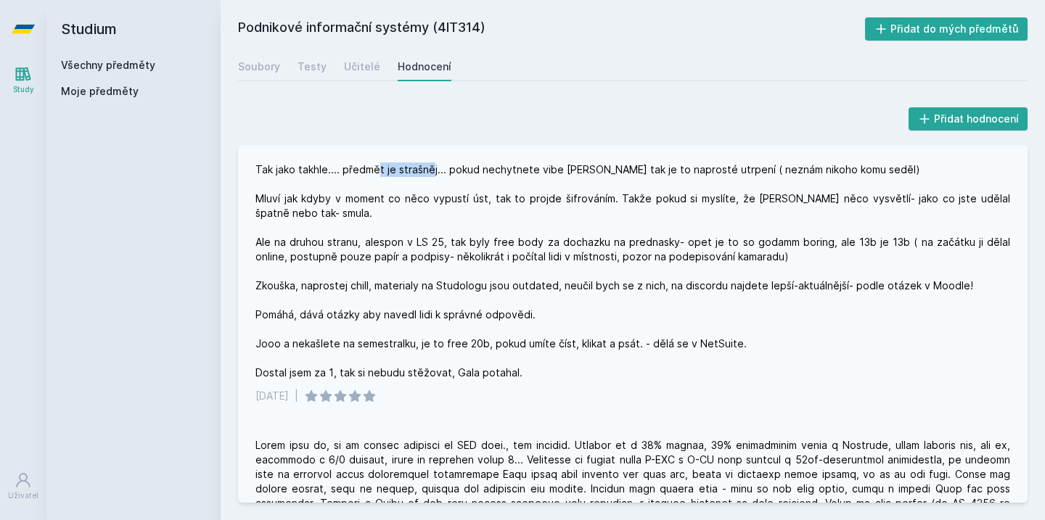
drag, startPoint x: 375, startPoint y: 168, endPoint x: 428, endPoint y: 171, distance: 53.1
click at [428, 172] on div "Tak jako takhle.... předmět je strašněj... pokud nechytnete vibe [PERSON_NAME] …" at bounding box center [632, 272] width 755 height 218
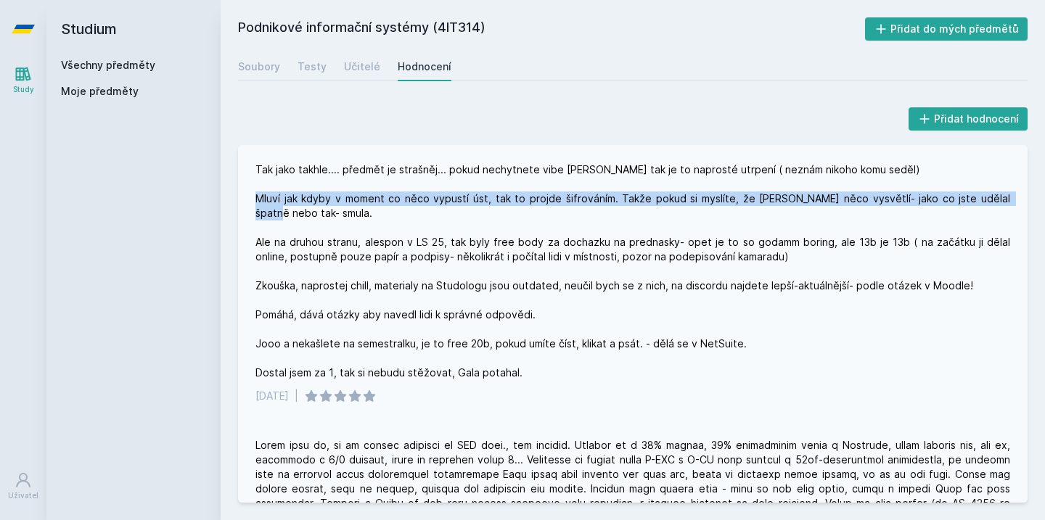
drag, startPoint x: 298, startPoint y: 194, endPoint x: 392, endPoint y: 210, distance: 95.1
click at [392, 210] on div "Tak jako takhle.... předmět je strašněj... pokud nechytnete vibe [PERSON_NAME] …" at bounding box center [632, 272] width 755 height 218
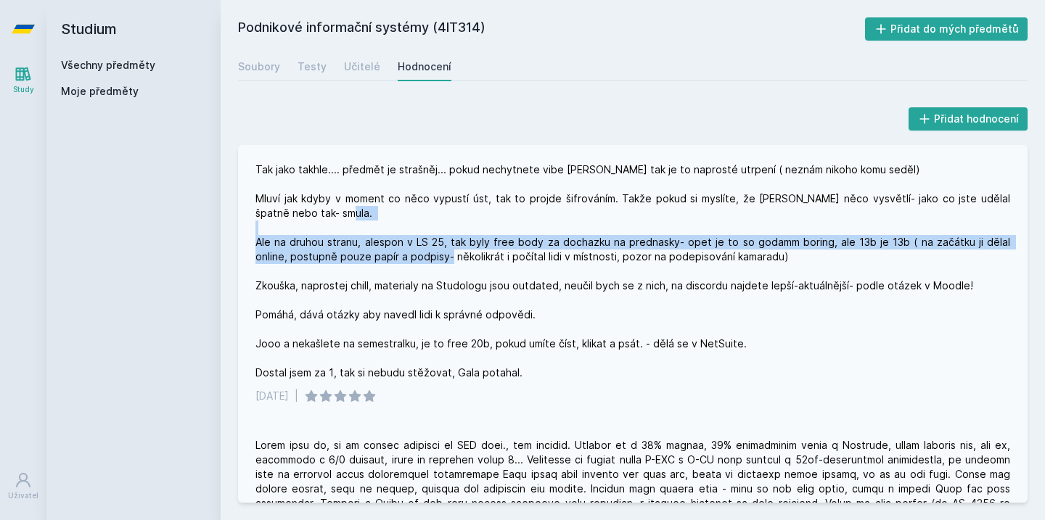
drag, startPoint x: 316, startPoint y: 244, endPoint x: 496, endPoint y: 251, distance: 180.8
click at [496, 254] on div "Tak jako takhle.... předmět je strašněj... pokud nechytnete vibe [PERSON_NAME] …" at bounding box center [632, 272] width 755 height 218
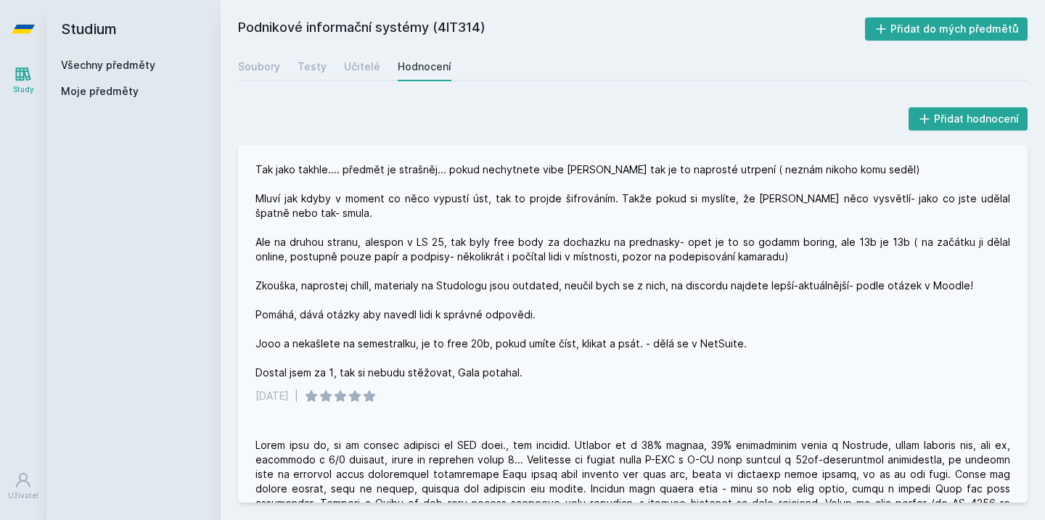
click at [651, 229] on div "Tak jako takhle.... předmět je strašněj... pokud nechytnete vibe [PERSON_NAME] …" at bounding box center [632, 272] width 755 height 218
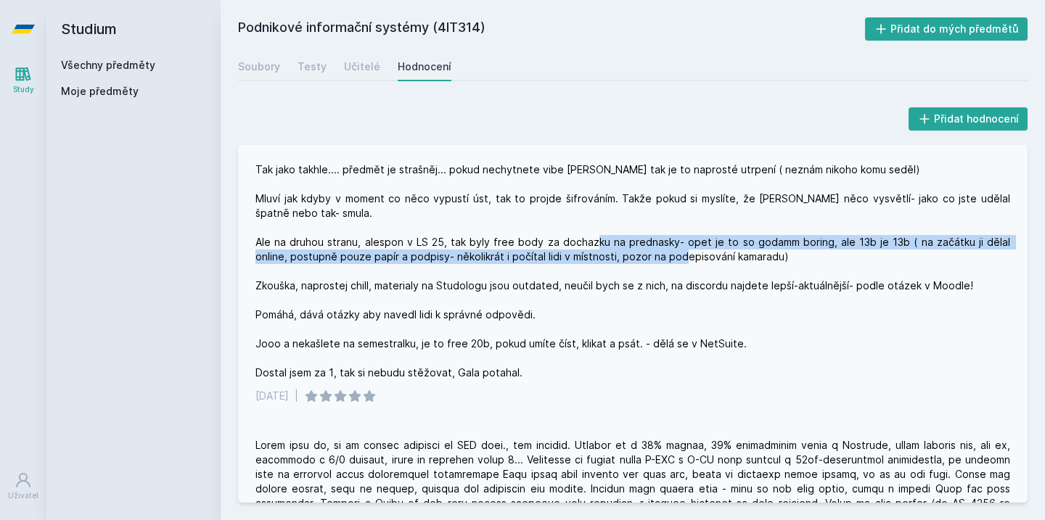
drag, startPoint x: 682, startPoint y: 234, endPoint x: 761, endPoint y: 260, distance: 83.5
click at [761, 260] on div "Tak jako takhle.... předmět je strašněj... pokud nechytnete vibe [PERSON_NAME] …" at bounding box center [632, 272] width 755 height 218
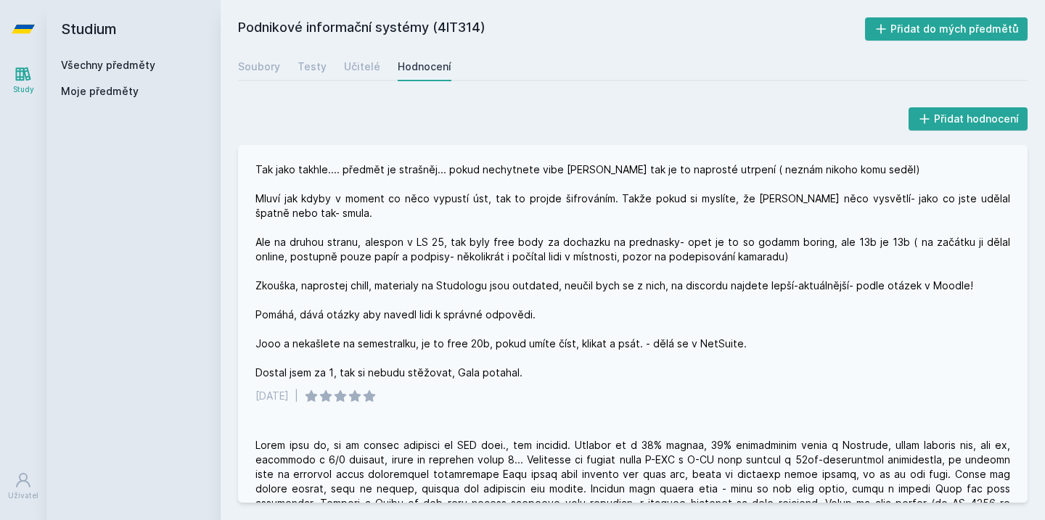
click at [504, 276] on div "Tak jako takhle.... předmět je strašněj... pokud nechytnete vibe [PERSON_NAME] …" at bounding box center [632, 272] width 755 height 218
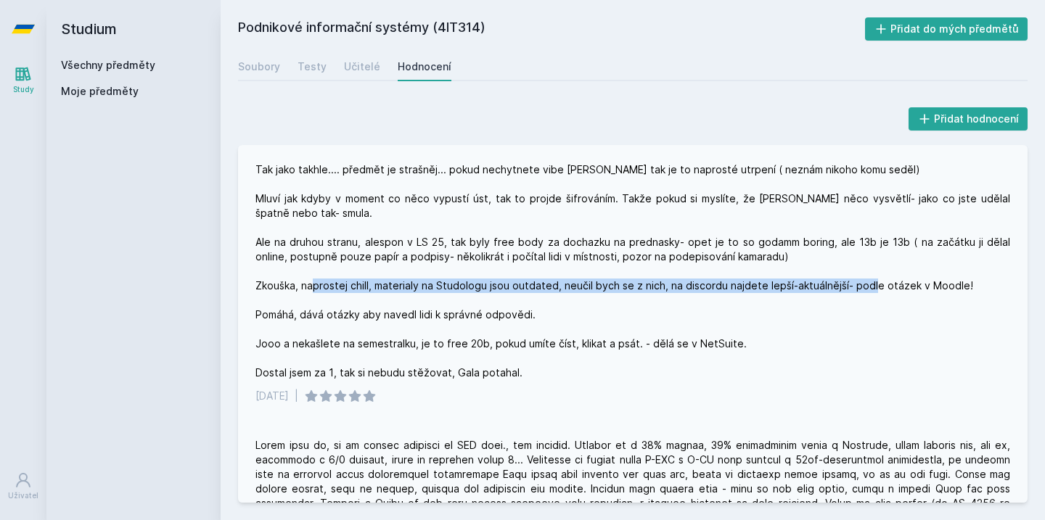
drag, startPoint x: 395, startPoint y: 287, endPoint x: 517, endPoint y: 294, distance: 122.1
click at [517, 294] on div "Tak jako takhle.... předmět je strašněj... pokud nechytnete vibe [PERSON_NAME] …" at bounding box center [632, 272] width 755 height 218
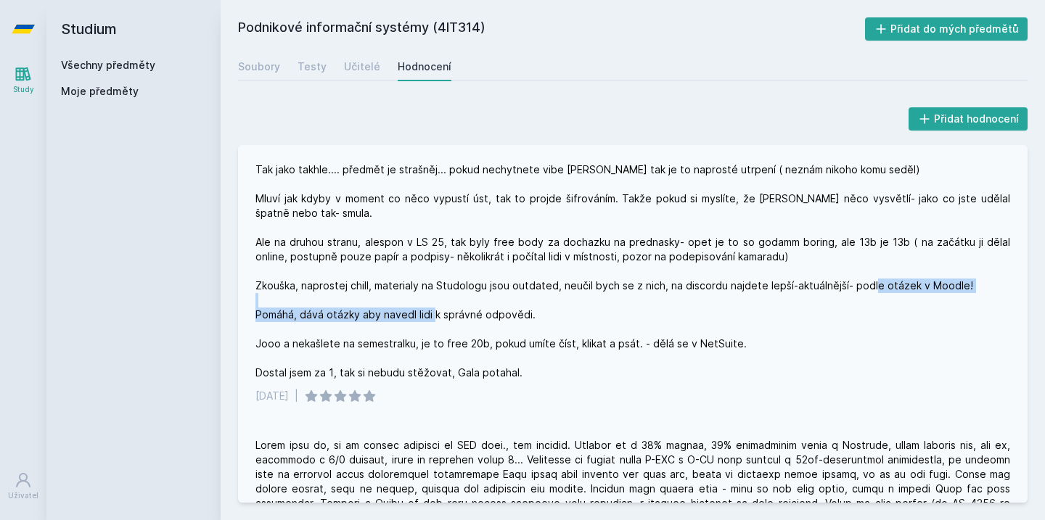
drag, startPoint x: 539, startPoint y: 307, endPoint x: 346, endPoint y: 305, distance: 193.0
click at [346, 305] on div "Tak jako takhle.... předmět je strašněj... pokud nechytnete vibe [PERSON_NAME] …" at bounding box center [632, 272] width 755 height 218
click at [372, 327] on div "Tak jako takhle.... předmět je strašněj... pokud nechytnete vibe [PERSON_NAME] …" at bounding box center [632, 272] width 755 height 218
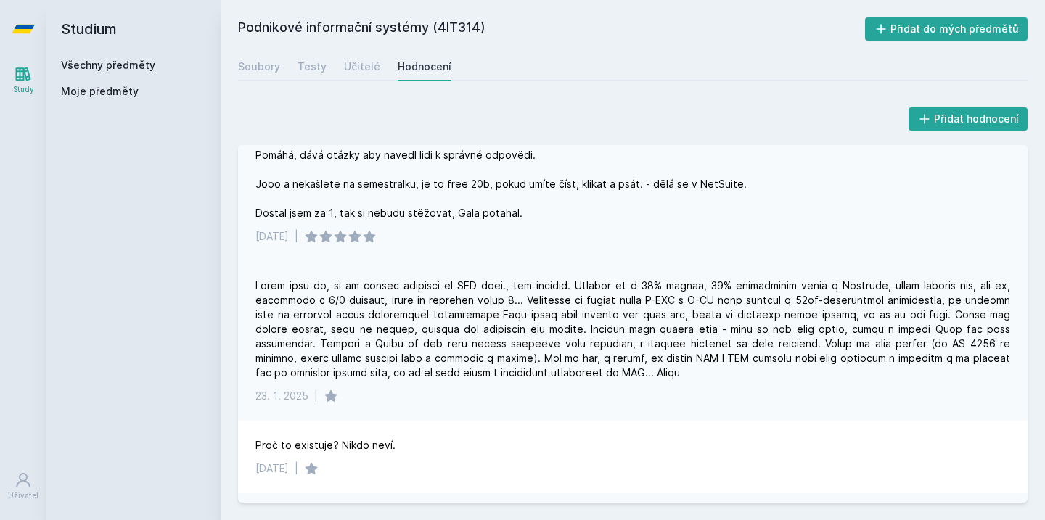
scroll to position [165, 0]
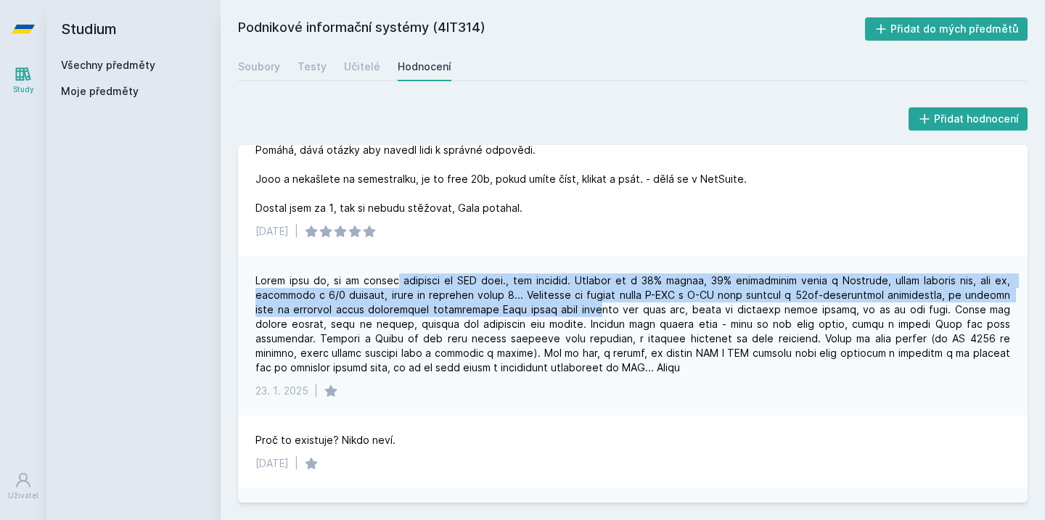
drag, startPoint x: 383, startPoint y: 282, endPoint x: 546, endPoint y: 308, distance: 164.6
click at [546, 308] on div at bounding box center [632, 325] width 755 height 102
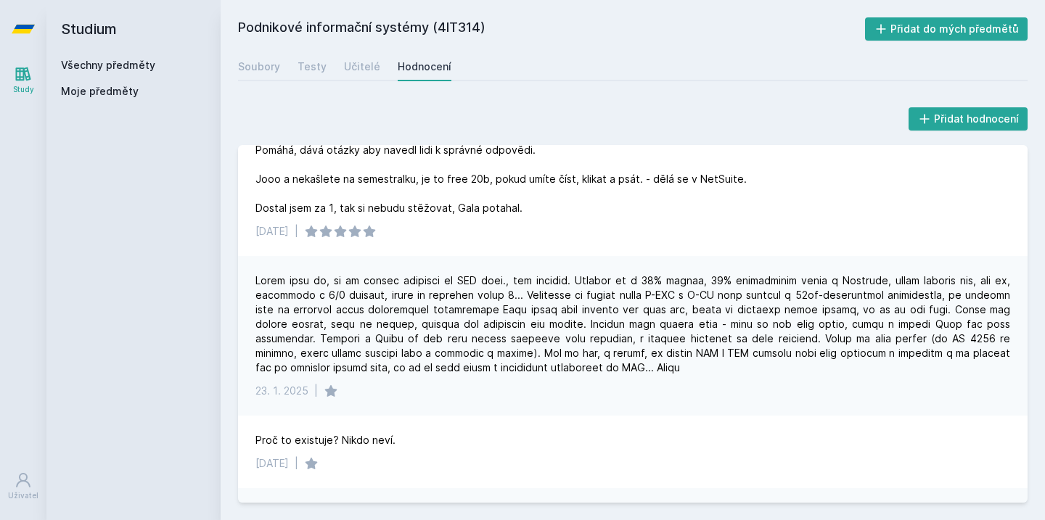
click at [548, 315] on div at bounding box center [632, 325] width 755 height 102
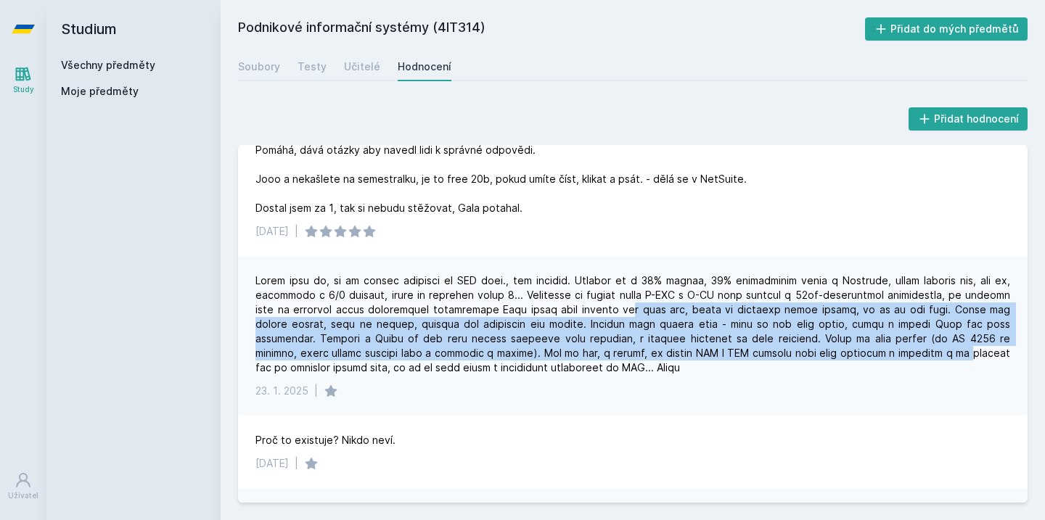
drag, startPoint x: 567, startPoint y: 313, endPoint x: 714, endPoint y: 351, distance: 151.5
click at [715, 354] on div at bounding box center [632, 325] width 755 height 102
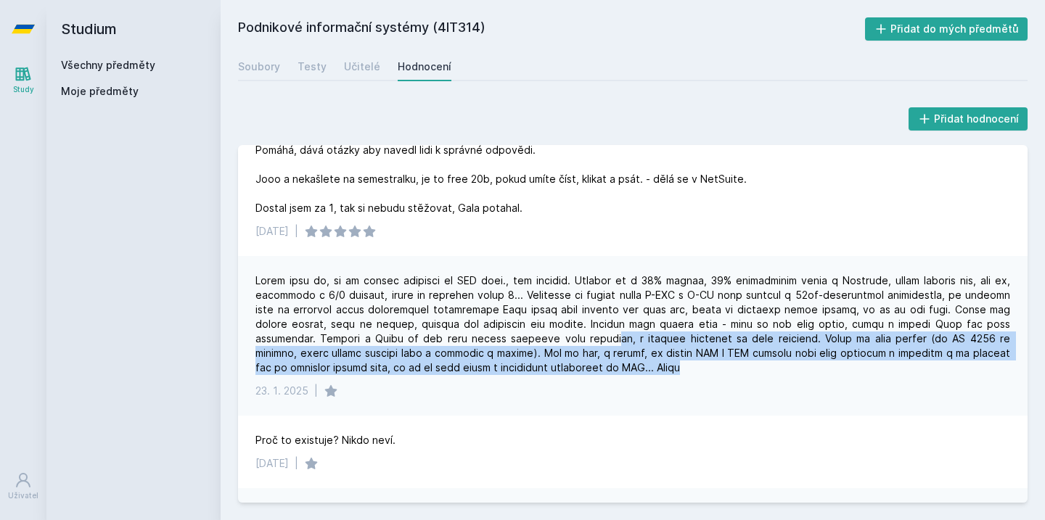
drag, startPoint x: 424, startPoint y: 342, endPoint x: 543, endPoint y: 356, distance: 120.5
click at [546, 361] on div at bounding box center [632, 325] width 755 height 102
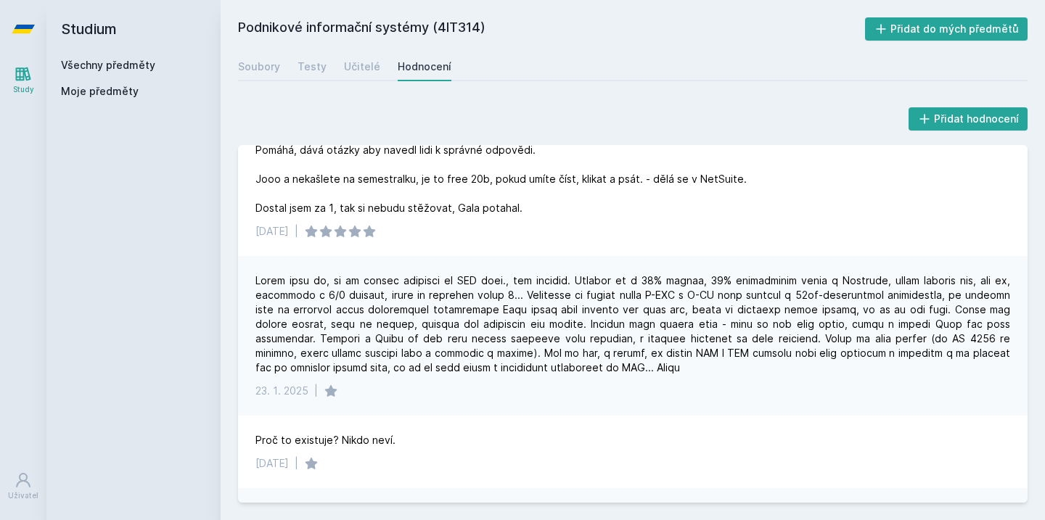
click at [551, 378] on div "[DATE] |" at bounding box center [632, 336] width 789 height 160
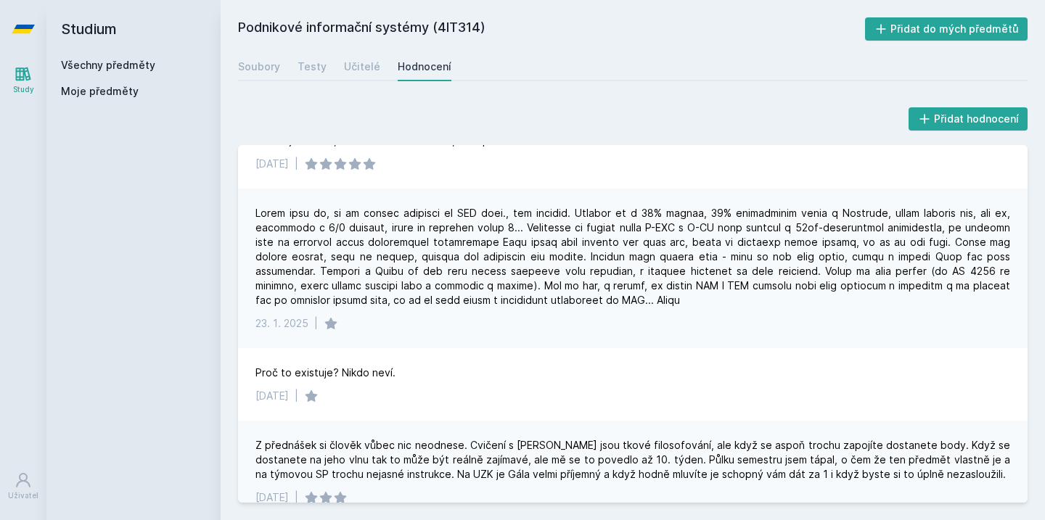
scroll to position [231, 0]
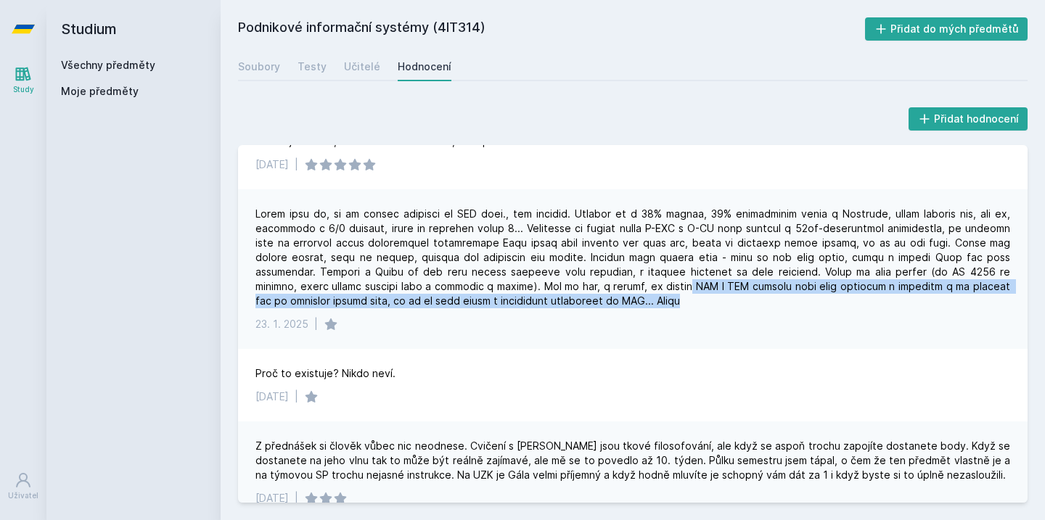
drag, startPoint x: 446, startPoint y: 285, endPoint x: 483, endPoint y: 298, distance: 38.6
click at [483, 298] on div at bounding box center [632, 258] width 755 height 102
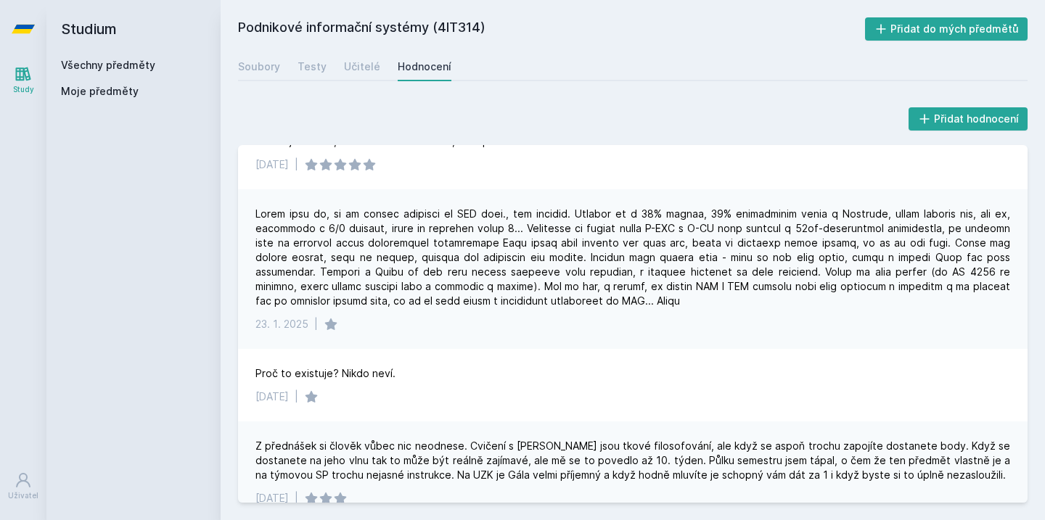
click at [485, 319] on div "[DATE] |" at bounding box center [632, 324] width 755 height 15
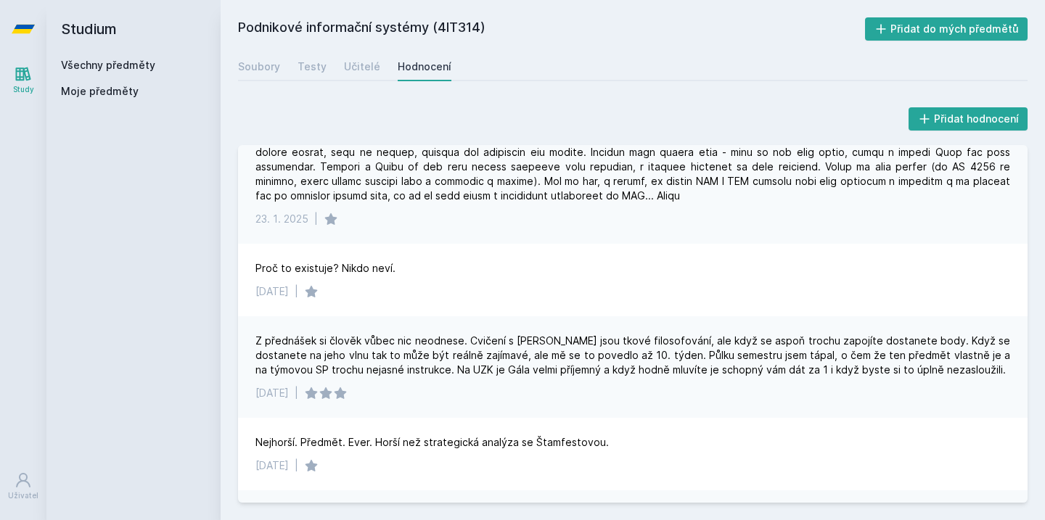
scroll to position [344, 0]
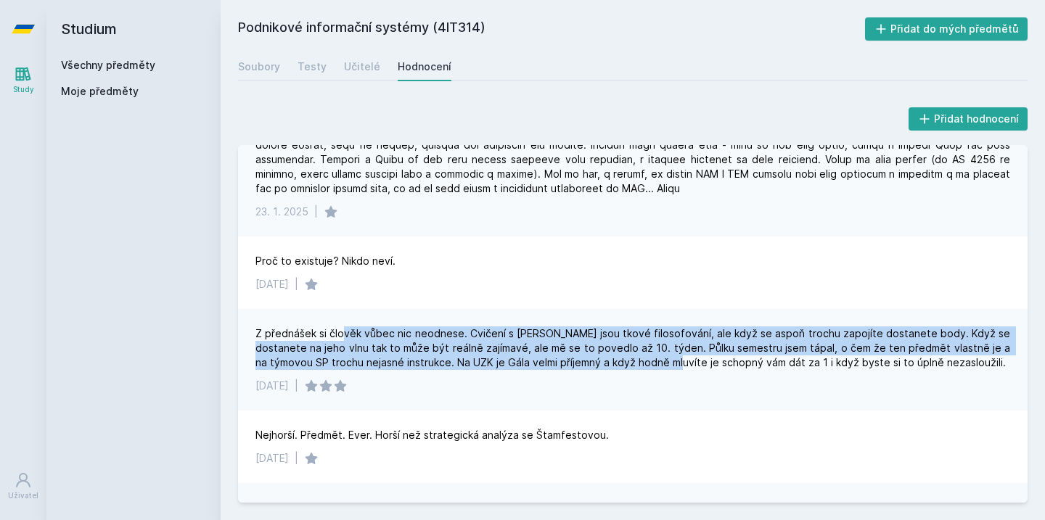
drag, startPoint x: 342, startPoint y: 334, endPoint x: 641, endPoint y: 364, distance: 299.7
click at [641, 366] on div "Z přednášek si člověk vůbec nic neodnese. Cvičení s [PERSON_NAME] jsou tkové fi…" at bounding box center [632, 349] width 755 height 44
click at [16, 33] on icon at bounding box center [23, 29] width 23 height 9
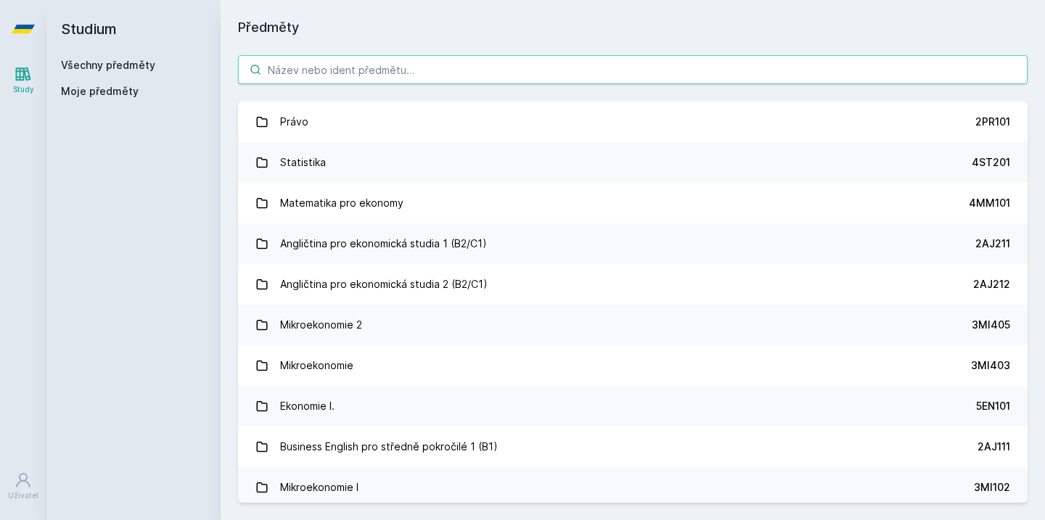
click at [321, 78] on input "search" at bounding box center [632, 69] width 789 height 29
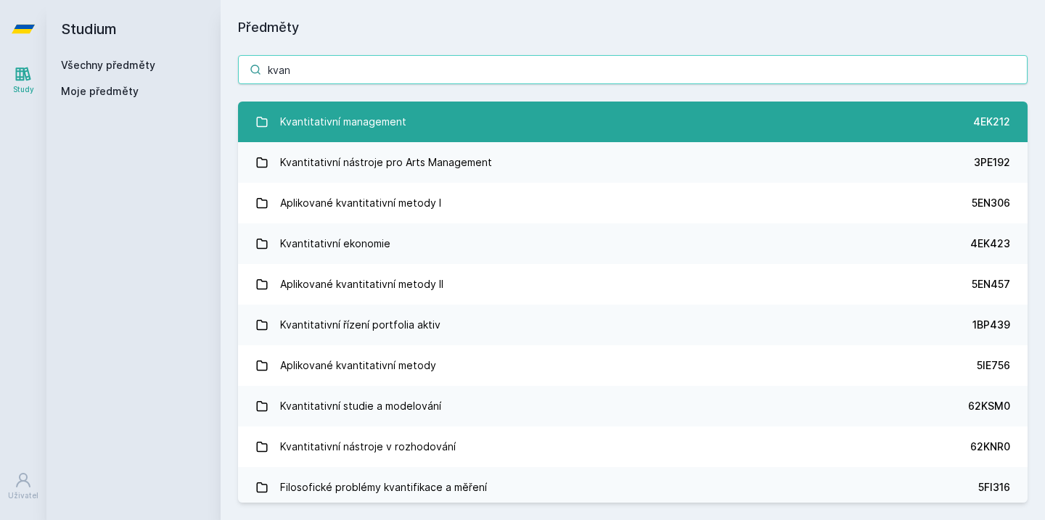
type input "kvan"
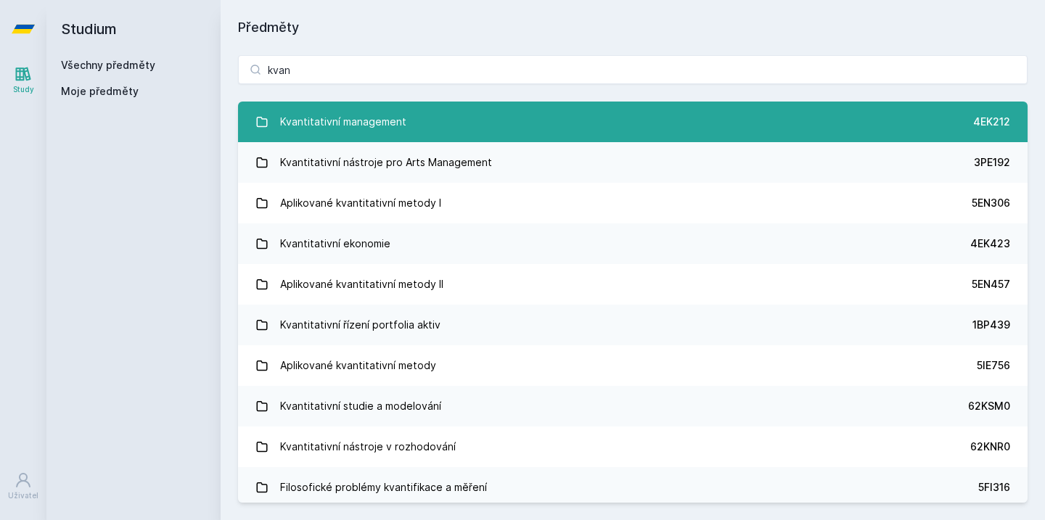
click at [315, 135] on div "Kvantitativní management" at bounding box center [343, 121] width 126 height 29
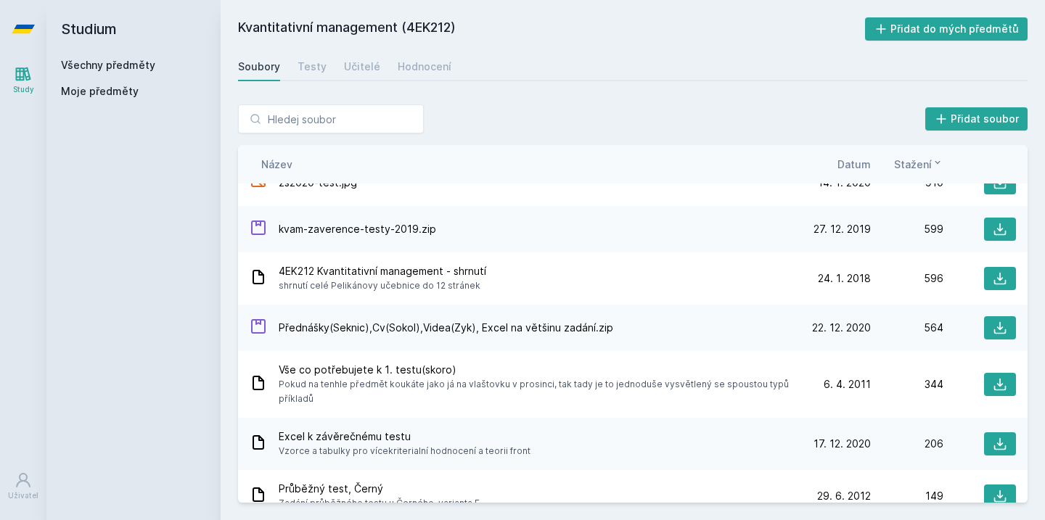
scroll to position [38, 0]
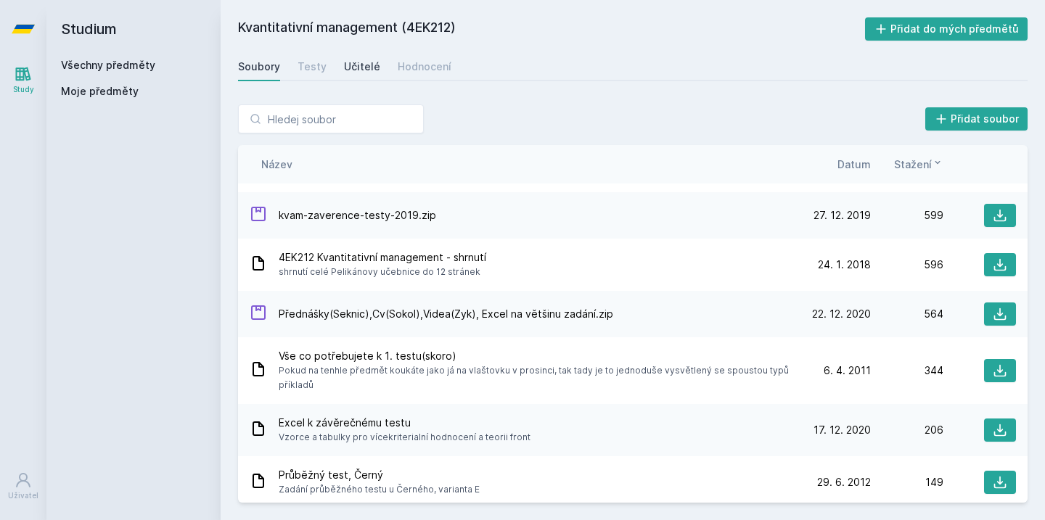
click at [356, 78] on link "Učitelé" at bounding box center [362, 66] width 36 height 29
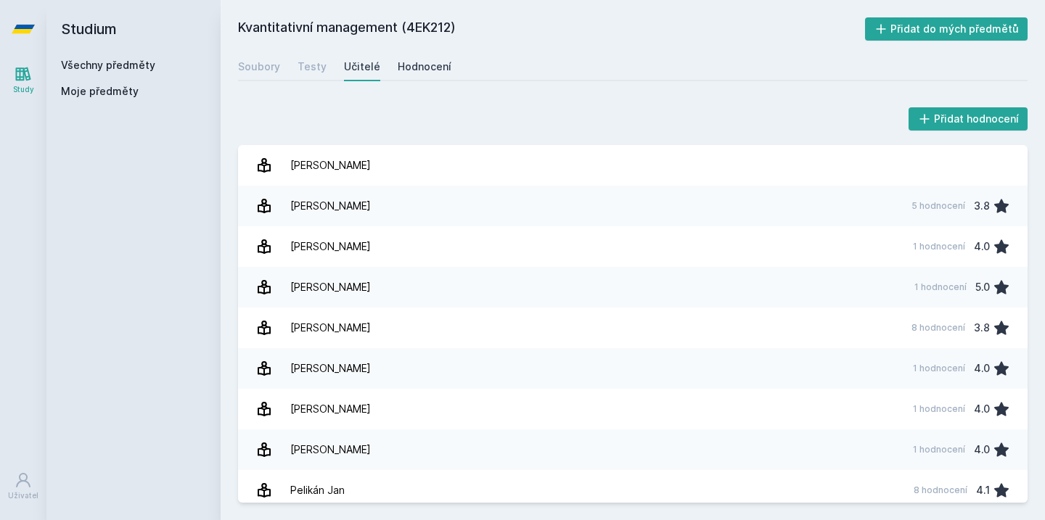
click at [422, 60] on div "Hodnocení" at bounding box center [425, 66] width 54 height 15
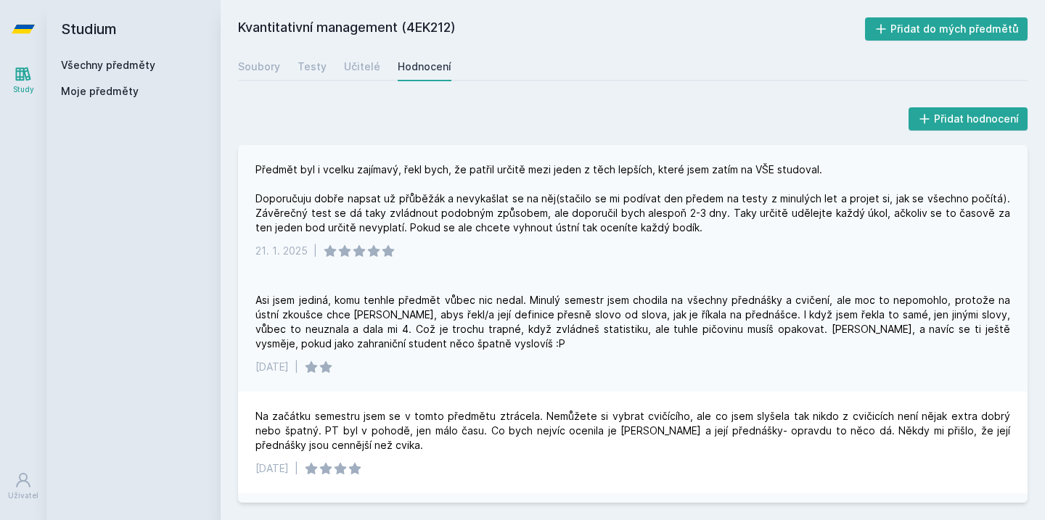
drag, startPoint x: 408, startPoint y: 200, endPoint x: 681, endPoint y: 228, distance: 274.3
click at [681, 228] on div "Předmět byl i vcelku zajímavý, řekl bych, že patřil určitě mezi jeden z těch le…" at bounding box center [632, 199] width 755 height 73
click at [621, 268] on div "Předmět byl i vcelku zajímavý, řekl bych, že patřil určitě mezi jeden z těch le…" at bounding box center [632, 210] width 789 height 131
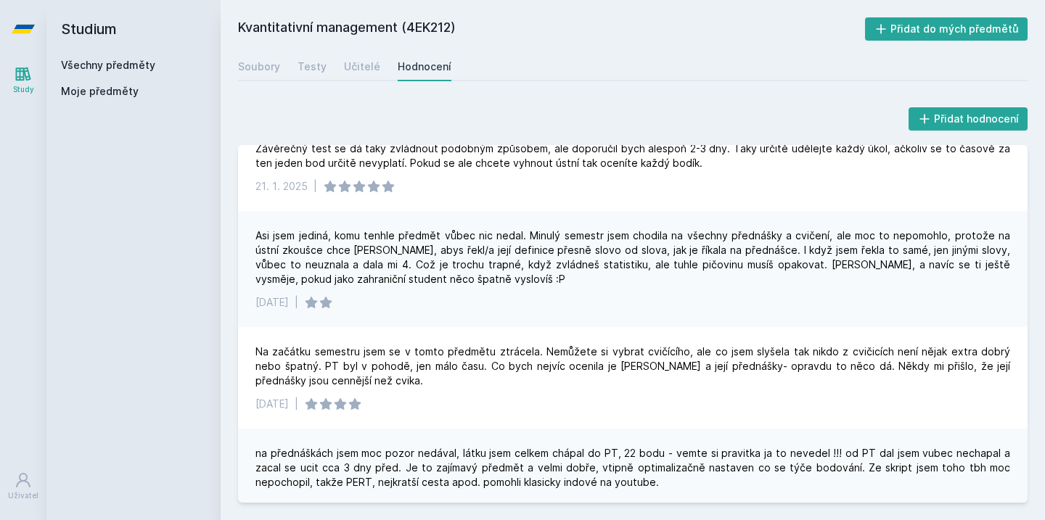
scroll to position [67, 0]
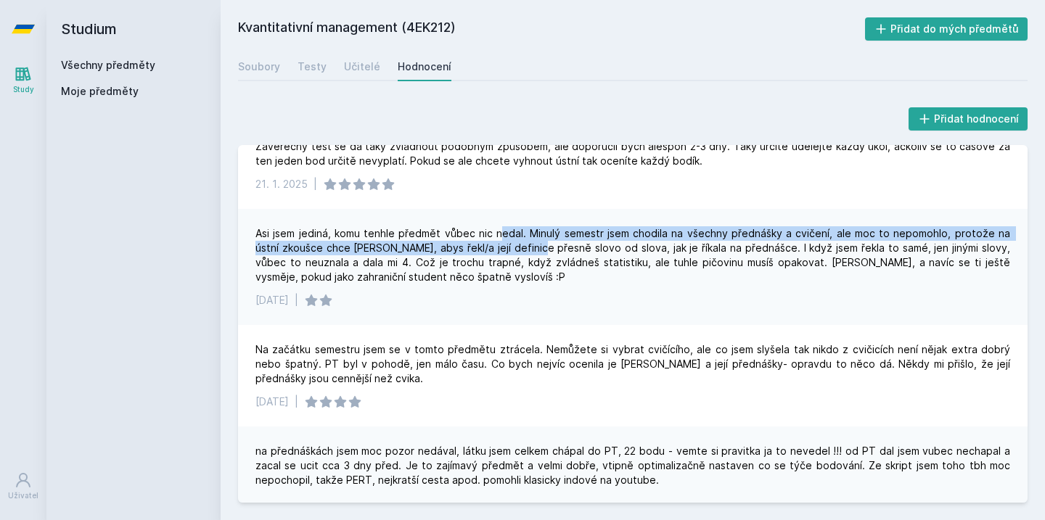
drag, startPoint x: 496, startPoint y: 231, endPoint x: 510, endPoint y: 245, distance: 20.0
click at [510, 245] on div "Asi jsem jediná, komu tenhle předmět vůbec nic nedal. Minulý semestr jsem chodi…" at bounding box center [632, 255] width 755 height 58
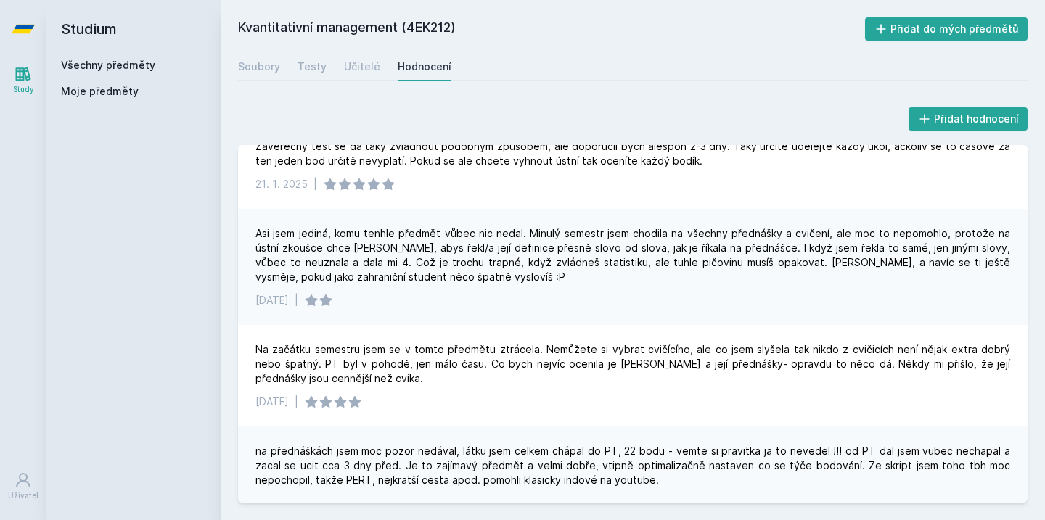
click at [493, 245] on div "Asi jsem jediná, komu tenhle předmět vůbec nic nedal. Minulý semestr jsem chodi…" at bounding box center [632, 255] width 755 height 58
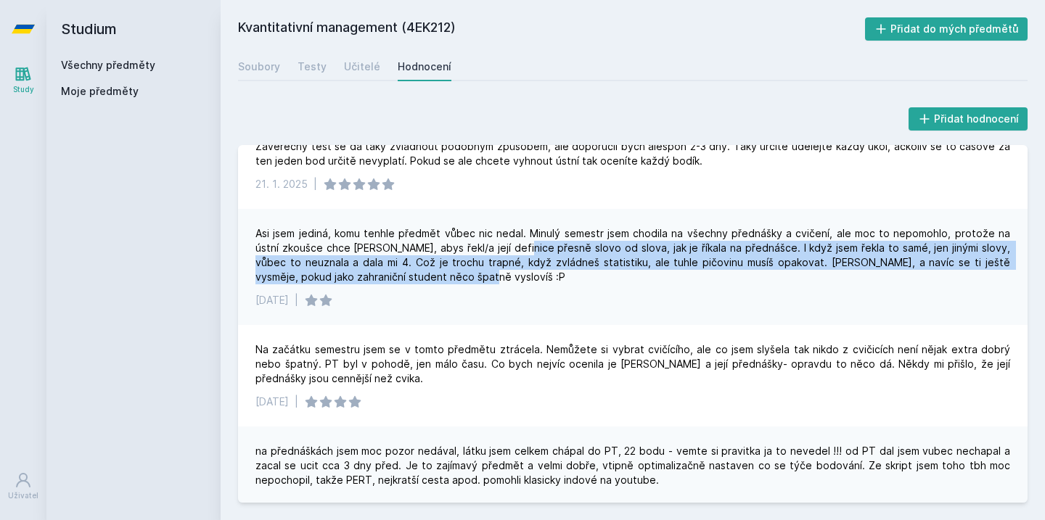
drag, startPoint x: 495, startPoint y: 253, endPoint x: 534, endPoint y: 274, distance: 44.5
click at [535, 276] on div "Asi jsem jediná, komu tenhle předmět vůbec nic nedal. Minulý semestr jsem chodi…" at bounding box center [632, 255] width 755 height 58
click at [534, 274] on div "Asi jsem jediná, komu tenhle předmět vůbec nic nedal. Minulý semestr jsem chodi…" at bounding box center [632, 255] width 755 height 58
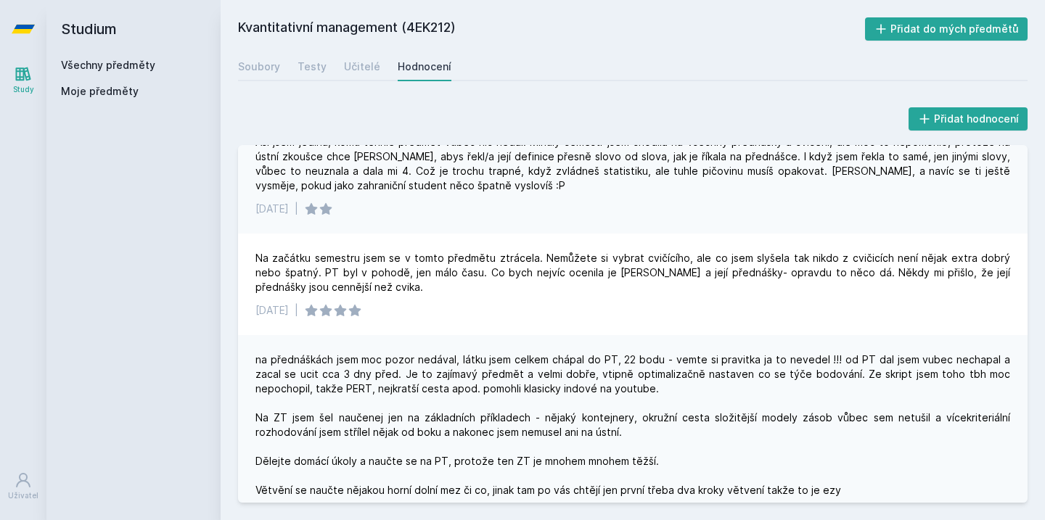
scroll to position [160, 0]
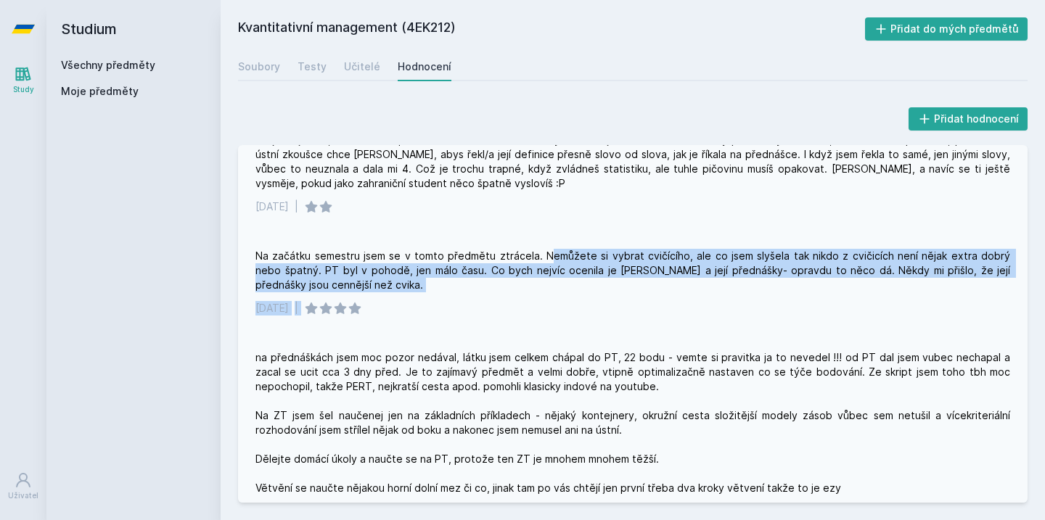
drag, startPoint x: 542, startPoint y: 254, endPoint x: 620, endPoint y: 295, distance: 88.0
click at [620, 300] on div "Na začátku semestru jsem se v tomto předmětu ztrácela. Nemůžete si vybrat cvičí…" at bounding box center [632, 282] width 789 height 102
click at [620, 295] on div "Na začátku semestru jsem se v tomto předmětu ztrácela. Nemůžete si vybrat cvičí…" at bounding box center [632, 282] width 789 height 102
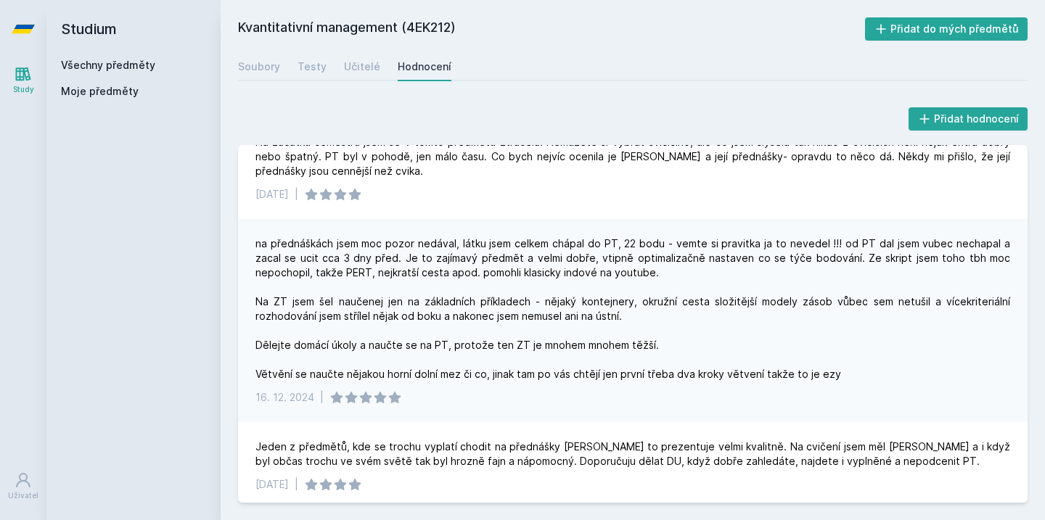
scroll to position [276, 0]
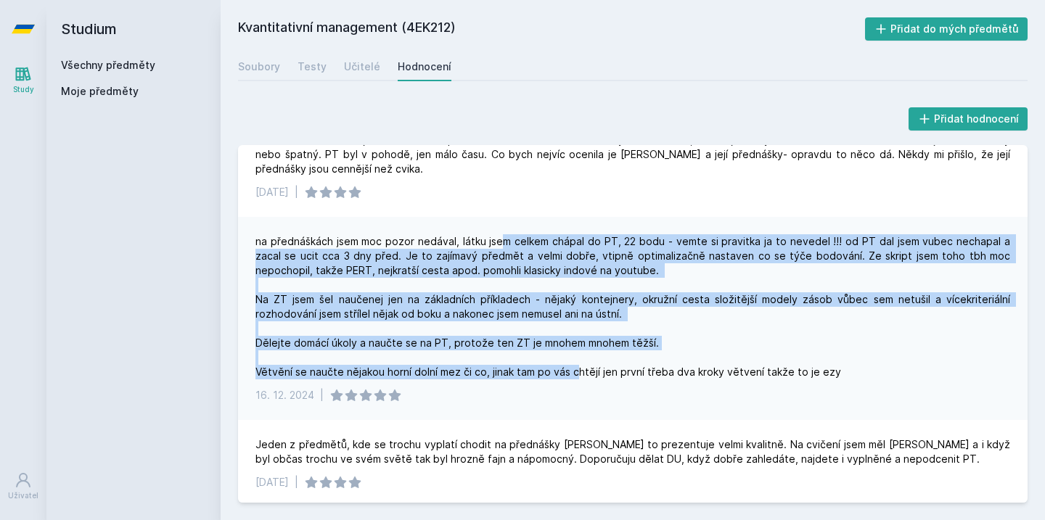
drag, startPoint x: 497, startPoint y: 245, endPoint x: 565, endPoint y: 382, distance: 152.5
click at [576, 372] on div "na přednáškách jsem moc pozor nedával, látku jsem celkem chápal do PT, 22 bodu …" at bounding box center [632, 306] width 755 height 145
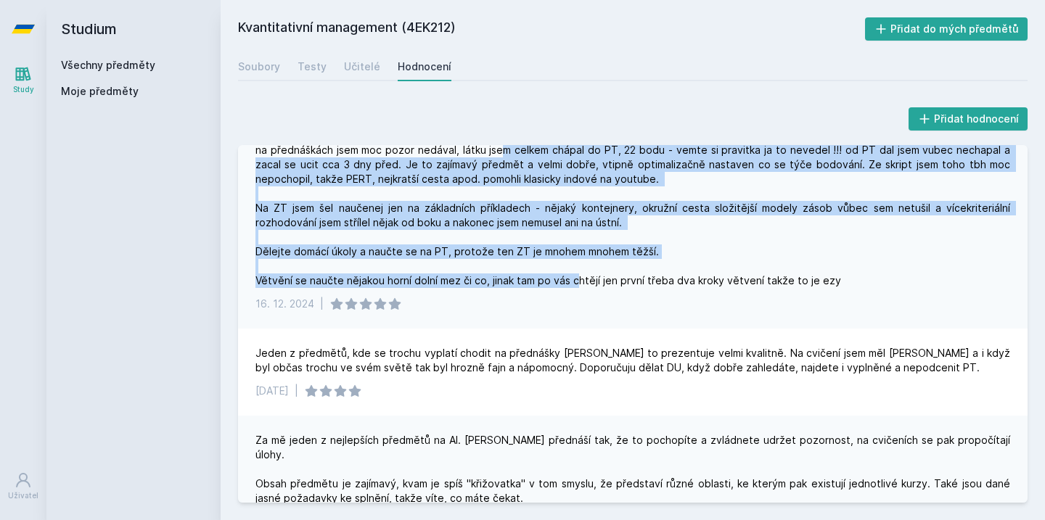
scroll to position [371, 0]
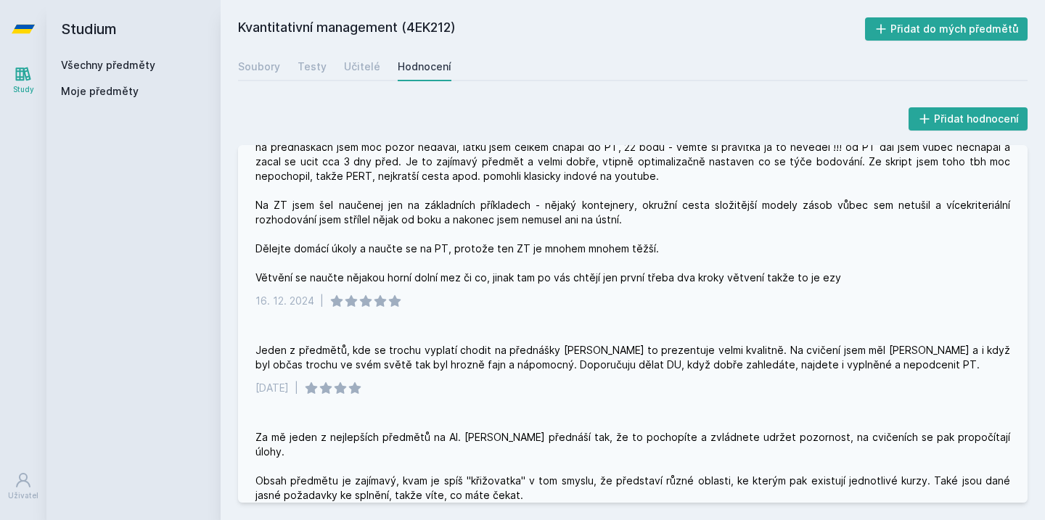
click at [620, 327] on div "Jeden z předmětů, kde se trochu vyplatí chodit na přednášky [PERSON_NAME] to pr…" at bounding box center [632, 369] width 789 height 87
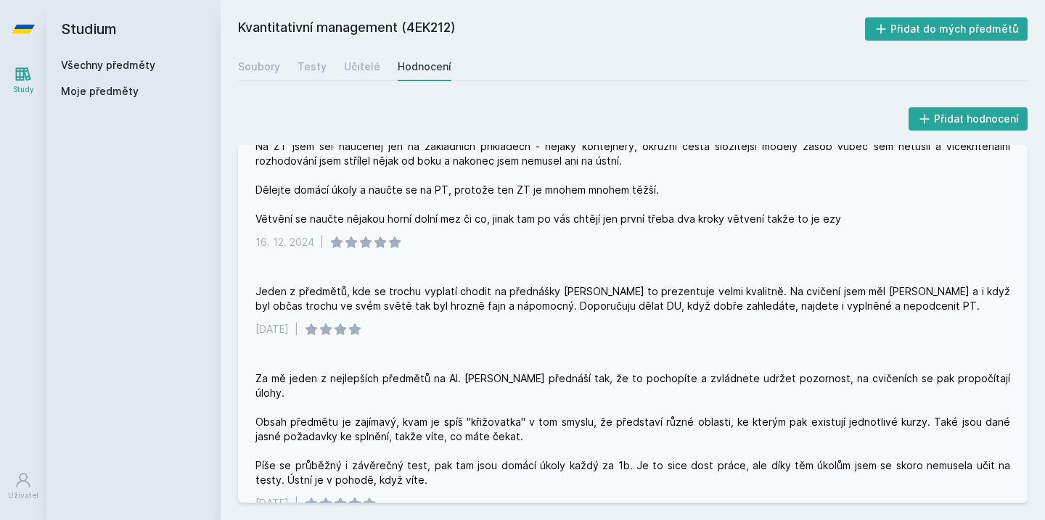
scroll to position [430, 0]
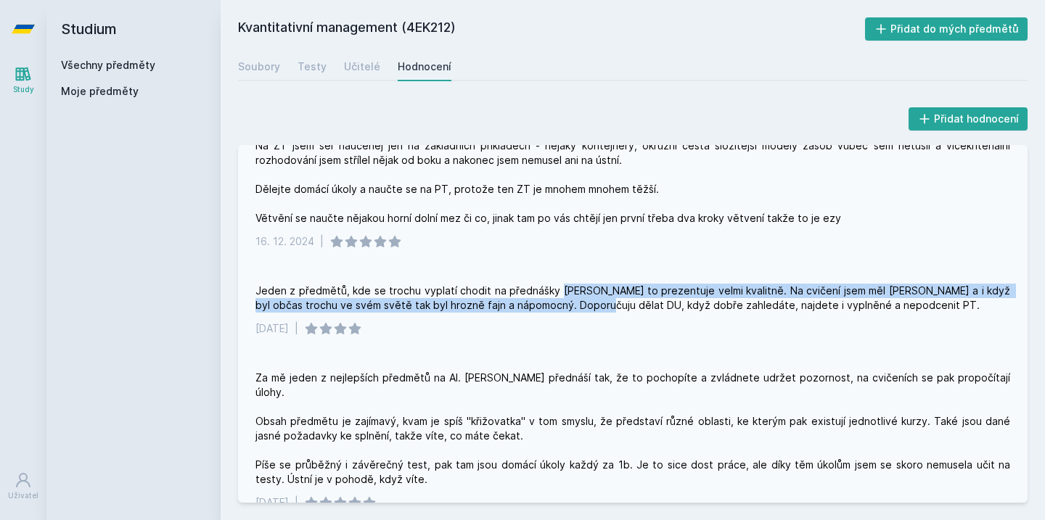
drag, startPoint x: 554, startPoint y: 288, endPoint x: 565, endPoint y: 307, distance: 21.8
click at [565, 307] on div "Jeden z předmětů, kde se trochu vyplatí chodit na přednášky [PERSON_NAME] to pr…" at bounding box center [632, 298] width 755 height 29
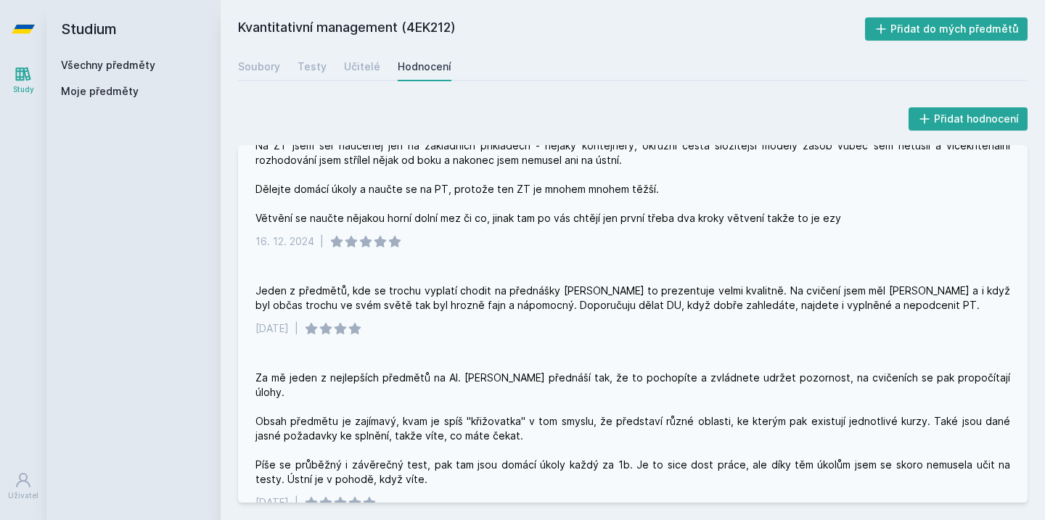
click at [563, 334] on div "[DATE] |" at bounding box center [632, 328] width 755 height 15
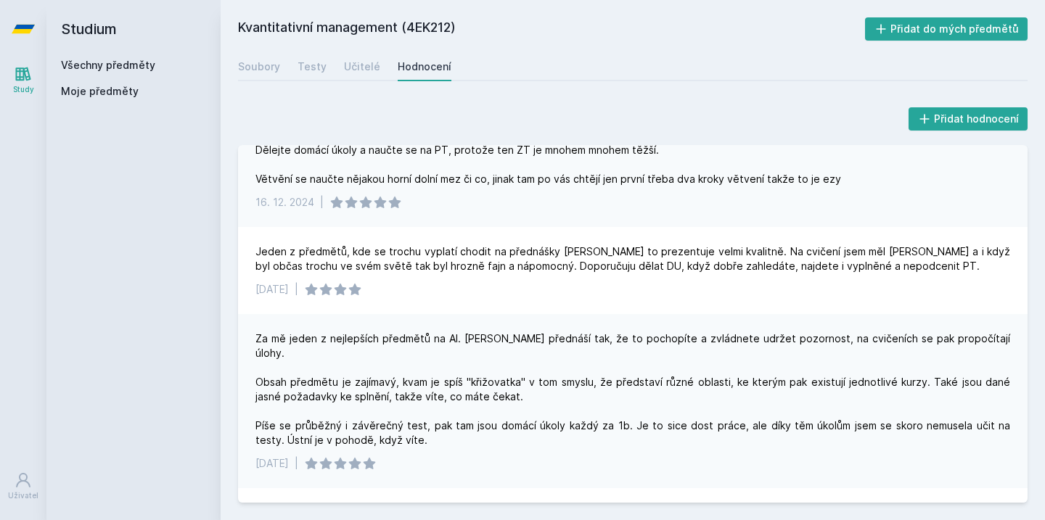
scroll to position [470, 0]
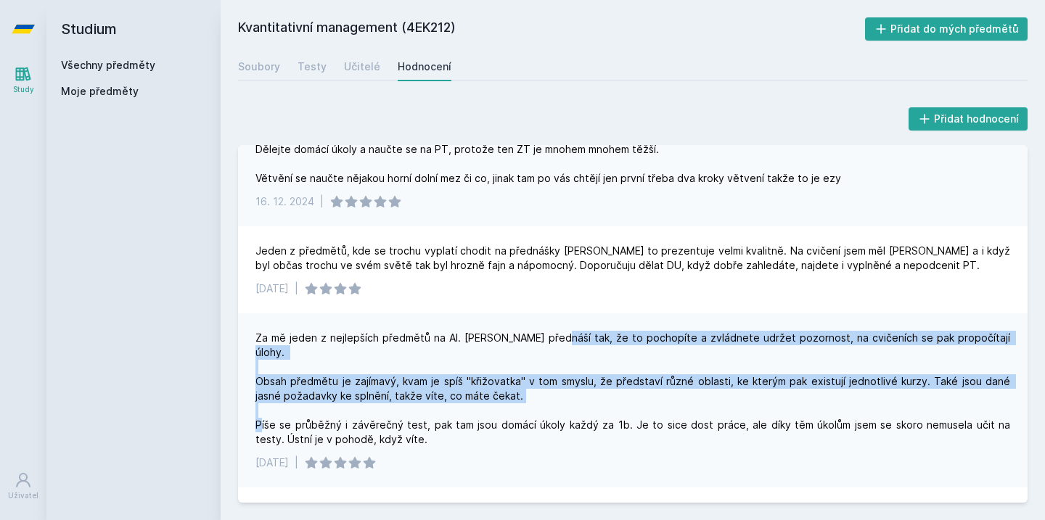
drag, startPoint x: 547, startPoint y: 337, endPoint x: 578, endPoint y: 389, distance: 59.9
click at [578, 389] on div "Za mě jeden z nejlepších předmětů na AI. [PERSON_NAME] přednáší tak, že to poch…" at bounding box center [632, 389] width 755 height 116
click at [575, 387] on div "Za mě jeden z nejlepších předmětů na AI. [PERSON_NAME] přednáší tak, že to poch…" at bounding box center [632, 389] width 755 height 116
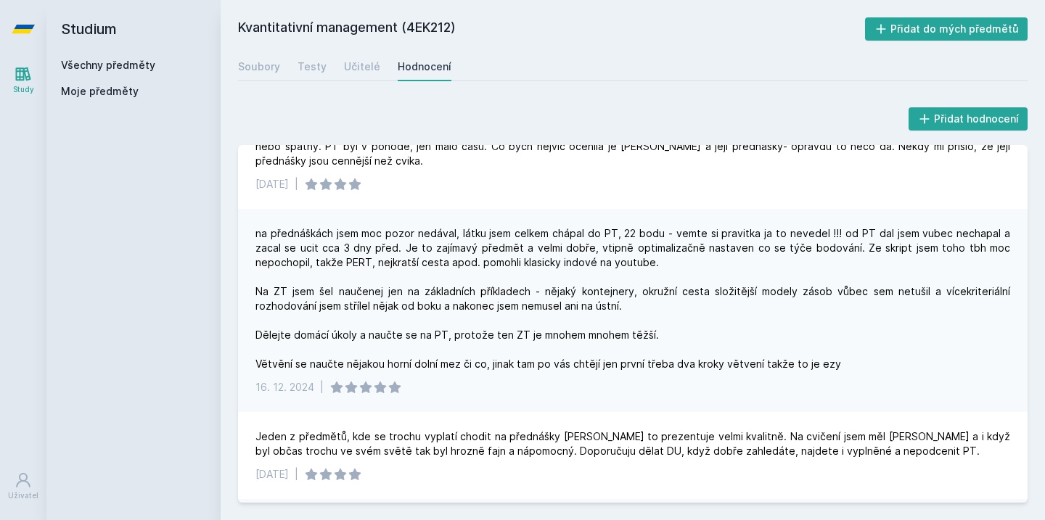
scroll to position [80, 0]
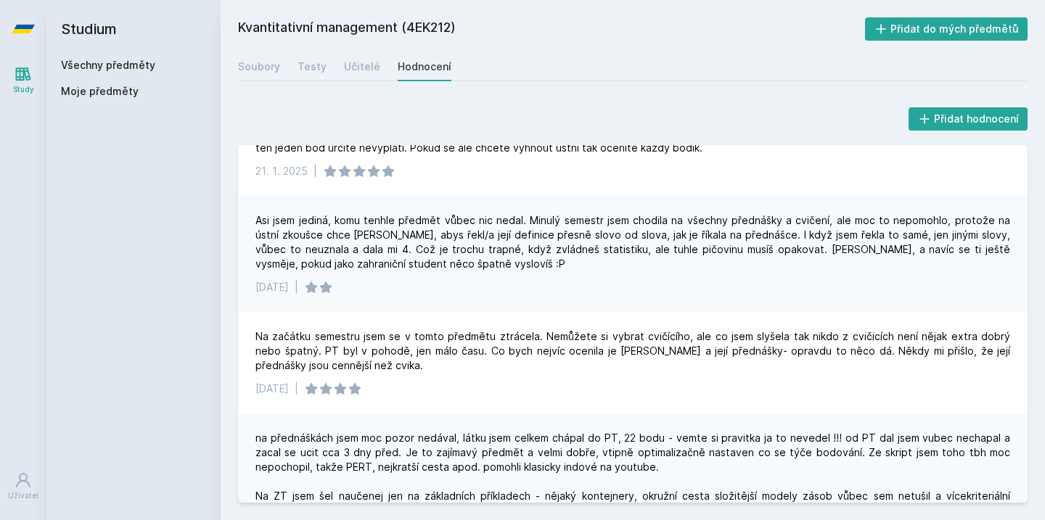
click at [22, 29] on icon at bounding box center [23, 29] width 23 height 9
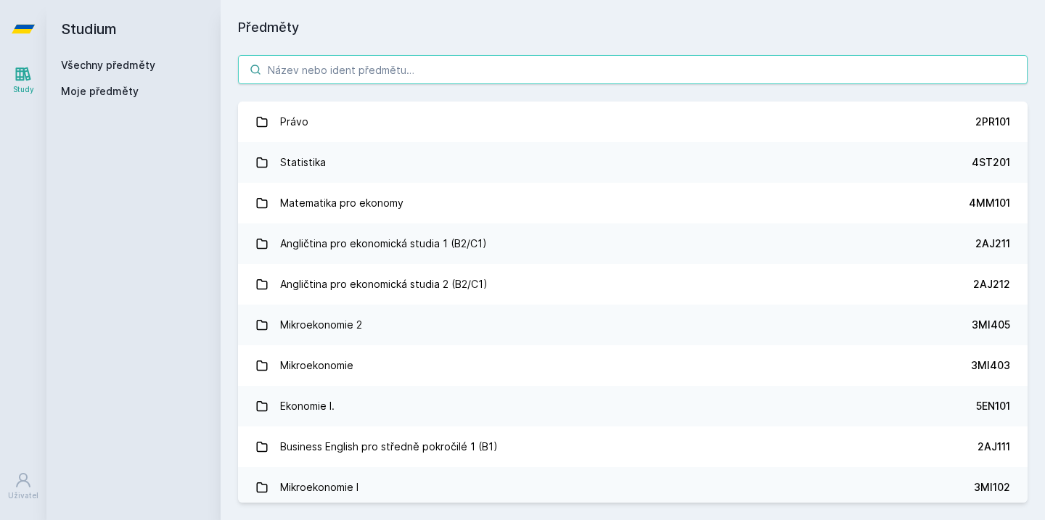
click at [352, 59] on input "search" at bounding box center [632, 69] width 789 height 29
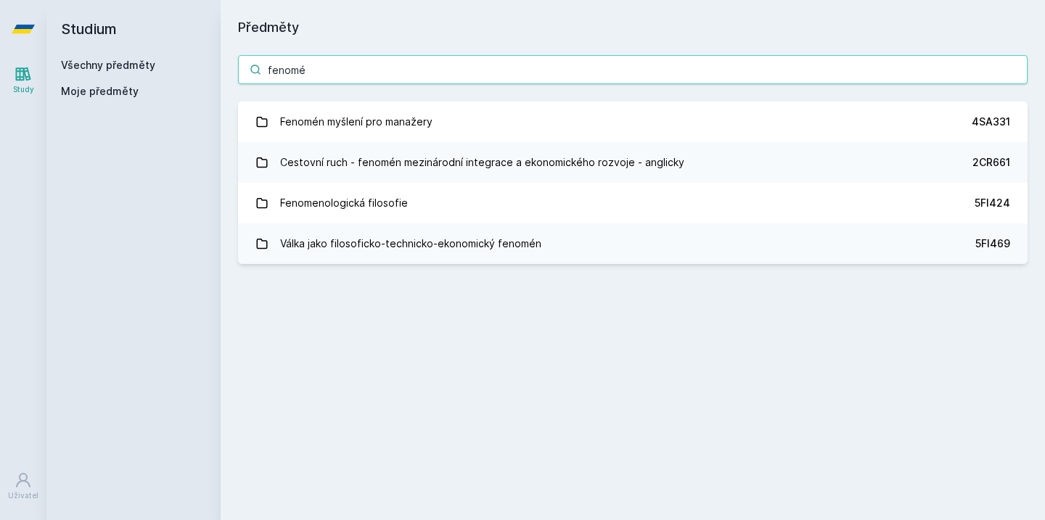
type input "renomé"
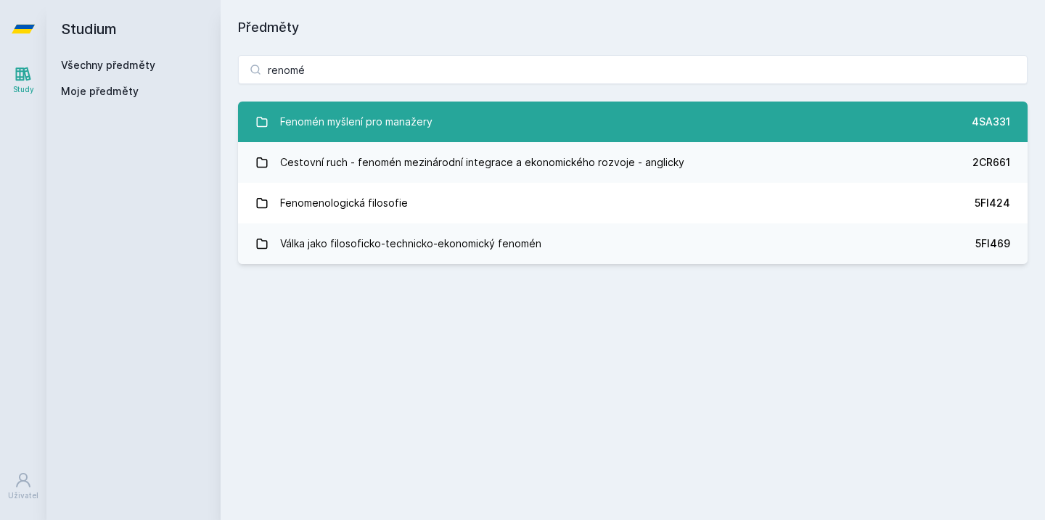
drag, startPoint x: 352, startPoint y: 59, endPoint x: 381, endPoint y: 119, distance: 66.2
click at [381, 119] on div "Fenomén myšlení pro manažery" at bounding box center [356, 121] width 152 height 29
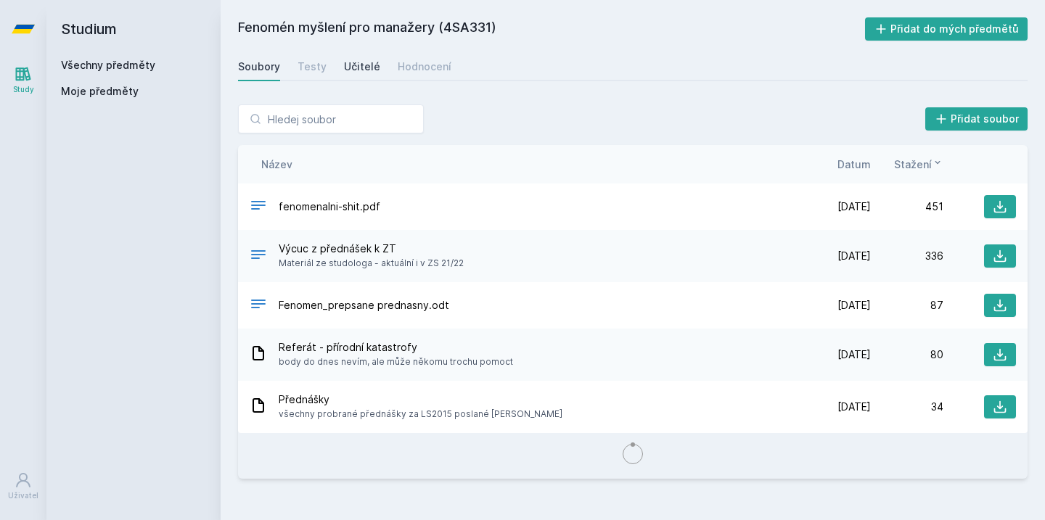
click at [360, 70] on div "Učitelé" at bounding box center [362, 66] width 36 height 15
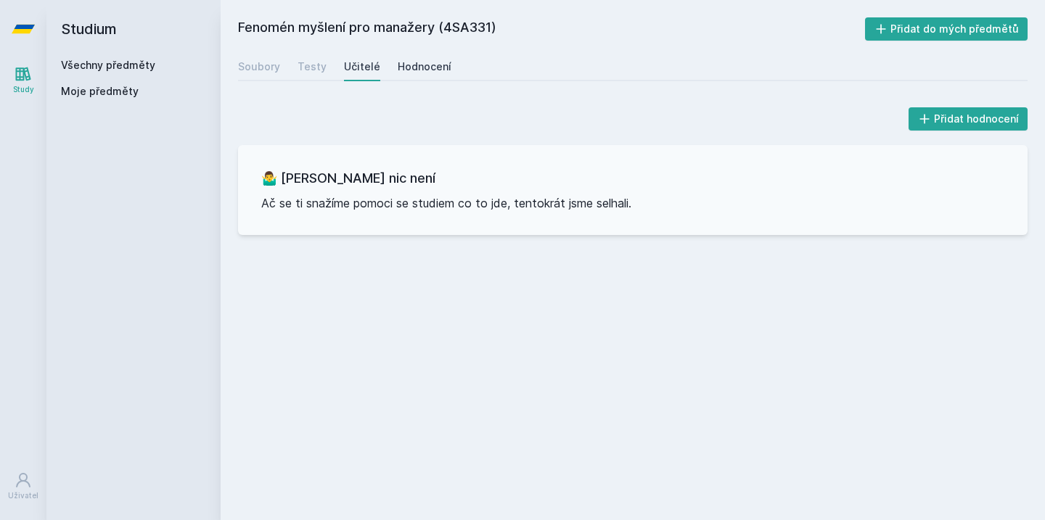
click at [424, 62] on div "Hodnocení" at bounding box center [425, 66] width 54 height 15
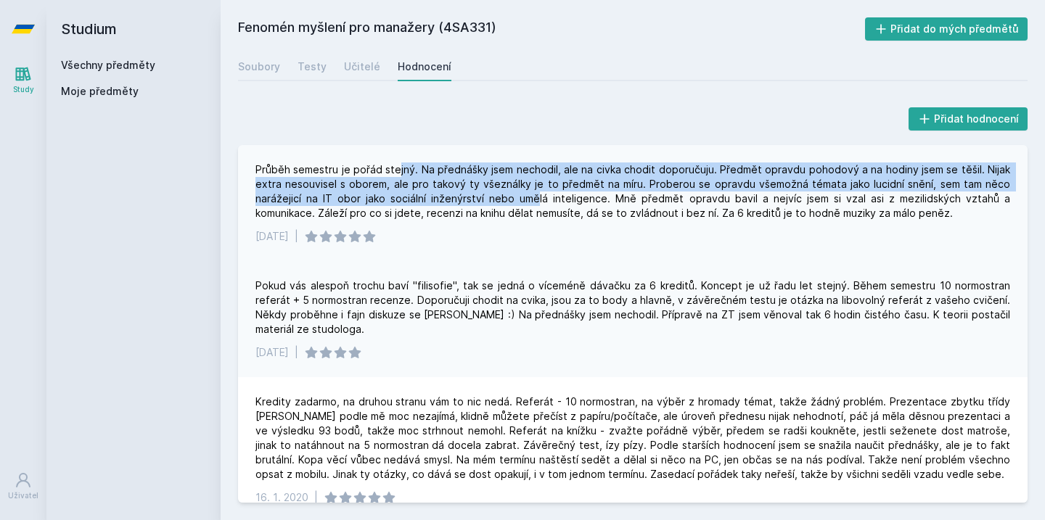
drag, startPoint x: 401, startPoint y: 165, endPoint x: 544, endPoint y: 202, distance: 147.7
click at [541, 197] on div "Průběh semestru je pořád stejný. Na přednášky jsem nechodil, ale na civka chodi…" at bounding box center [632, 192] width 755 height 58
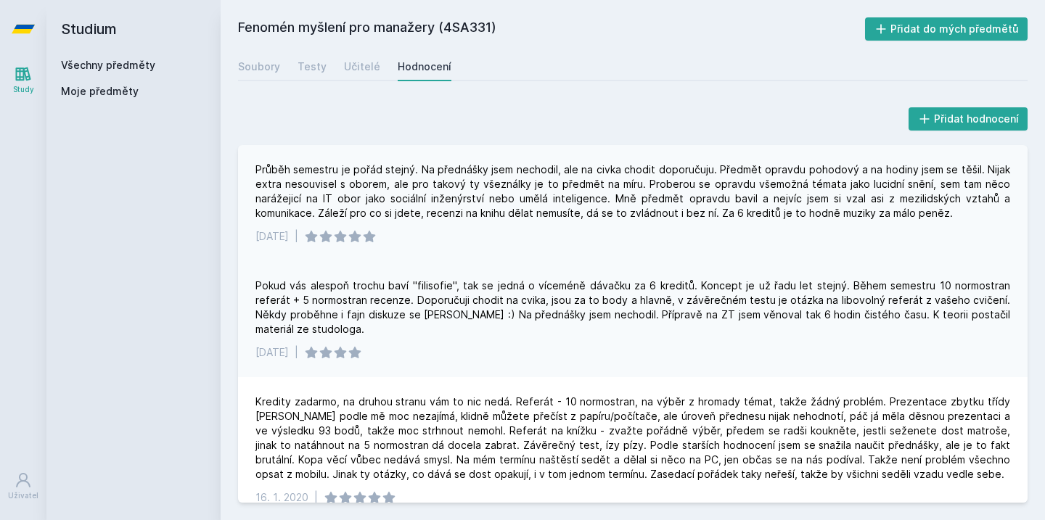
click at [573, 199] on div "Průběh semestru je pořád stejný. Na přednášky jsem nechodil, ale na civka chodi…" at bounding box center [632, 192] width 755 height 58
drag, startPoint x: 573, startPoint y: 199, endPoint x: 603, endPoint y: 199, distance: 29.7
click at [603, 200] on div "Průběh semestru je pořád stejný. Na přednášky jsem nechodil, ale na civka chodi…" at bounding box center [632, 192] width 755 height 58
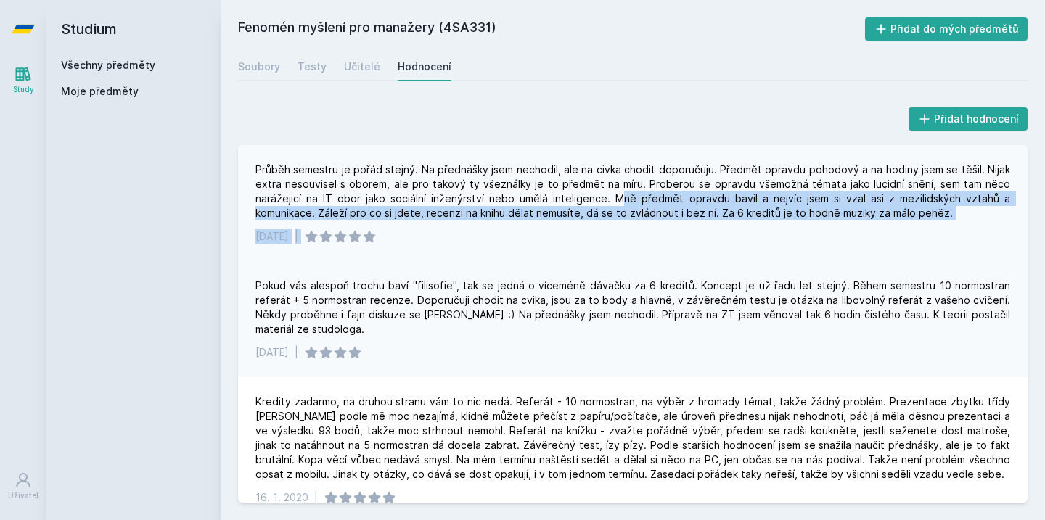
drag, startPoint x: 619, startPoint y: 200, endPoint x: 691, endPoint y: 238, distance: 81.5
click at [691, 238] on div "Průběh semestru je pořád stejný. Na přednášky jsem nechodil, ale na civka chodi…" at bounding box center [632, 203] width 789 height 116
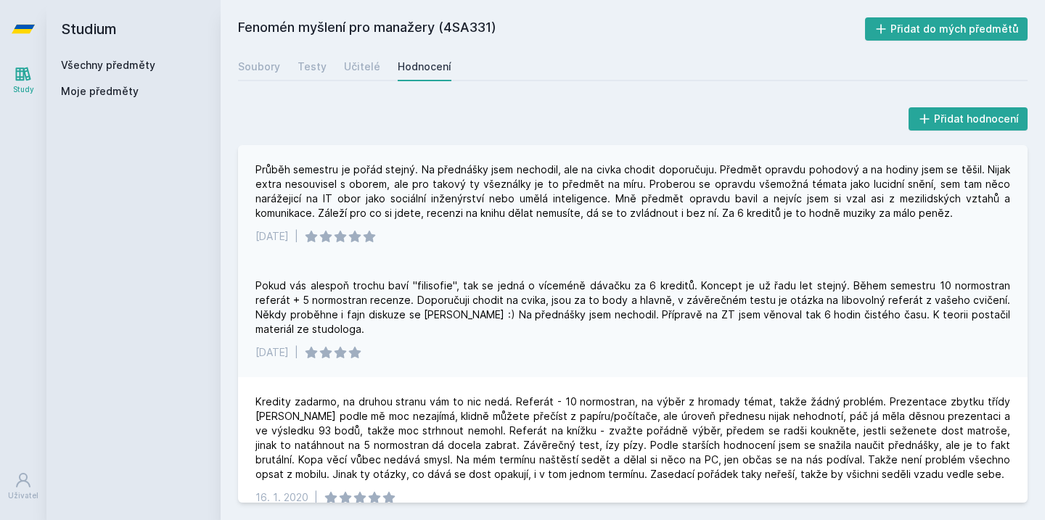
click at [691, 239] on div "[DATE] |" at bounding box center [632, 236] width 755 height 15
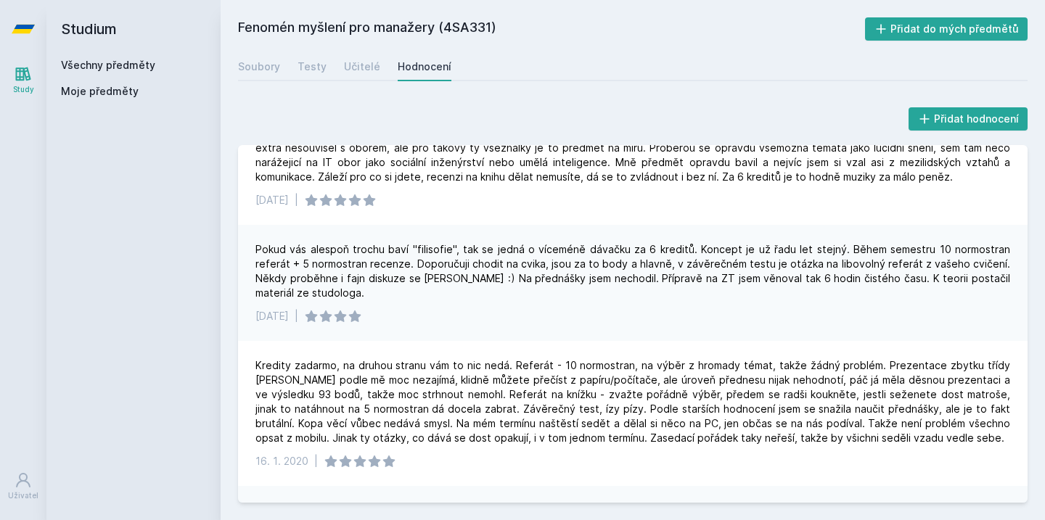
scroll to position [43, 0]
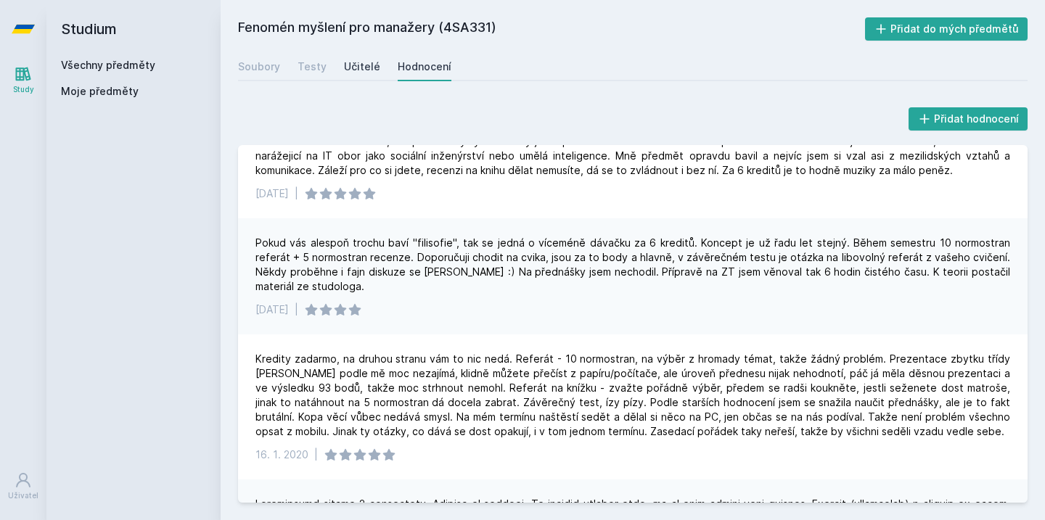
click at [366, 65] on div "Učitelé" at bounding box center [362, 66] width 36 height 15
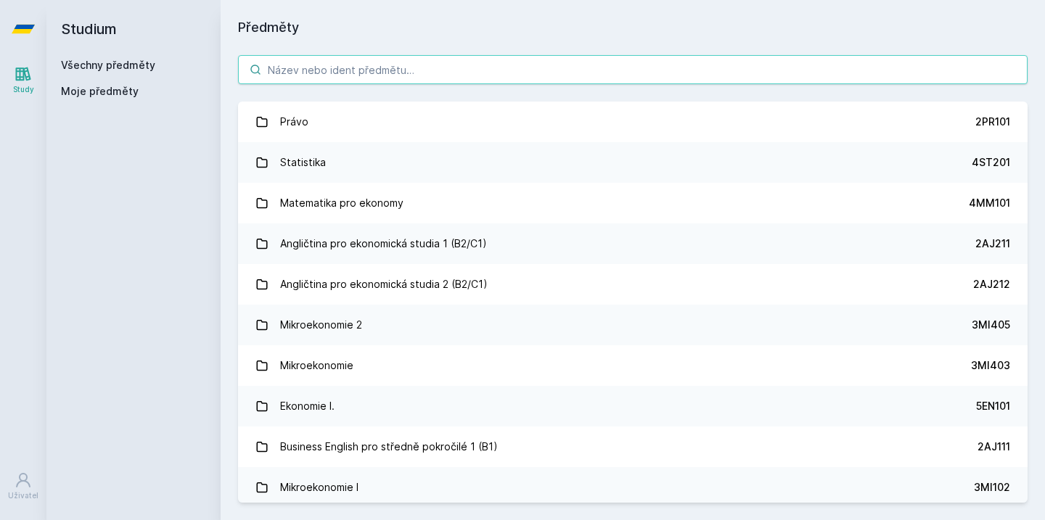
click at [455, 65] on input "search" at bounding box center [632, 69] width 789 height 29
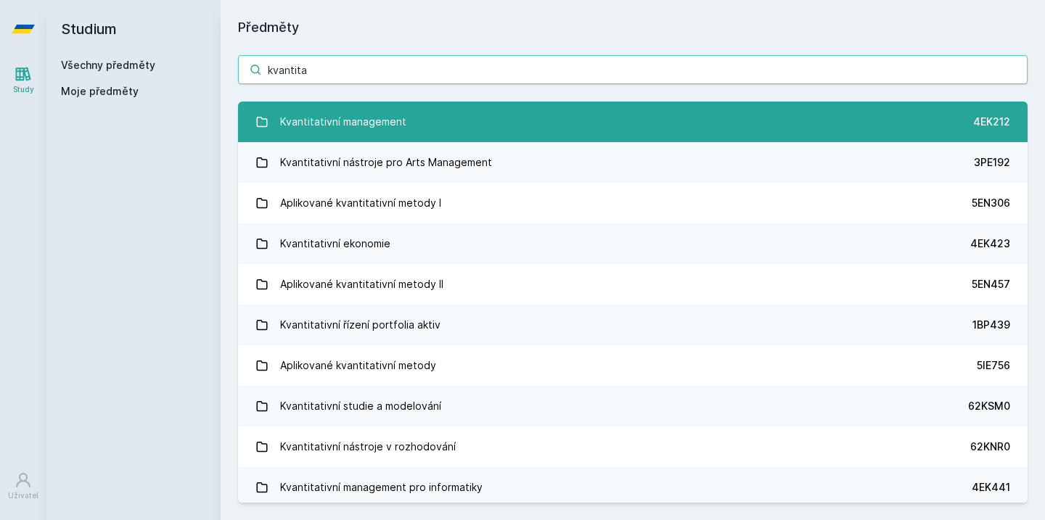
type input "kvantita"
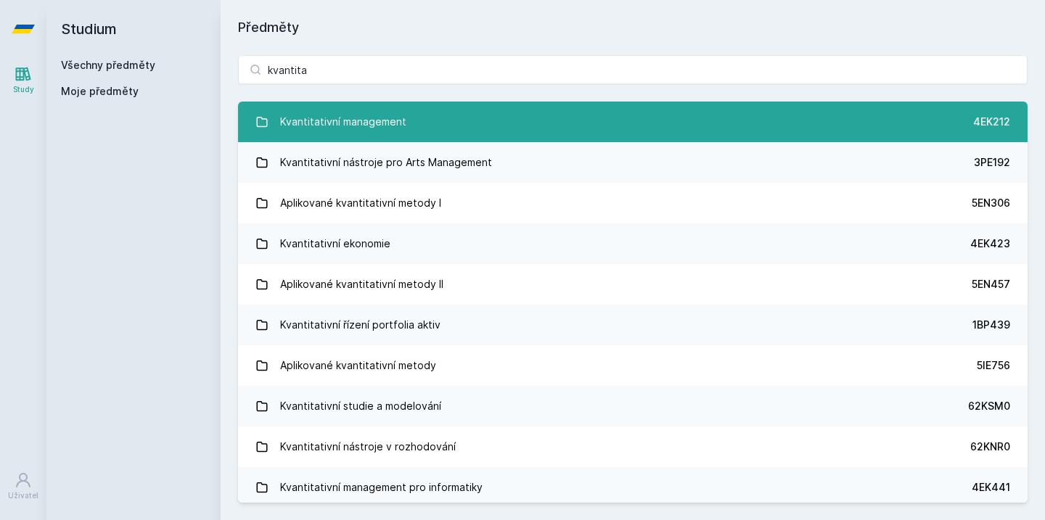
click at [416, 110] on link "Kvantitativní management 4EK212" at bounding box center [632, 122] width 789 height 41
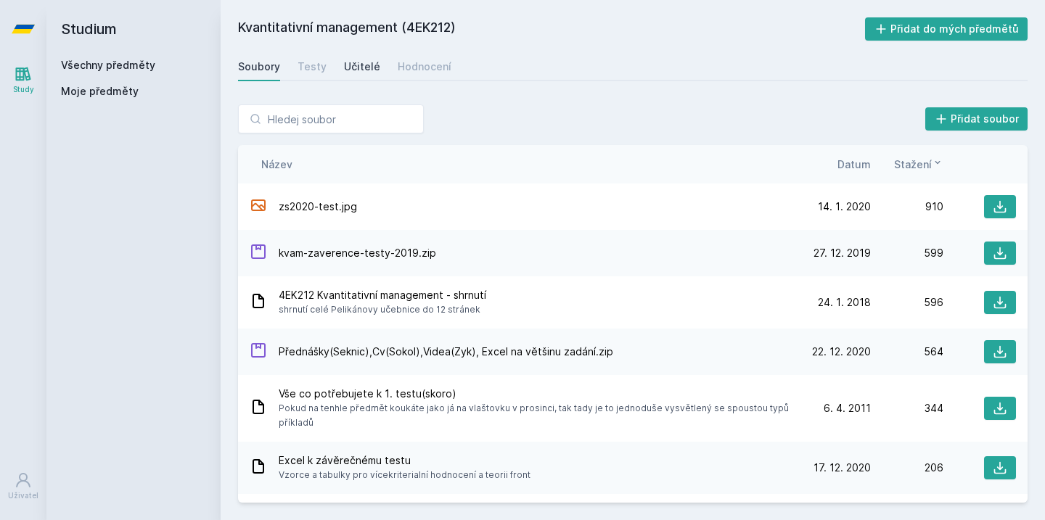
click at [366, 67] on div "Učitelé" at bounding box center [362, 66] width 36 height 15
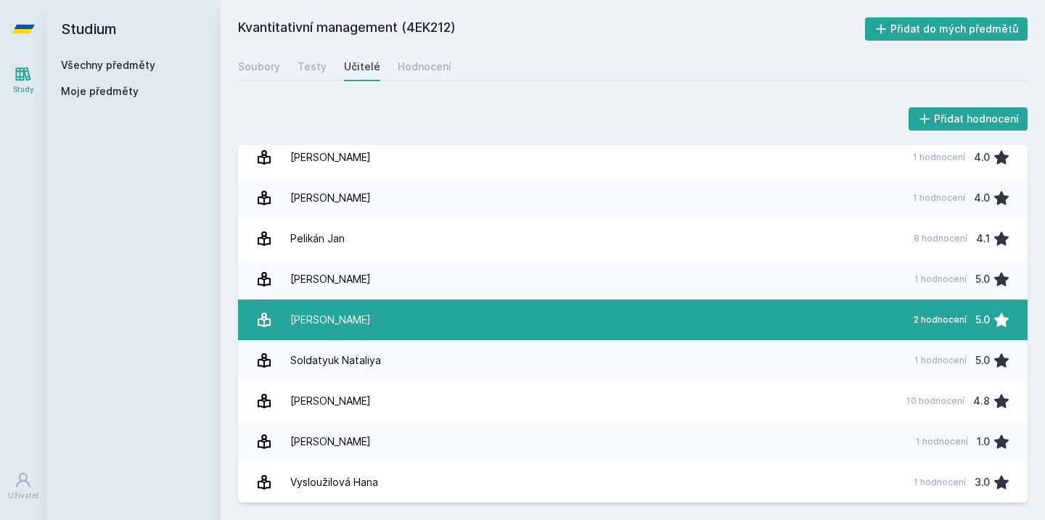
scroll to position [252, 0]
click at [534, 316] on link "[PERSON_NAME] 2 hodnocení 5.0" at bounding box center [632, 320] width 789 height 41
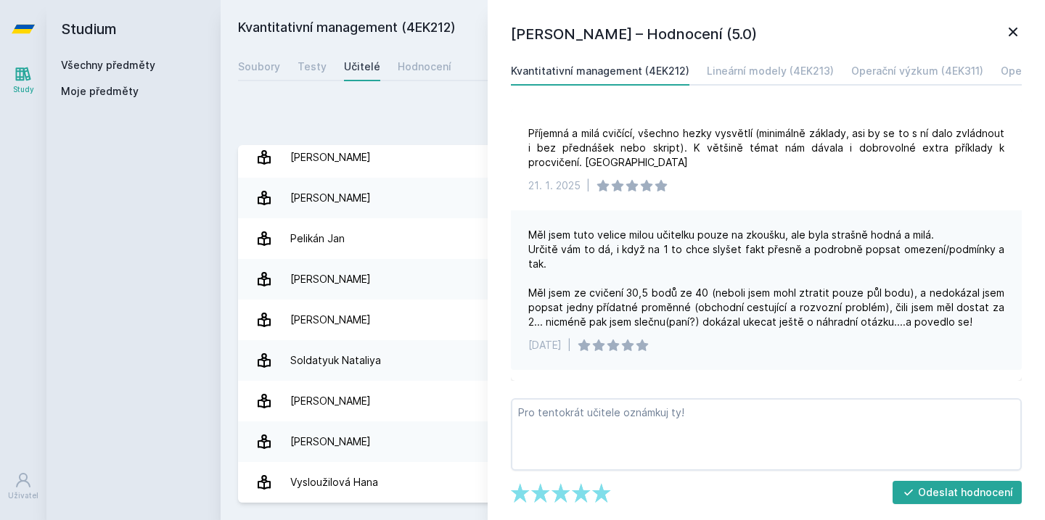
click at [1010, 24] on icon at bounding box center [1012, 31] width 17 height 17
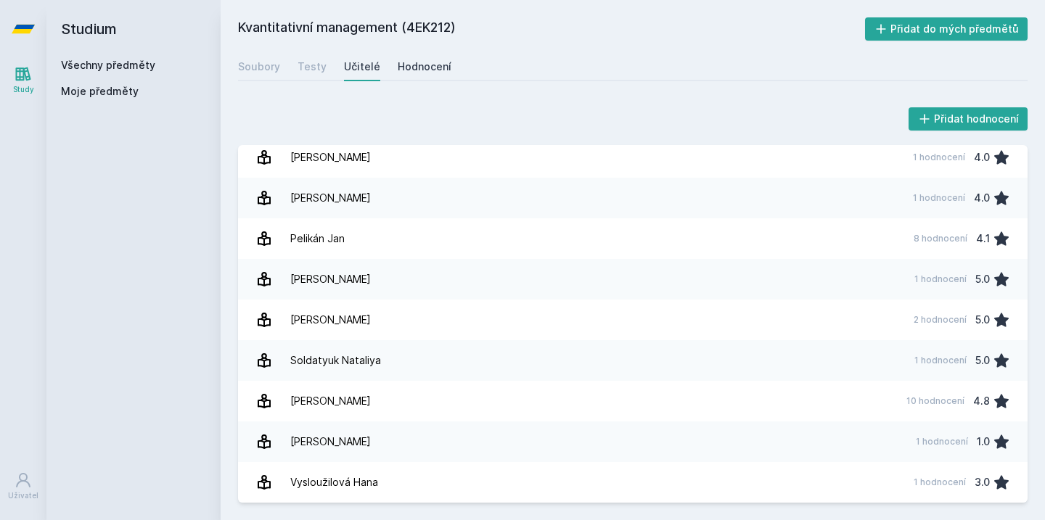
click at [406, 62] on div "Hodnocení" at bounding box center [425, 66] width 54 height 15
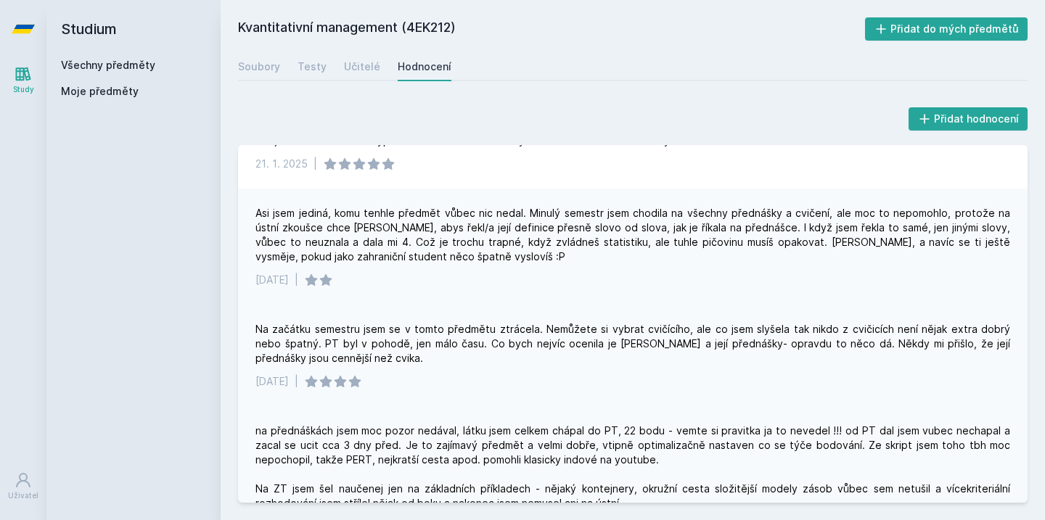
scroll to position [94, 0]
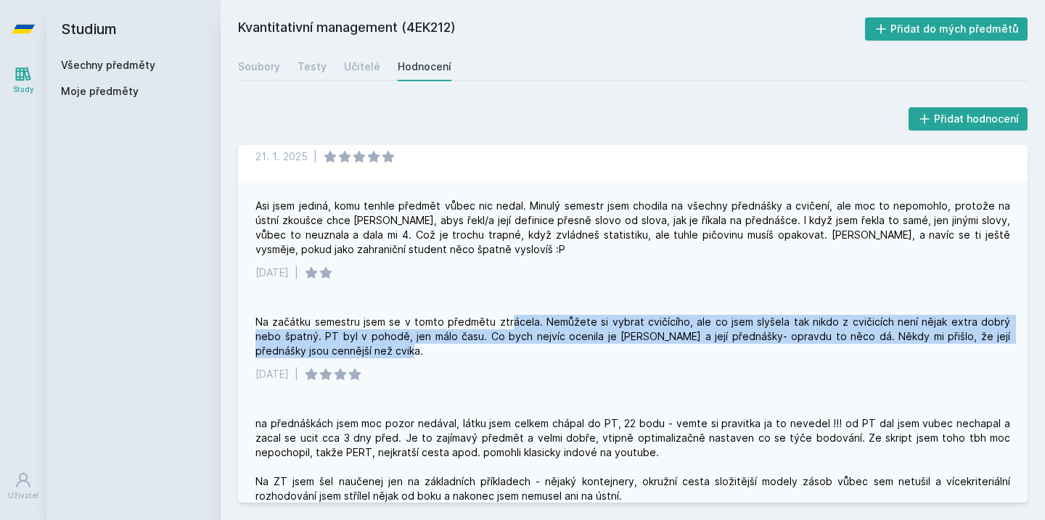
drag, startPoint x: 502, startPoint y: 315, endPoint x: 551, endPoint y: 356, distance: 63.4
click at [551, 356] on div "Na začátku semestru jsem se v tomto předmětu ztrácela. Nemůžete si vybrat cvičí…" at bounding box center [632, 337] width 755 height 44
click at [421, 336] on div "Na začátku semestru jsem se v tomto předmětu ztrácela. Nemůžete si vybrat cvičí…" at bounding box center [632, 337] width 755 height 44
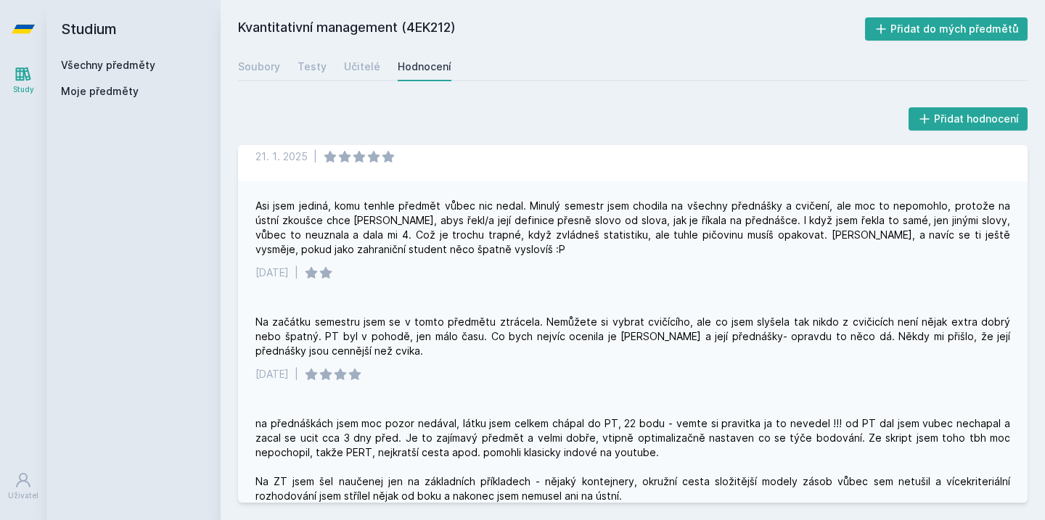
click at [425, 352] on div "Na začátku semestru jsem se v tomto předmětu ztrácela. Nemůžete si vybrat cvičí…" at bounding box center [632, 337] width 755 height 44
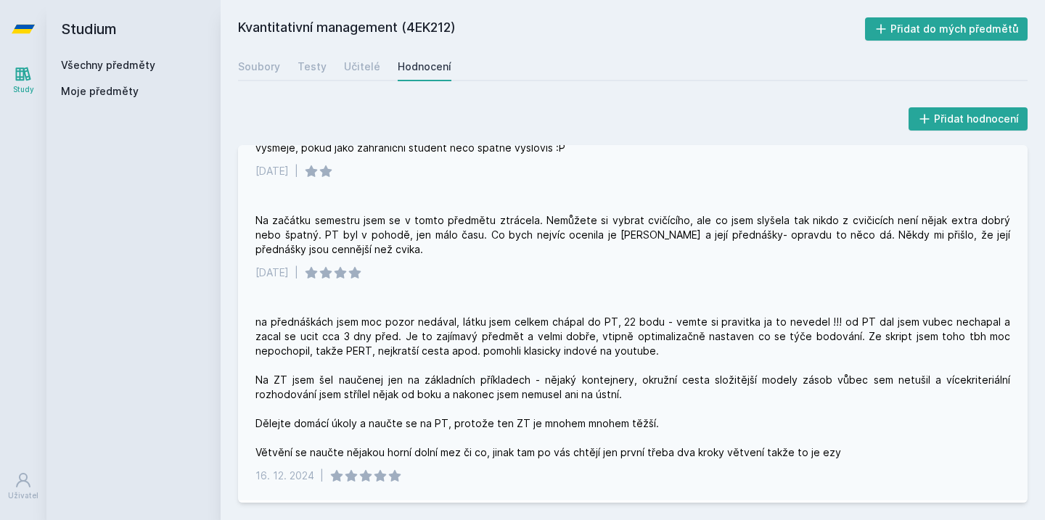
scroll to position [202, 0]
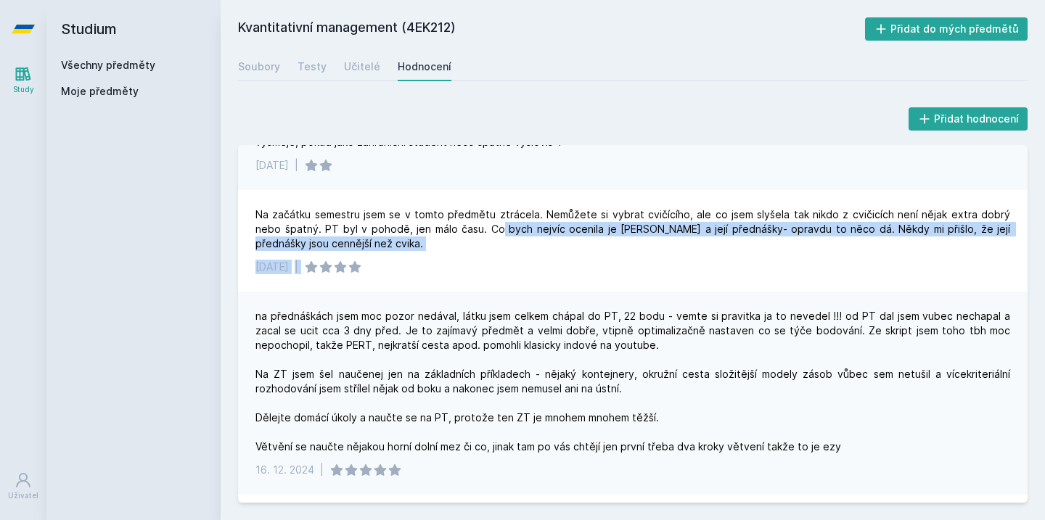
drag, startPoint x: 467, startPoint y: 231, endPoint x: 636, endPoint y: 296, distance: 180.6
click at [640, 293] on div "Předmět byl i vcelku zajímavý, řekl bych, že patřil určitě mezi jeden z těch le…" at bounding box center [632, 324] width 789 height 358
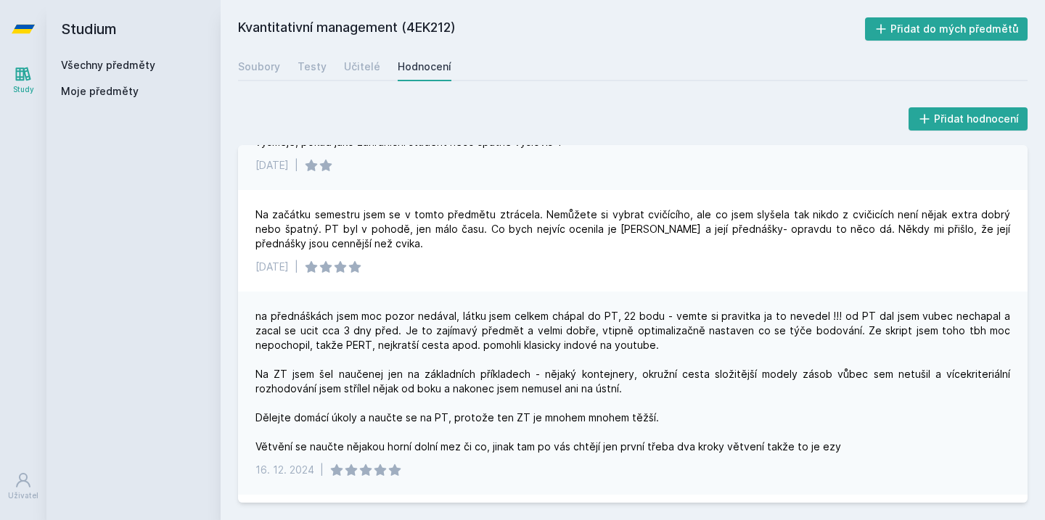
click at [636, 296] on div "na přednáškách jsem moc pozor nedával, látku jsem celkem chápal do PT, 22 bodu …" at bounding box center [632, 393] width 789 height 203
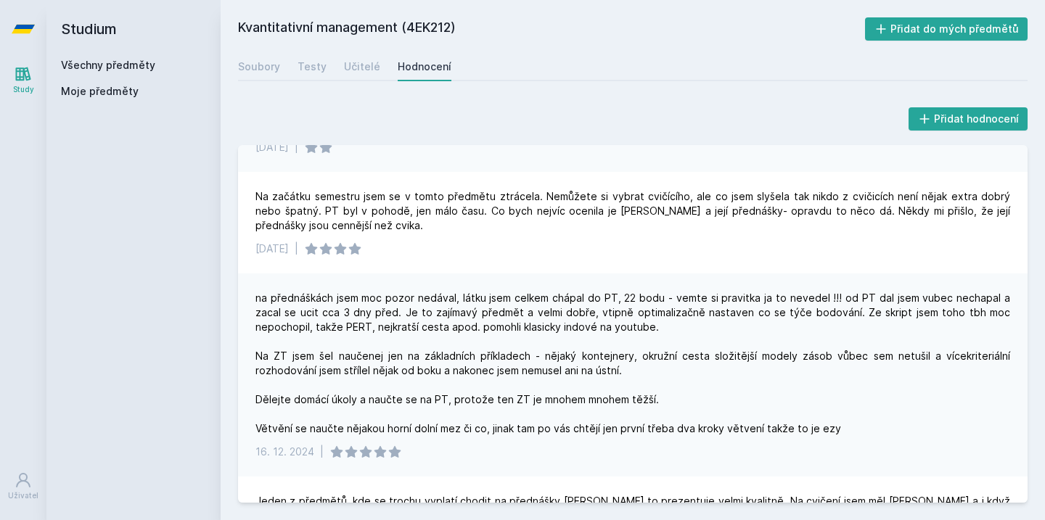
scroll to position [235, 0]
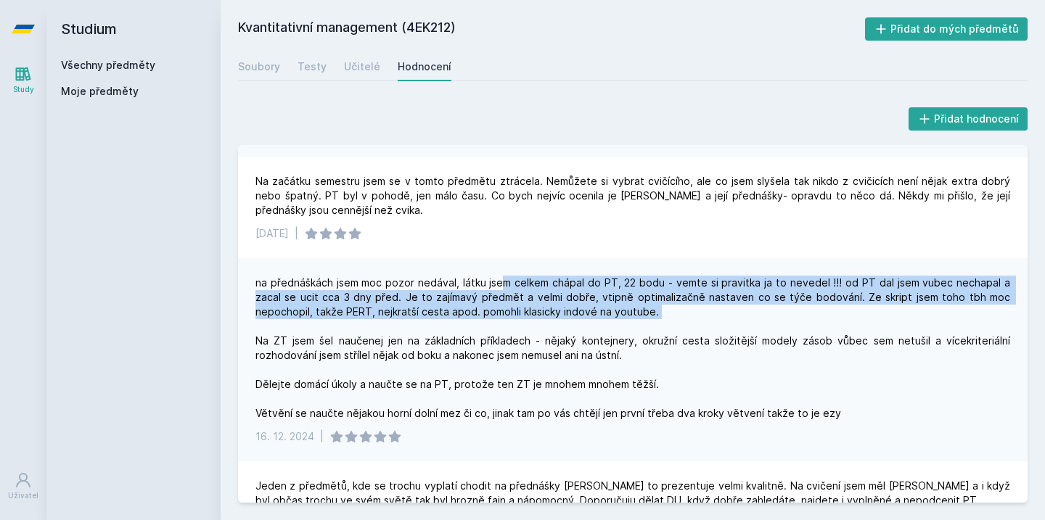
drag, startPoint x: 501, startPoint y: 282, endPoint x: 651, endPoint y: 307, distance: 152.3
click at [651, 308] on div "na přednáškách jsem moc pozor nedával, látku jsem celkem chápal do PT, 22 bodu …" at bounding box center [632, 348] width 755 height 145
click at [651, 307] on div "na přednáškách jsem moc pozor nedával, látku jsem celkem chápal do PT, 22 bodu …" at bounding box center [632, 348] width 755 height 145
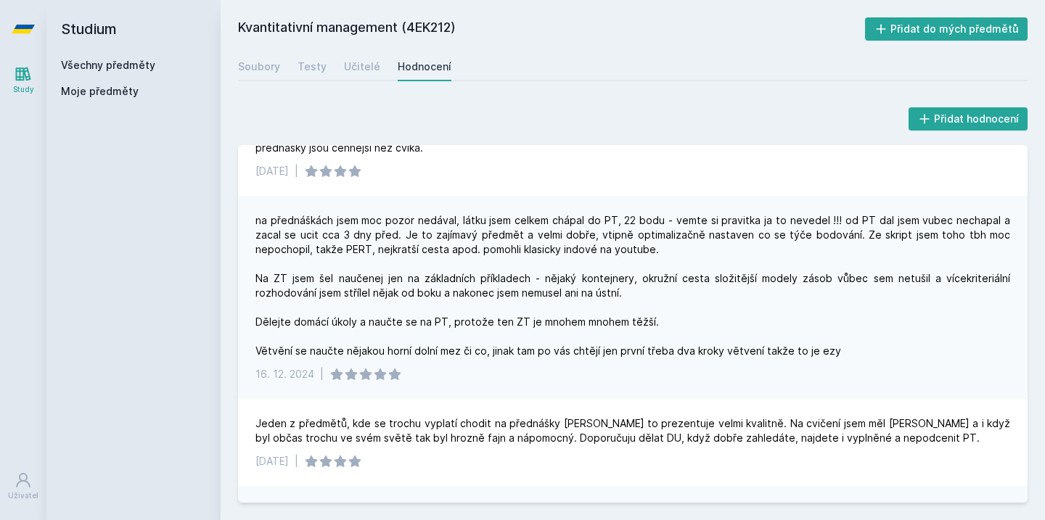
scroll to position [300, 0]
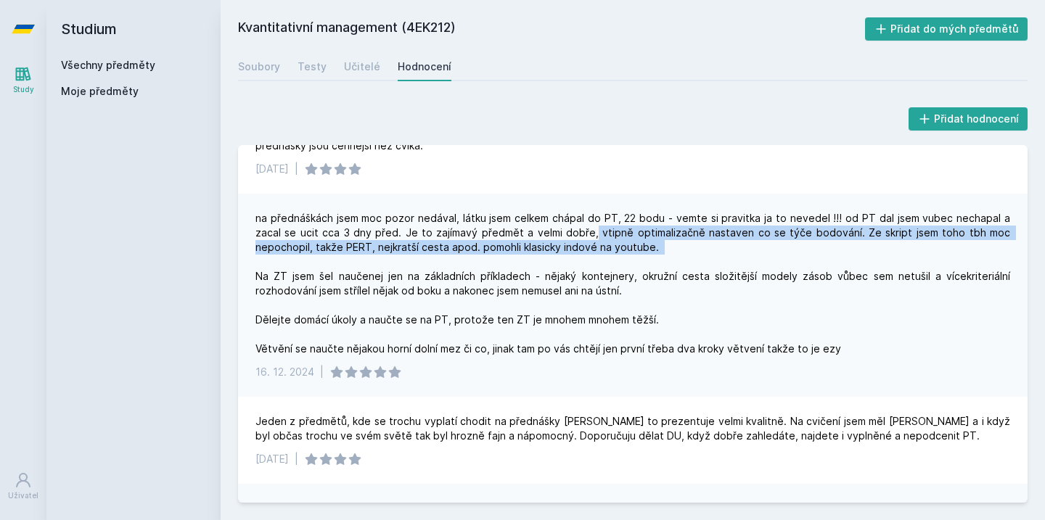
drag, startPoint x: 556, startPoint y: 232, endPoint x: 577, endPoint y: 254, distance: 30.3
click at [577, 254] on div "na přednáškách jsem moc pozor nedával, látku jsem celkem chápal do PT, 22 bodu …" at bounding box center [632, 283] width 755 height 145
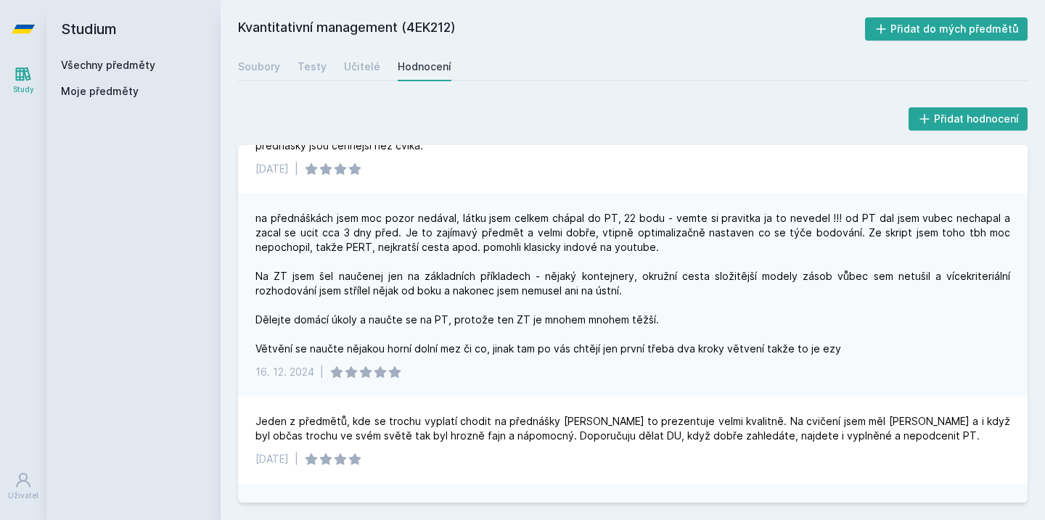
click at [588, 262] on div "na přednáškách jsem moc pozor nedával, látku jsem celkem chápal do PT, 22 bodu …" at bounding box center [632, 283] width 755 height 145
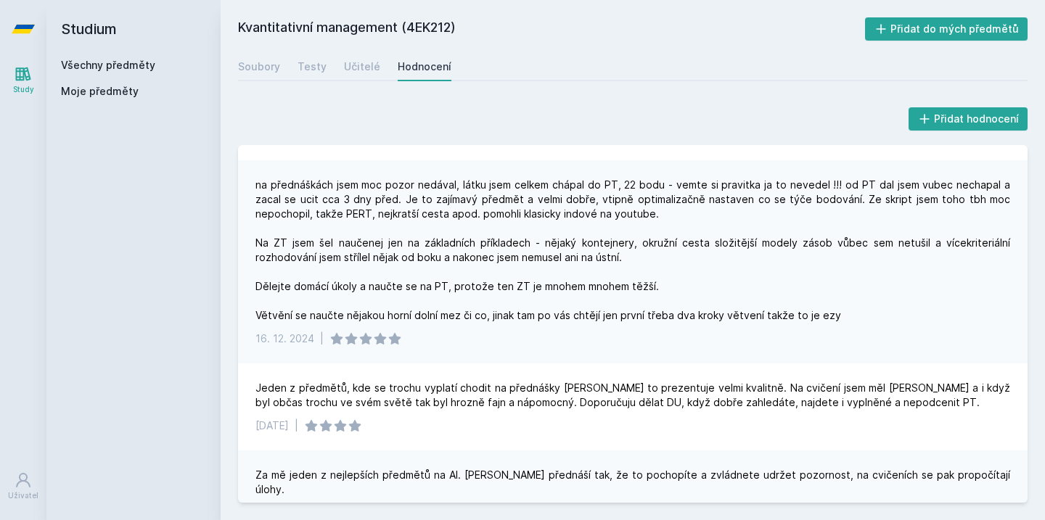
scroll to position [337, 0]
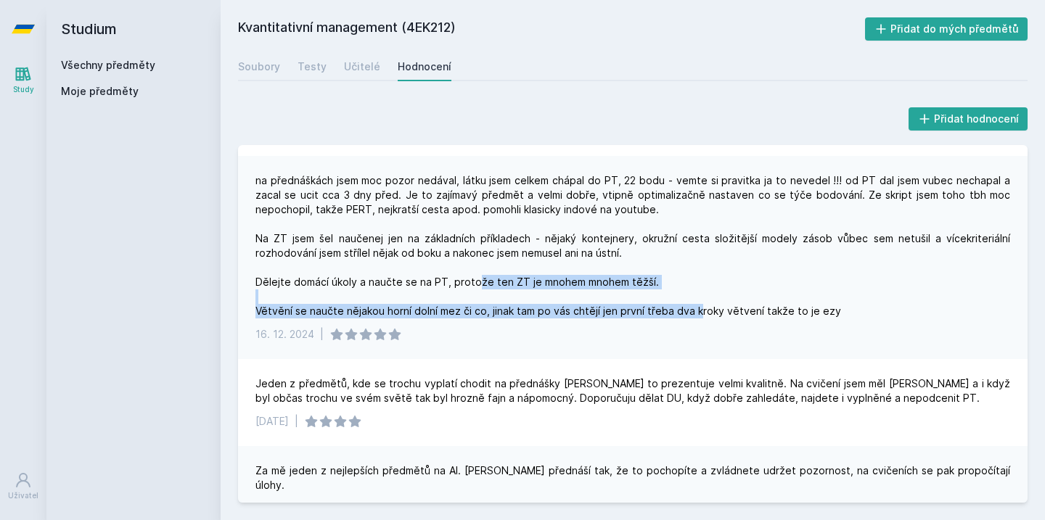
drag, startPoint x: 474, startPoint y: 284, endPoint x: 697, endPoint y: 309, distance: 224.2
click at [697, 309] on div "na přednáškách jsem moc pozor nedával, látku jsem celkem chápal do PT, 22 bodu …" at bounding box center [632, 245] width 755 height 145
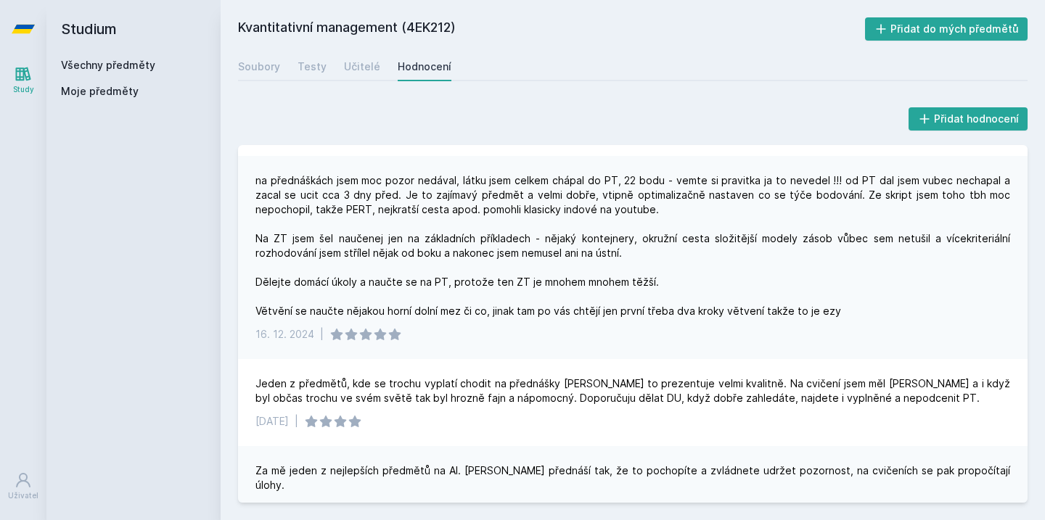
click at [678, 356] on div "na přednáškách jsem moc pozor nedával, látku jsem celkem chápal do PT, 22 bodu …" at bounding box center [632, 257] width 789 height 203
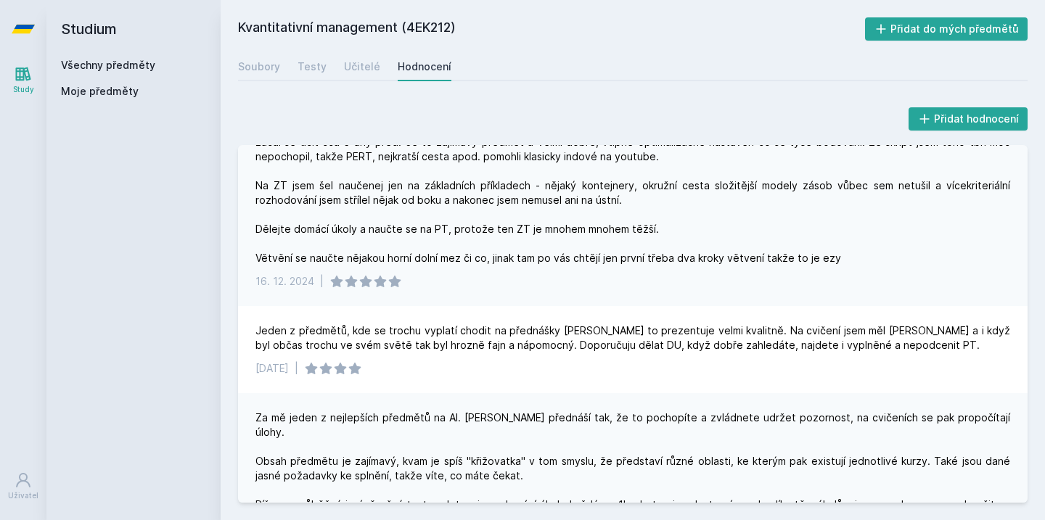
scroll to position [395, 0]
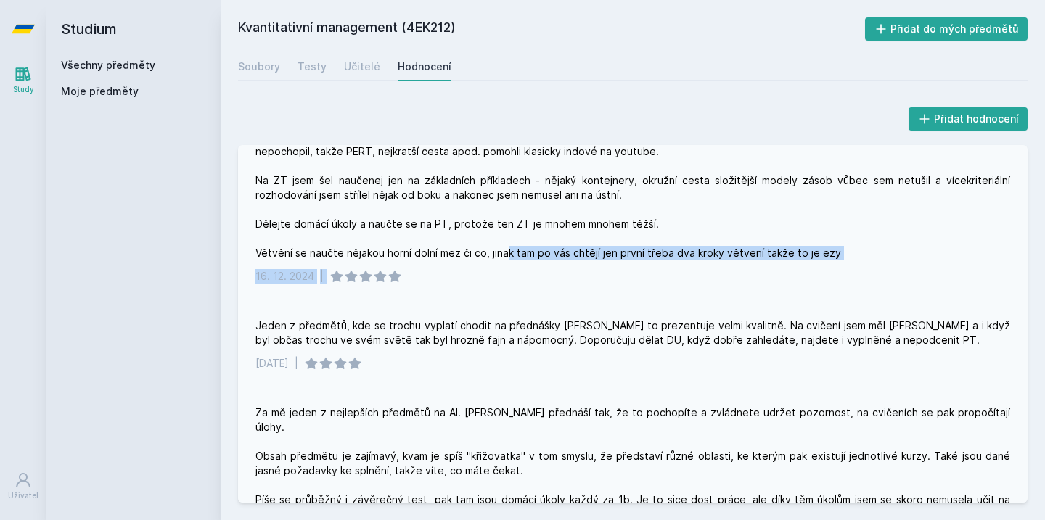
drag, startPoint x: 506, startPoint y: 252, endPoint x: 553, endPoint y: 312, distance: 76.5
click at [554, 311] on div "Předmět byl i vcelku zajímavý, řekl bych, že patřil určitě mezi jeden z těch le…" at bounding box center [632, 324] width 789 height 358
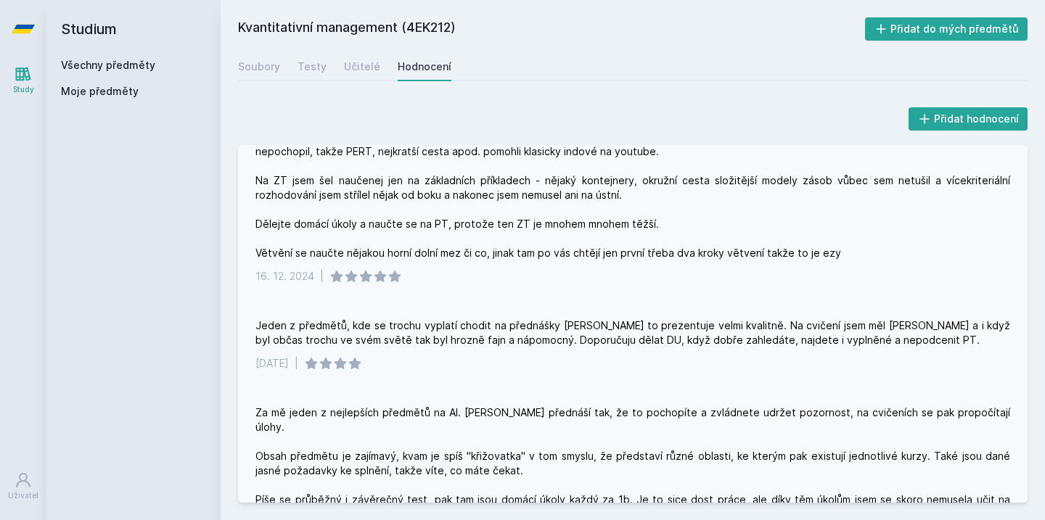
click at [553, 312] on div "Jeden z předmětů, kde se trochu vyplatí chodit na přednášky [PERSON_NAME] to pr…" at bounding box center [632, 344] width 789 height 87
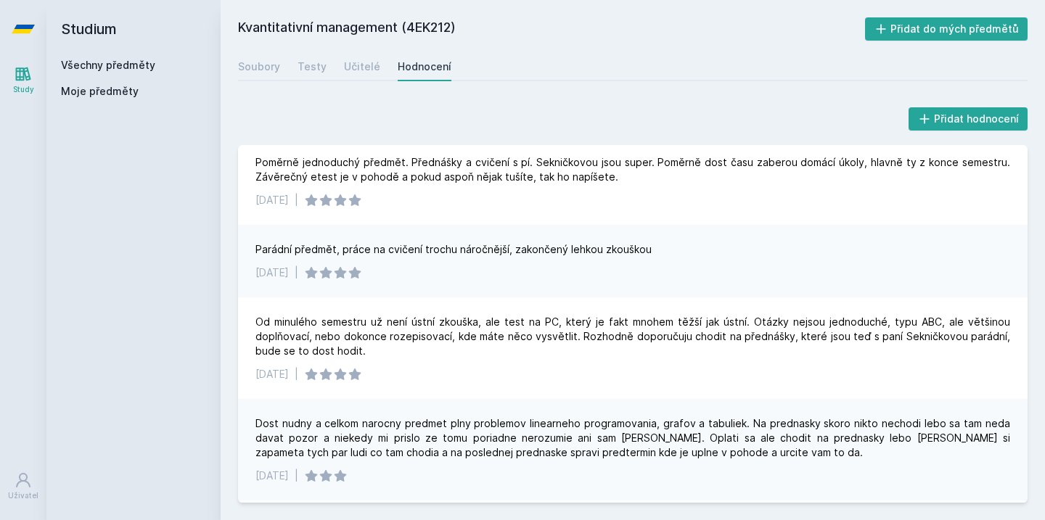
scroll to position [0, 0]
click at [13, 30] on icon at bounding box center [23, 29] width 23 height 58
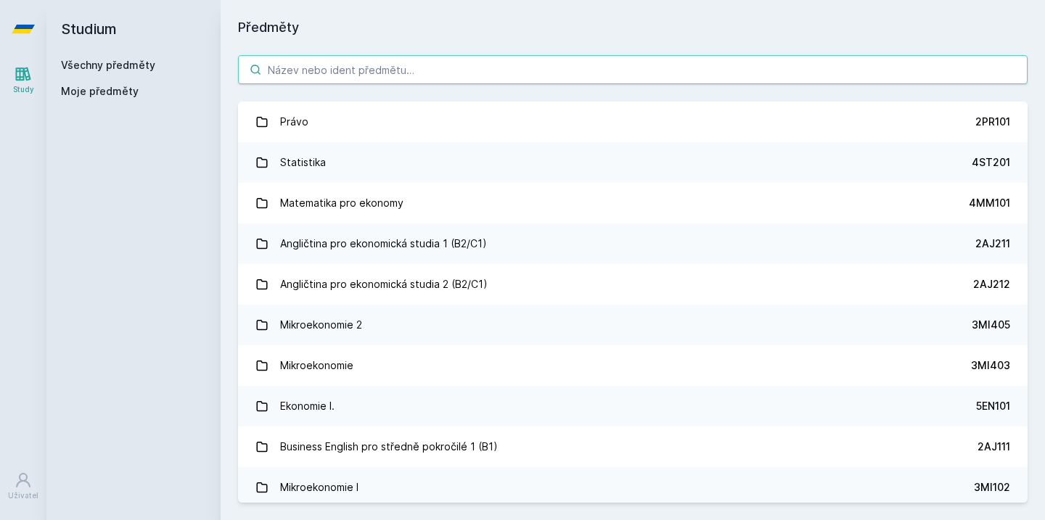
click at [374, 70] on input "search" at bounding box center [632, 69] width 789 height 29
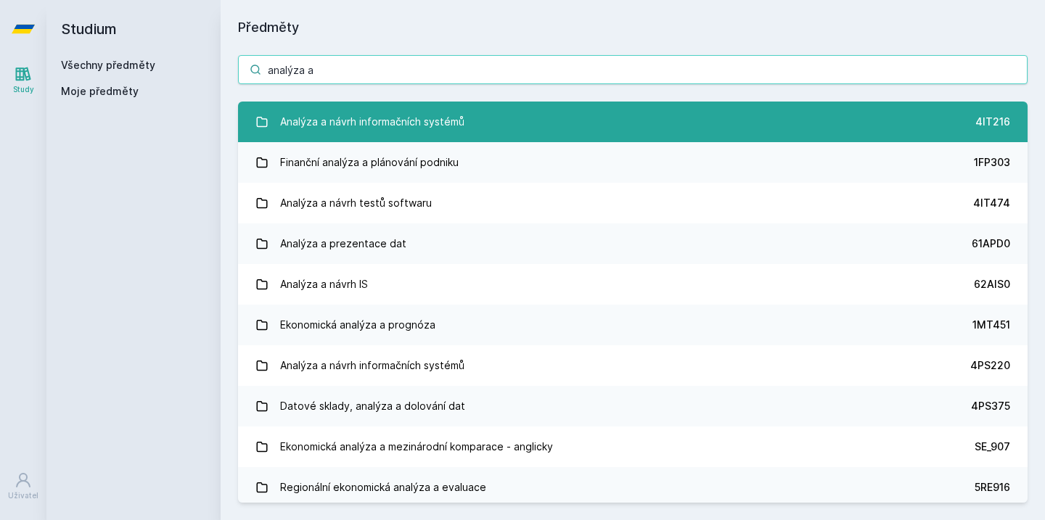
type input "analýza a"
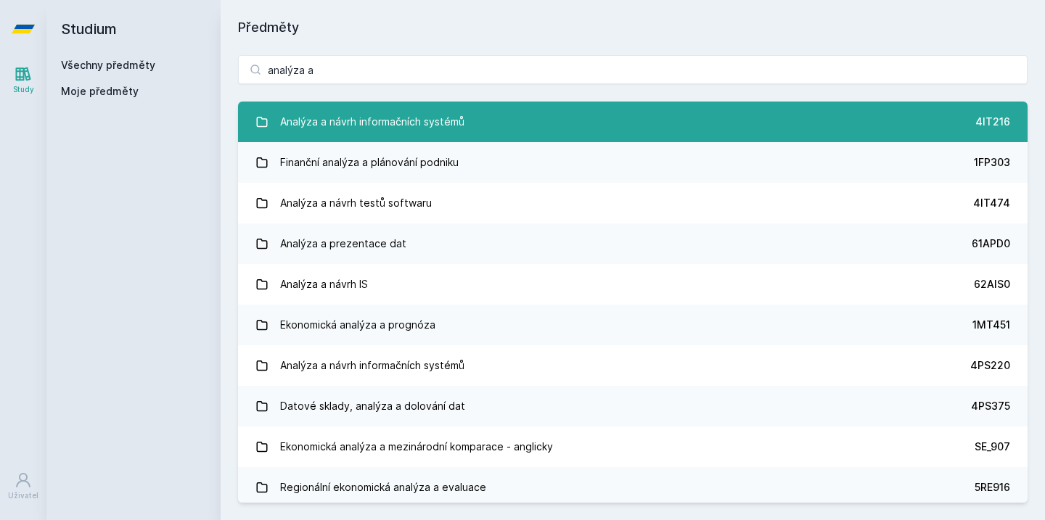
click at [519, 126] on link "Analýza a návrh informačních systémů 4IT216" at bounding box center [632, 122] width 789 height 41
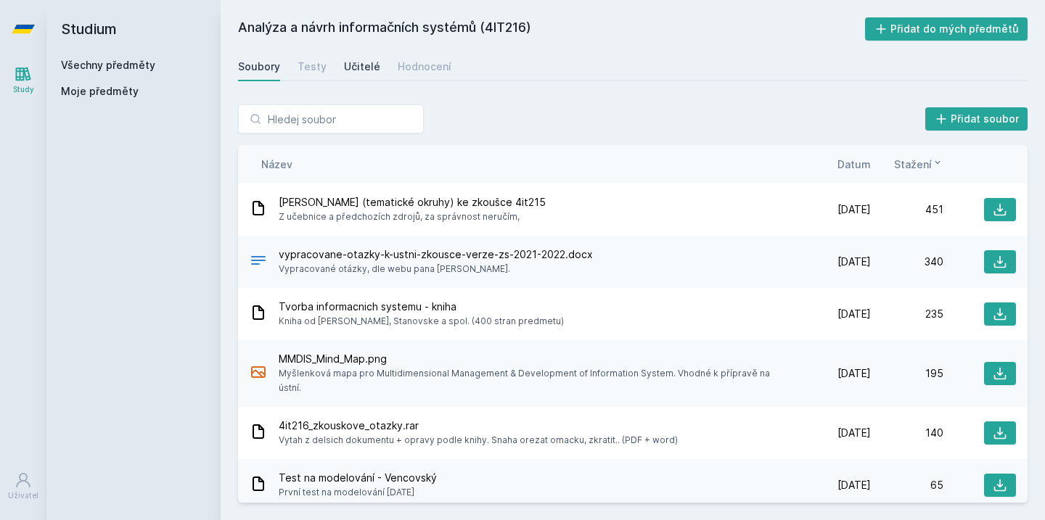
click at [354, 70] on div "Učitelé" at bounding box center [362, 66] width 36 height 15
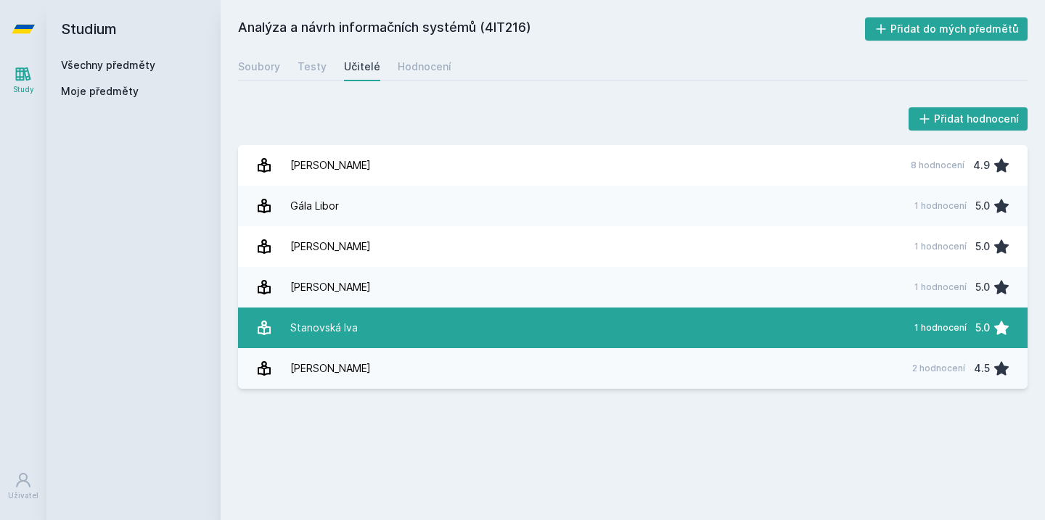
click at [419, 336] on link "Stanovská Iva 1 hodnocení 5.0" at bounding box center [632, 328] width 789 height 41
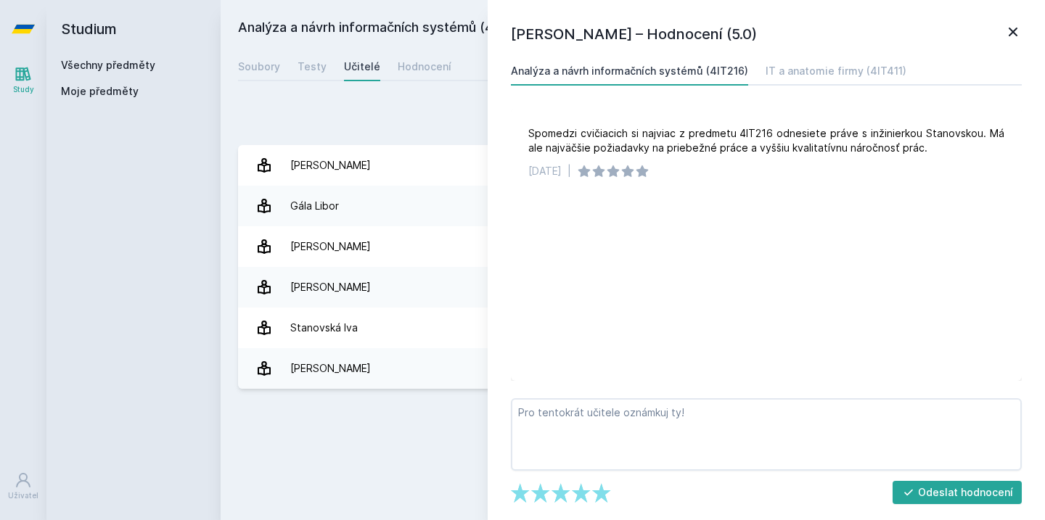
click at [438, 126] on div "Přidat hodnocení" at bounding box center [632, 118] width 789 height 29
click at [1000, 33] on h1 "[PERSON_NAME] – Hodnocení (5.0)" at bounding box center [757, 34] width 493 height 22
click at [1007, 33] on icon at bounding box center [1012, 31] width 17 height 17
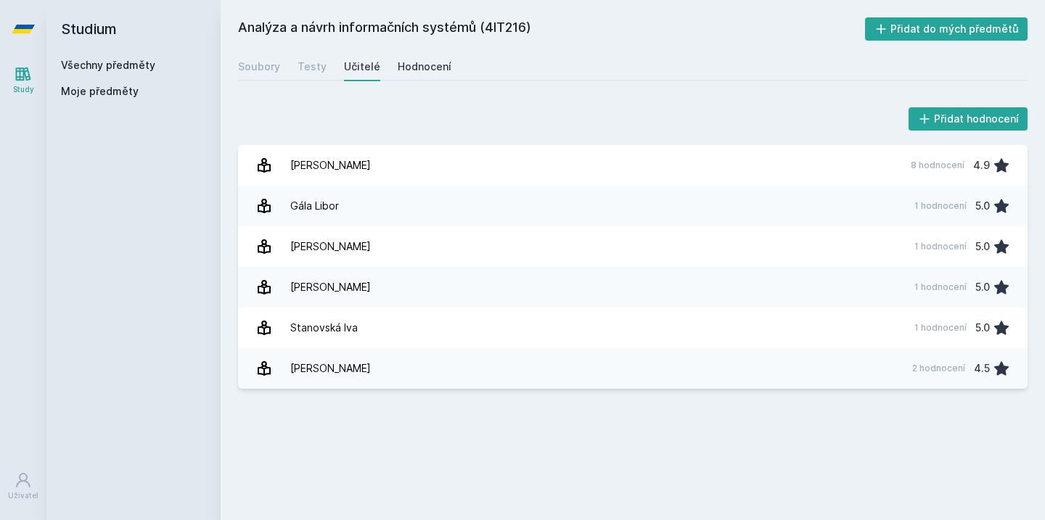
click at [403, 77] on link "Hodnocení" at bounding box center [425, 66] width 54 height 29
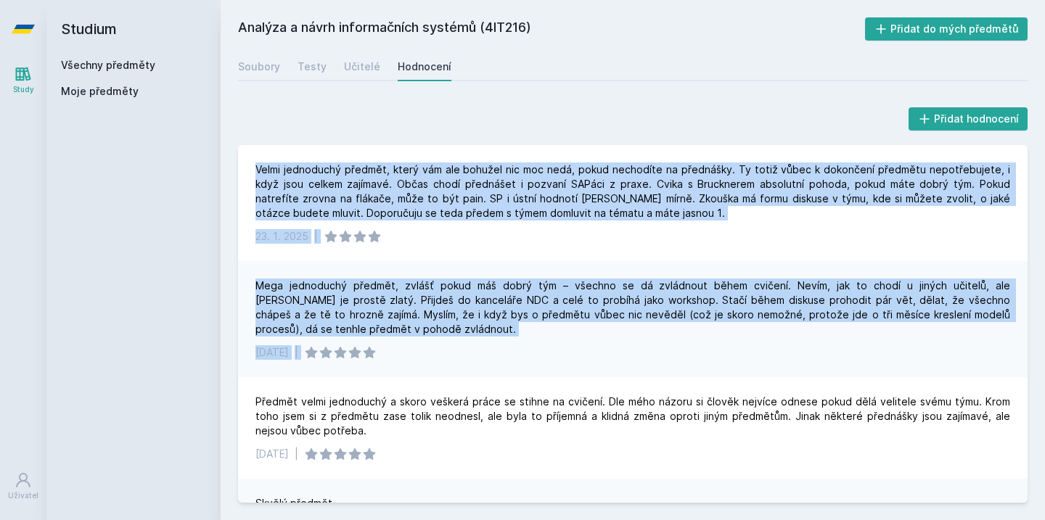
drag, startPoint x: 414, startPoint y: 153, endPoint x: 552, endPoint y: 354, distance: 243.7
click at [552, 354] on div "Velmi jednoduchý předmět, který vám ale bohužel nic moc nedá, pokud nechodíte n…" at bounding box center [632, 324] width 789 height 358
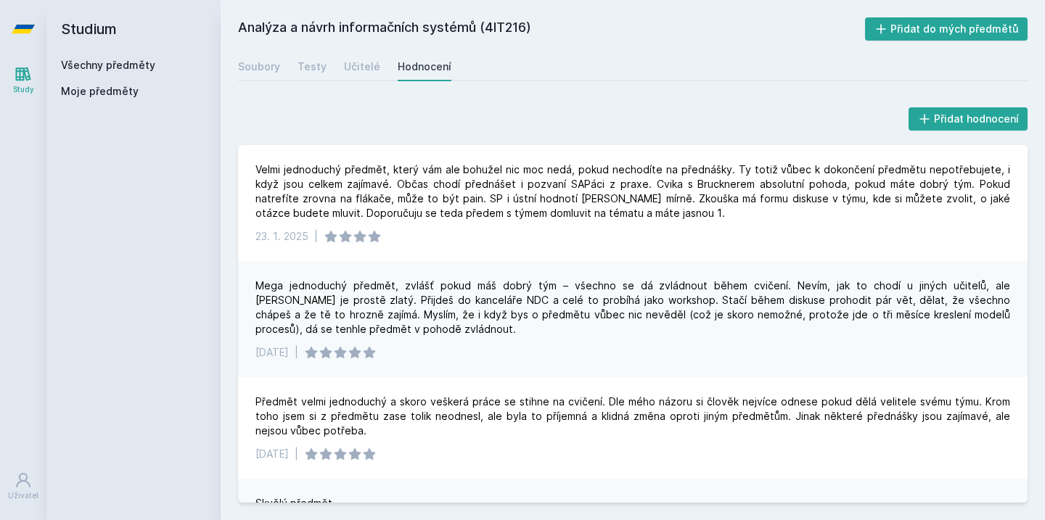
click at [555, 354] on div "[DATE] |" at bounding box center [632, 352] width 755 height 15
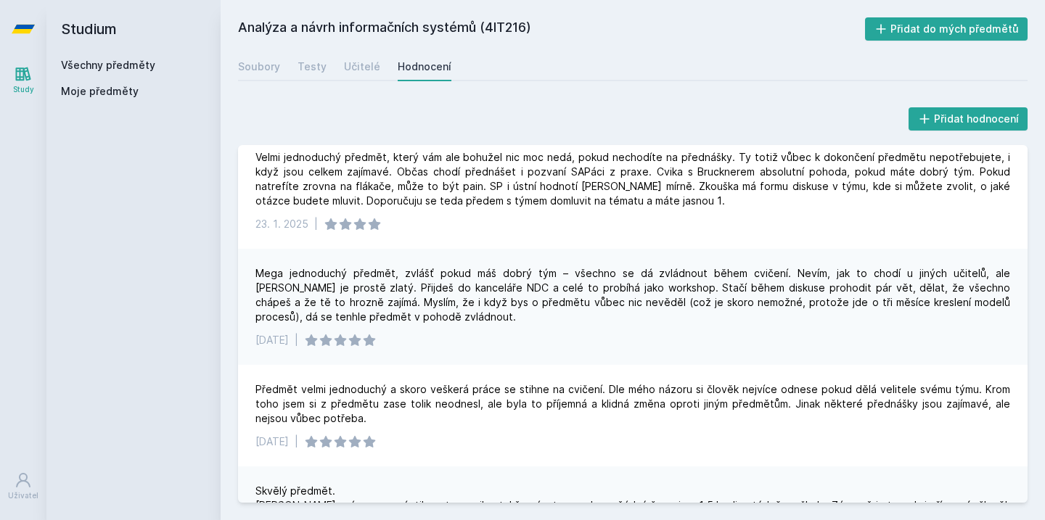
scroll to position [14, 0]
click at [25, 32] on icon at bounding box center [23, 29] width 23 height 9
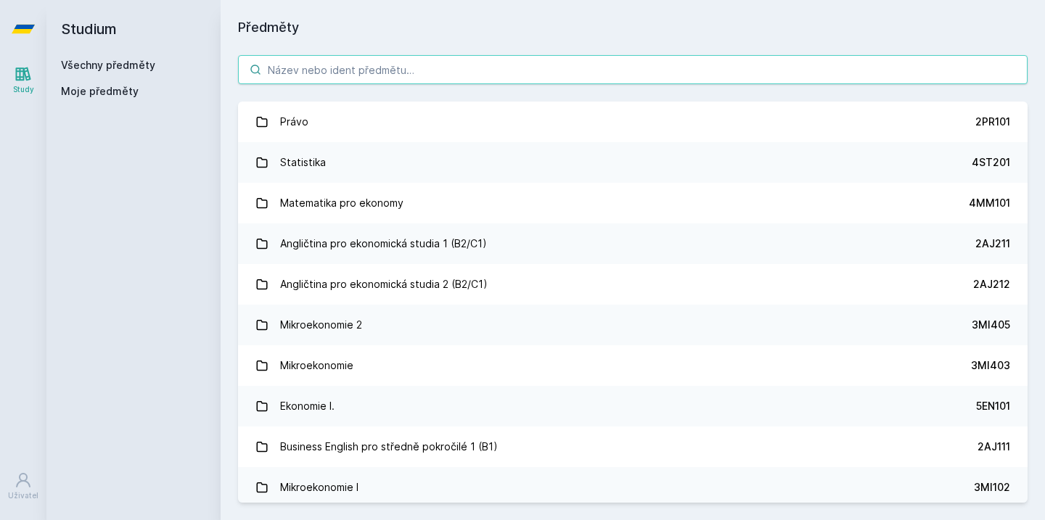
click at [319, 73] on input "search" at bounding box center [632, 69] width 789 height 29
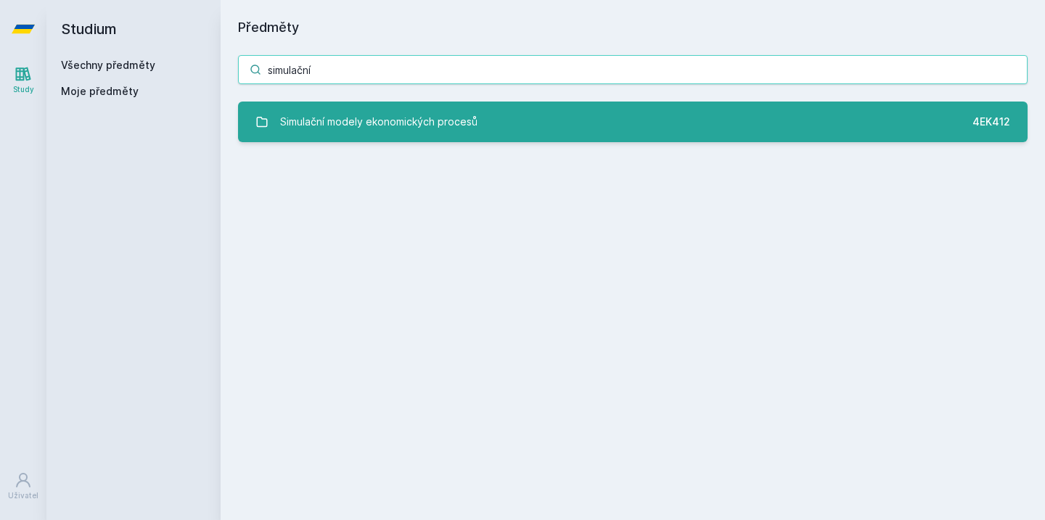
type input "simulační"
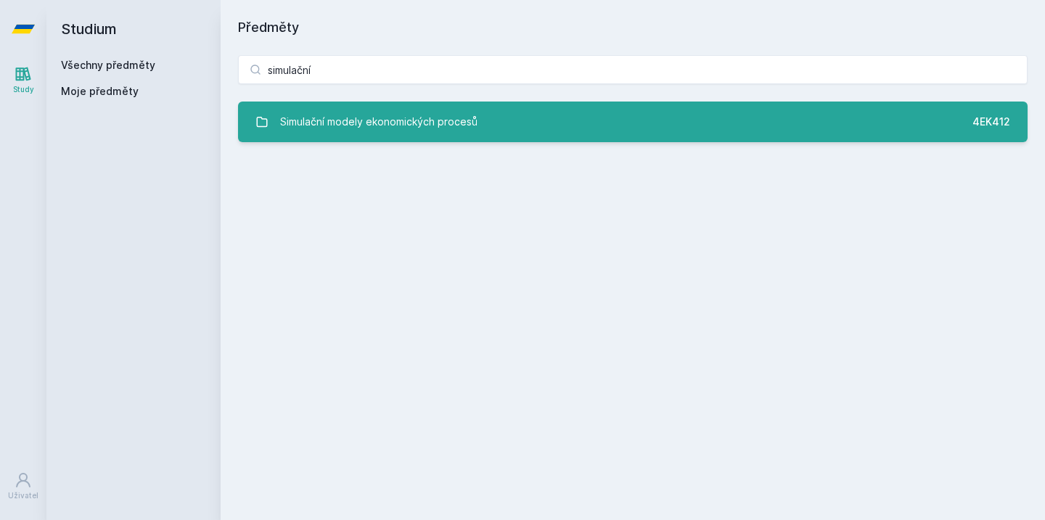
click at [324, 122] on div "Simulační modely ekonomických procesů" at bounding box center [378, 121] width 197 height 29
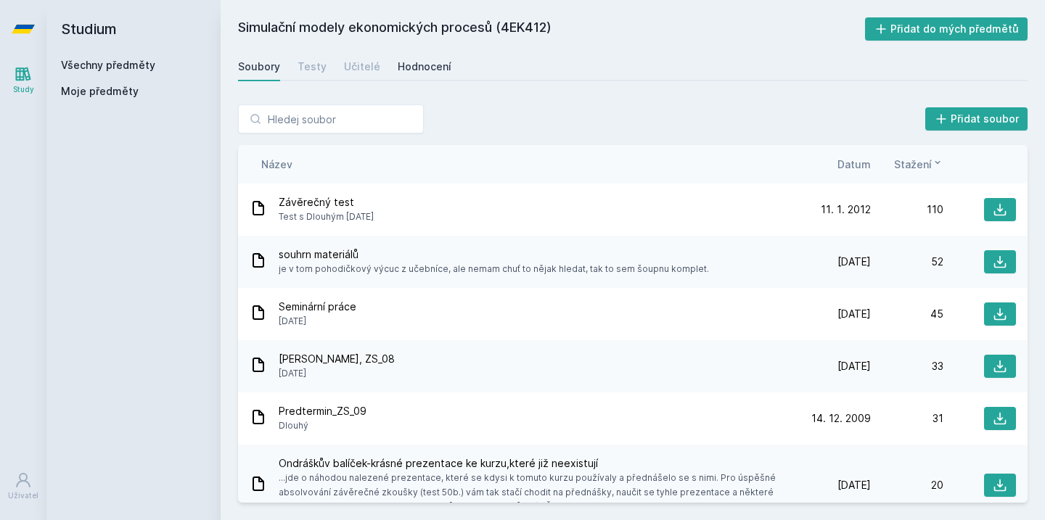
click at [425, 72] on div "Hodnocení" at bounding box center [425, 66] width 54 height 15
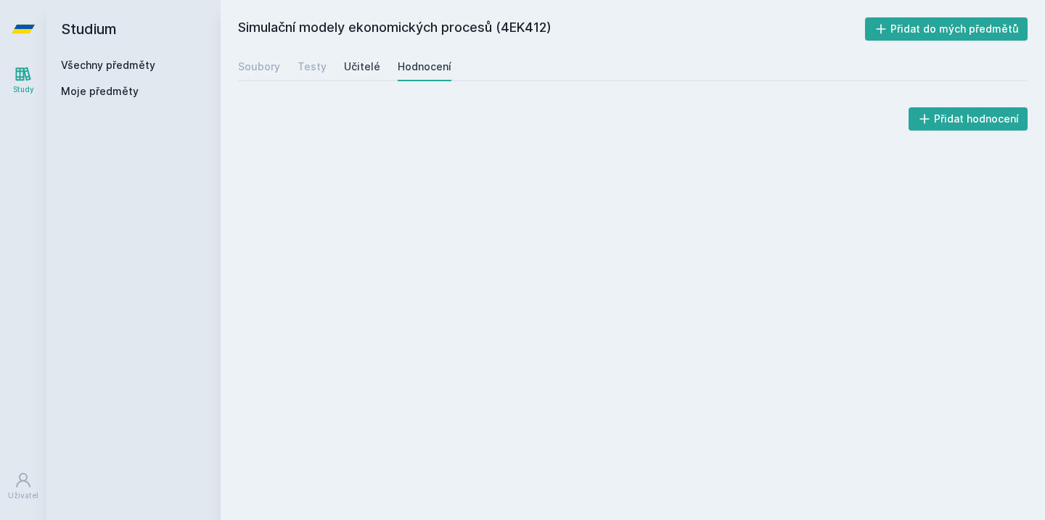
click at [366, 70] on div "Učitelé" at bounding box center [362, 66] width 36 height 15
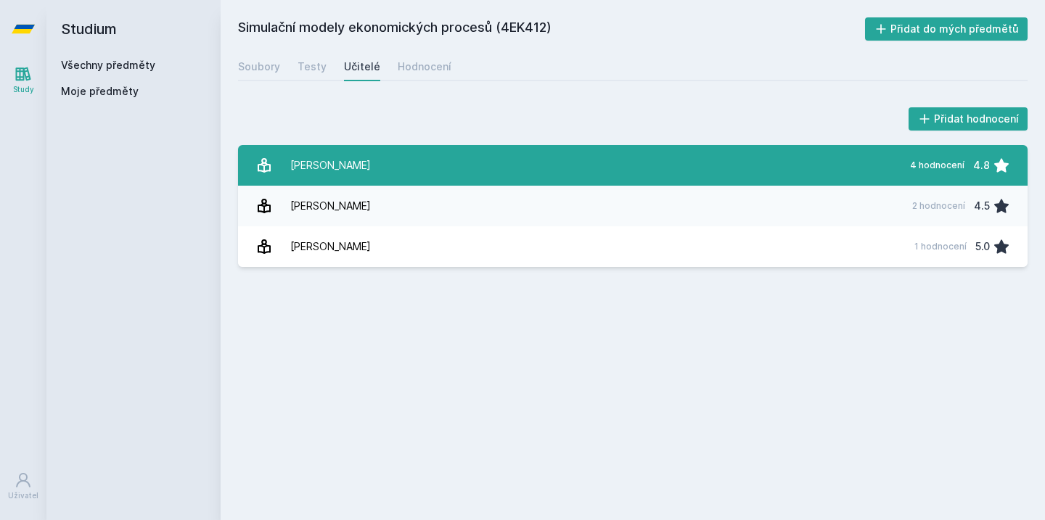
click at [520, 175] on link "Dlouhý [PERSON_NAME] 4 hodnocení 4.8" at bounding box center [632, 165] width 789 height 41
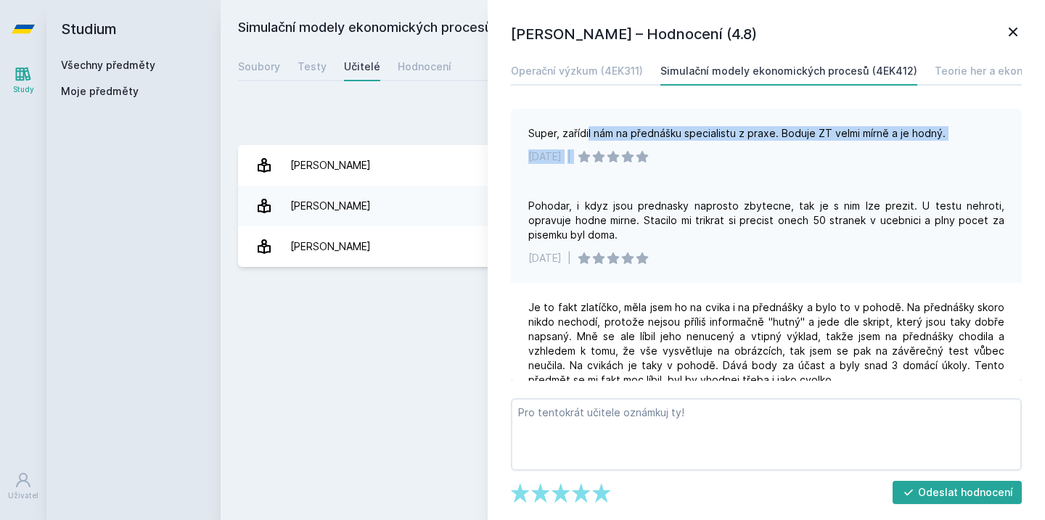
drag, startPoint x: 588, startPoint y: 129, endPoint x: 739, endPoint y: 153, distance: 152.1
click at [739, 155] on div "Super, zařídil nám na přednášku specialistu z praxe. Boduje ZT velmi mírně a je…" at bounding box center [766, 145] width 511 height 73
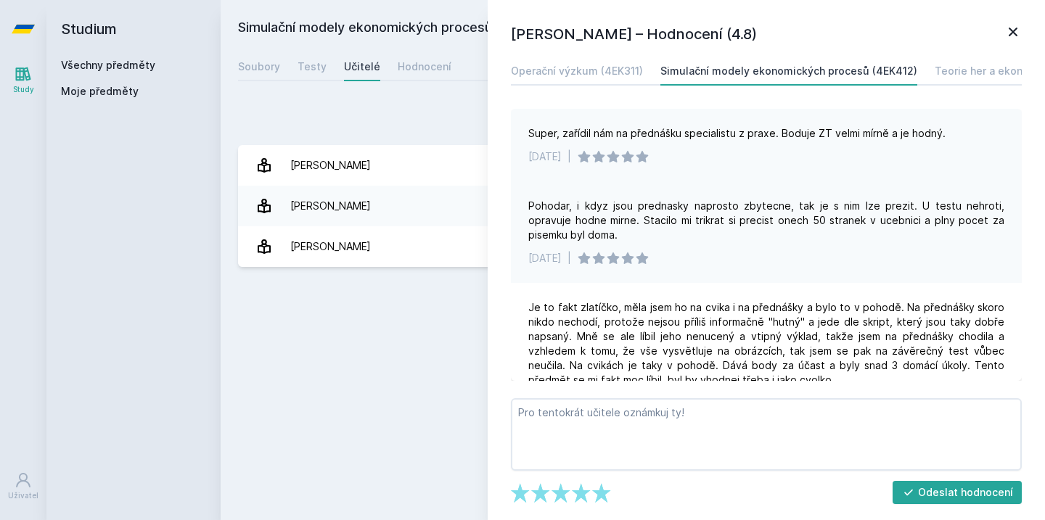
click at [739, 163] on div "[DATE] |" at bounding box center [766, 156] width 476 height 15
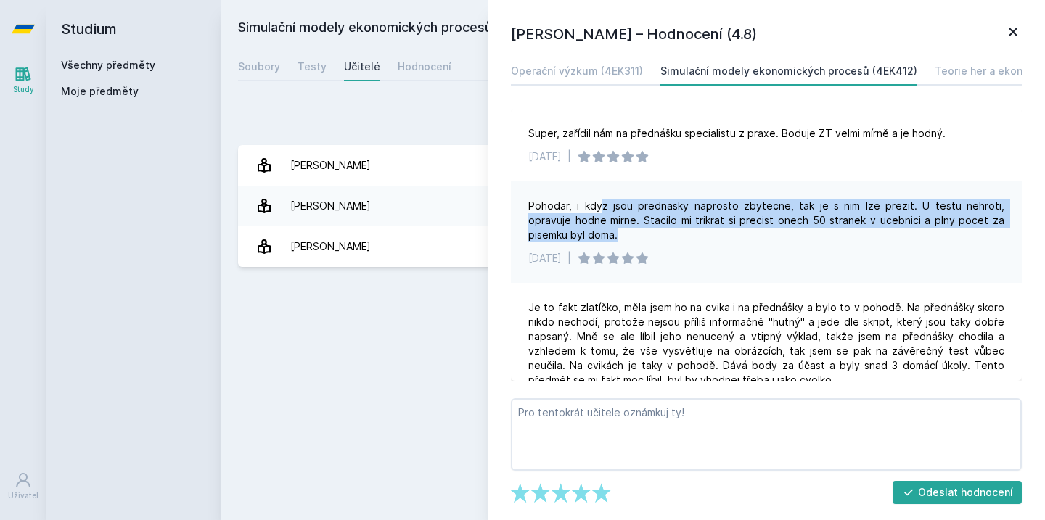
drag, startPoint x: 597, startPoint y: 202, endPoint x: 676, endPoint y: 230, distance: 83.8
click at [676, 230] on div "Pohodar, i kdyz jsou prednasky naprosto zbytecne, tak je s nim lze prezit. U te…" at bounding box center [766, 221] width 476 height 44
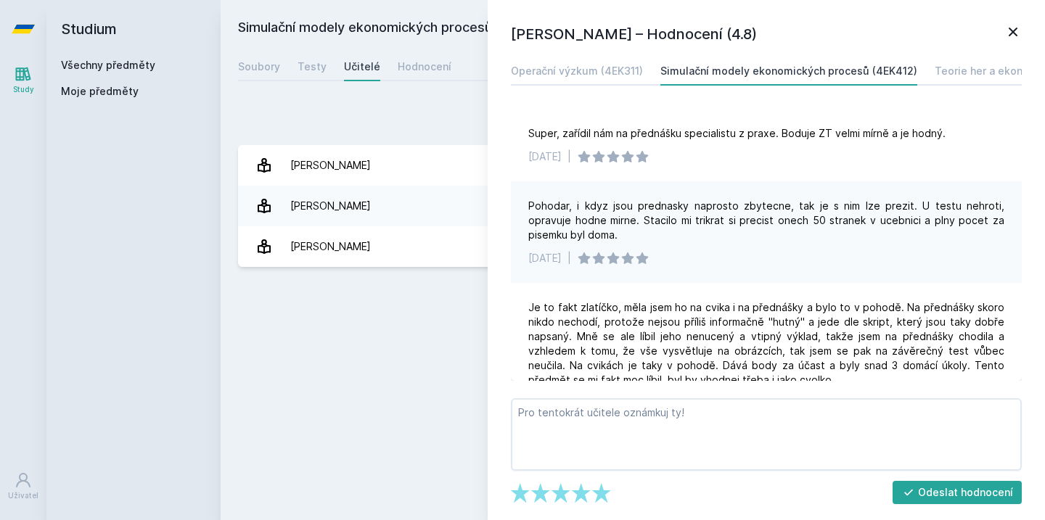
click at [677, 231] on div "Pohodar, i kdyz jsou prednasky naprosto zbytecne, tak je s nim lze prezit. U te…" at bounding box center [766, 221] width 476 height 44
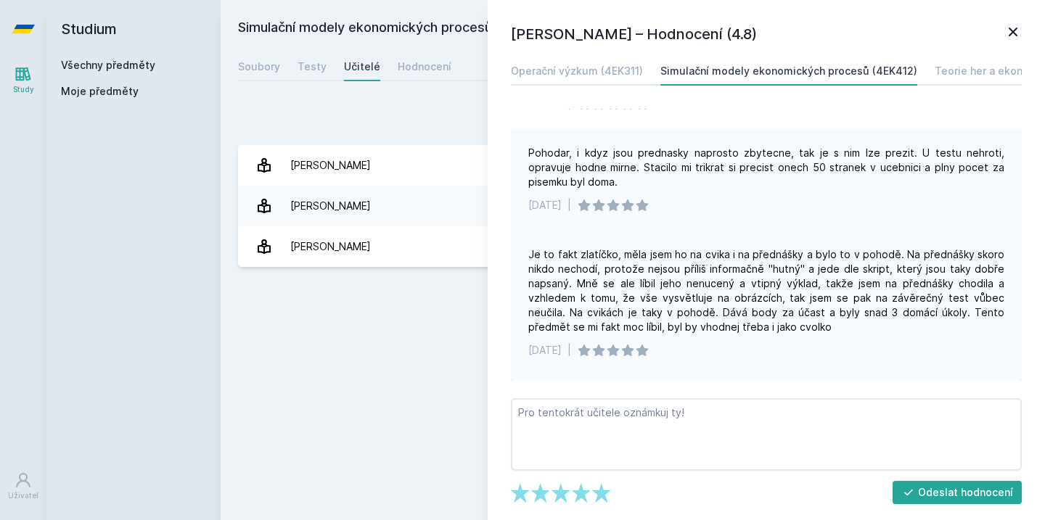
scroll to position [63, 0]
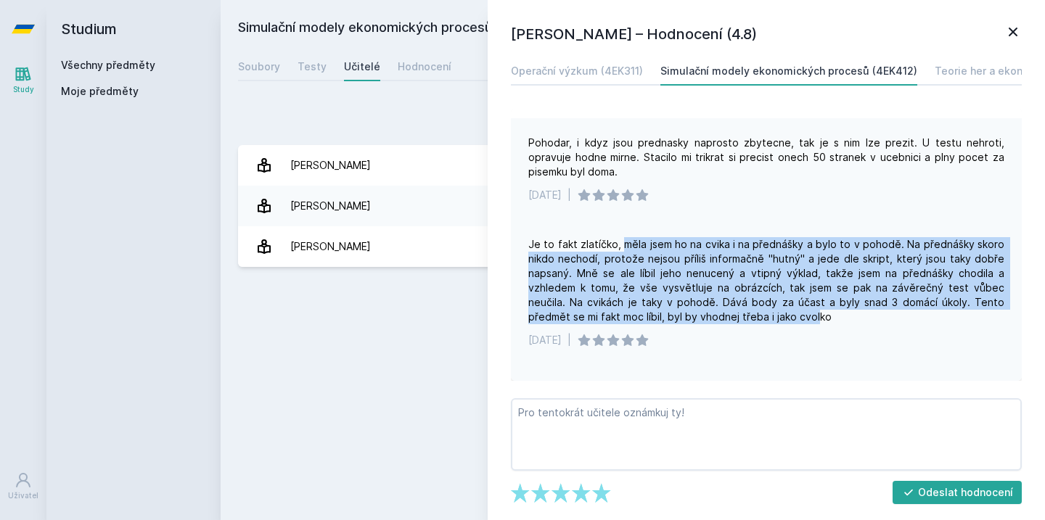
drag, startPoint x: 620, startPoint y: 242, endPoint x: 744, endPoint y: 313, distance: 142.4
click at [744, 313] on div "Je to fakt zlatíčko, měla jsem ho na cvika i na přednášky a bylo to v pohodě. N…" at bounding box center [766, 280] width 476 height 87
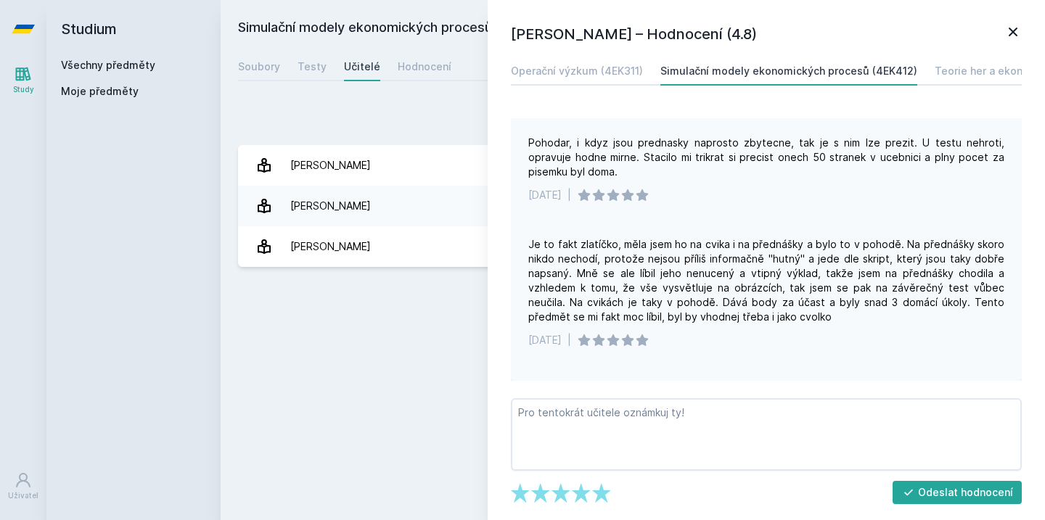
click at [778, 321] on div "Je to fakt zlatíčko, měla jsem ho na cvika i na přednášky a bylo to v pohodě. N…" at bounding box center [766, 280] width 476 height 87
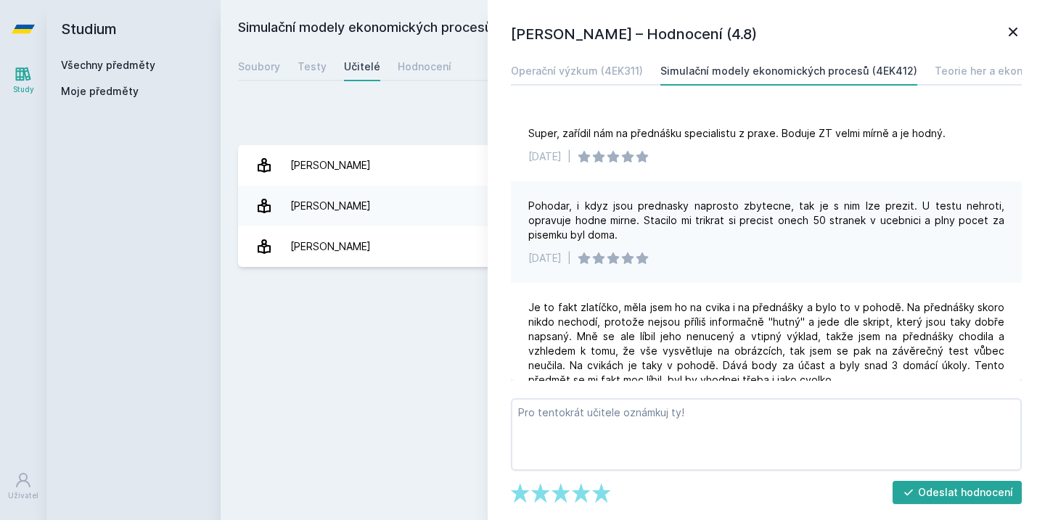
scroll to position [0, 0]
click at [431, 120] on div "Přidat hodnocení" at bounding box center [632, 118] width 789 height 29
click at [1012, 33] on icon at bounding box center [1013, 32] width 9 height 9
click at [1015, 35] on icon at bounding box center [1013, 32] width 9 height 9
